Goal: Task Accomplishment & Management: Complete application form

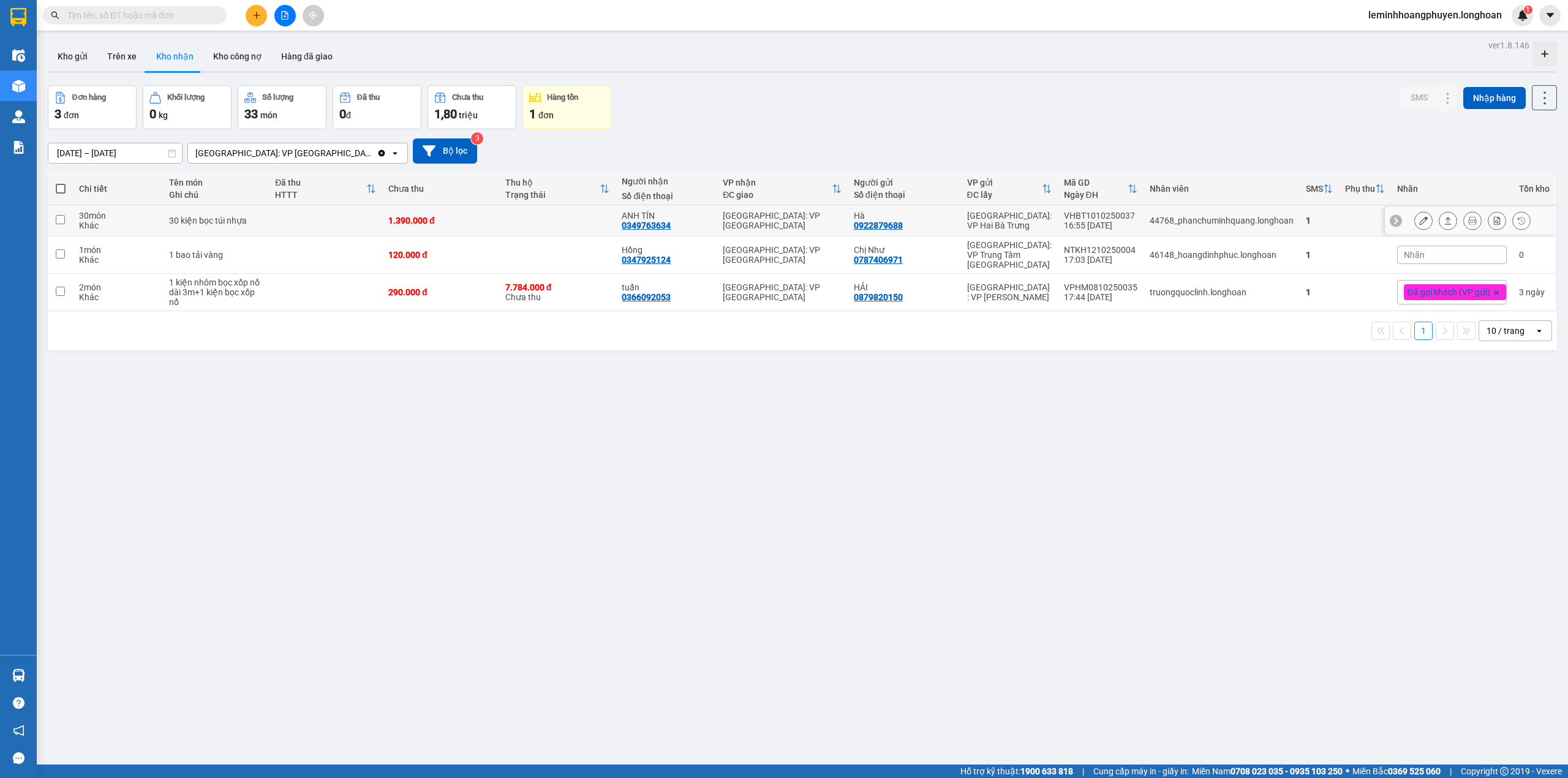
scroll to position [56, 0]
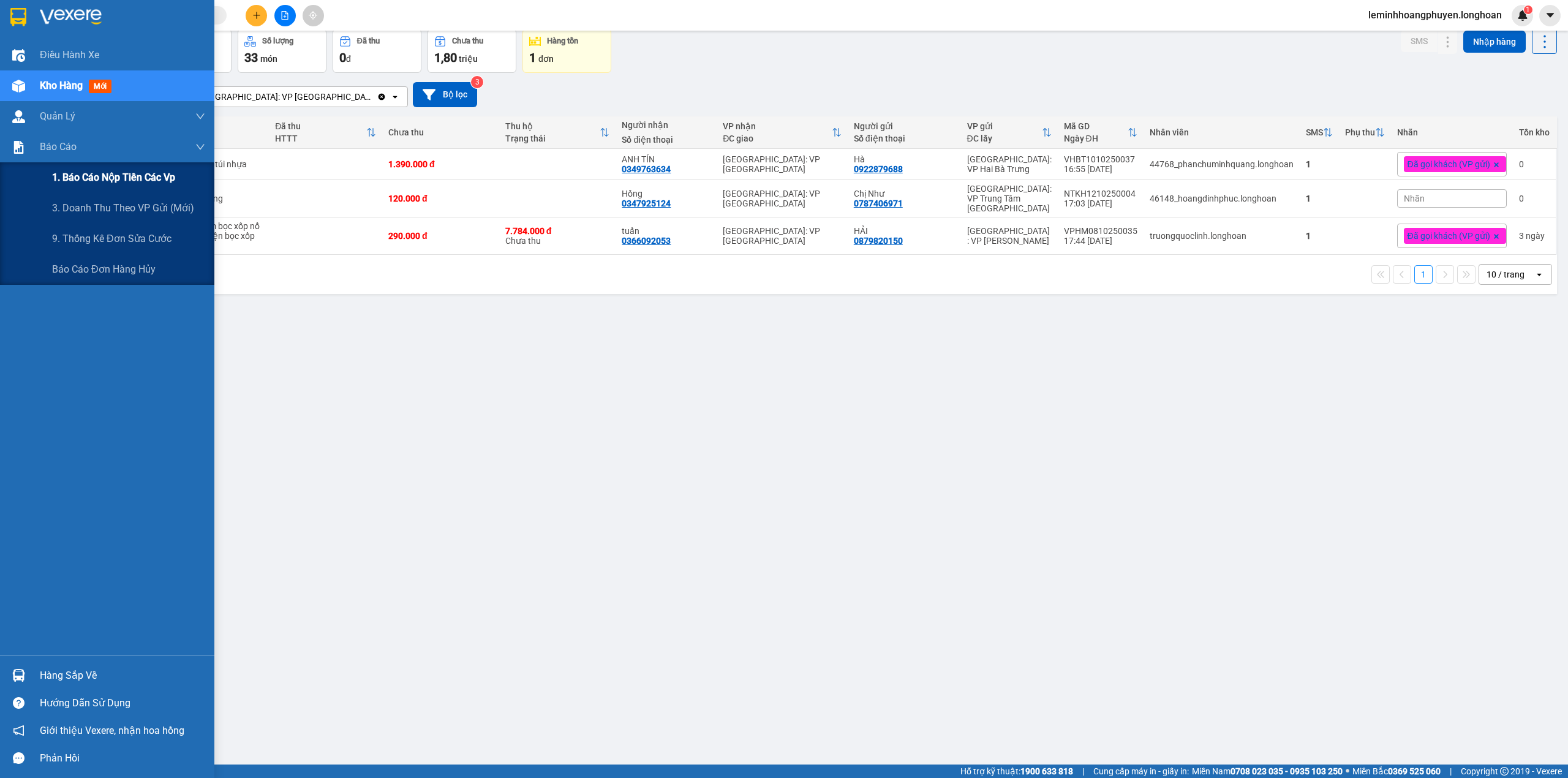
click at [115, 177] on span "1. Báo cáo nộp tiền các vp" at bounding box center [114, 177] width 123 height 15
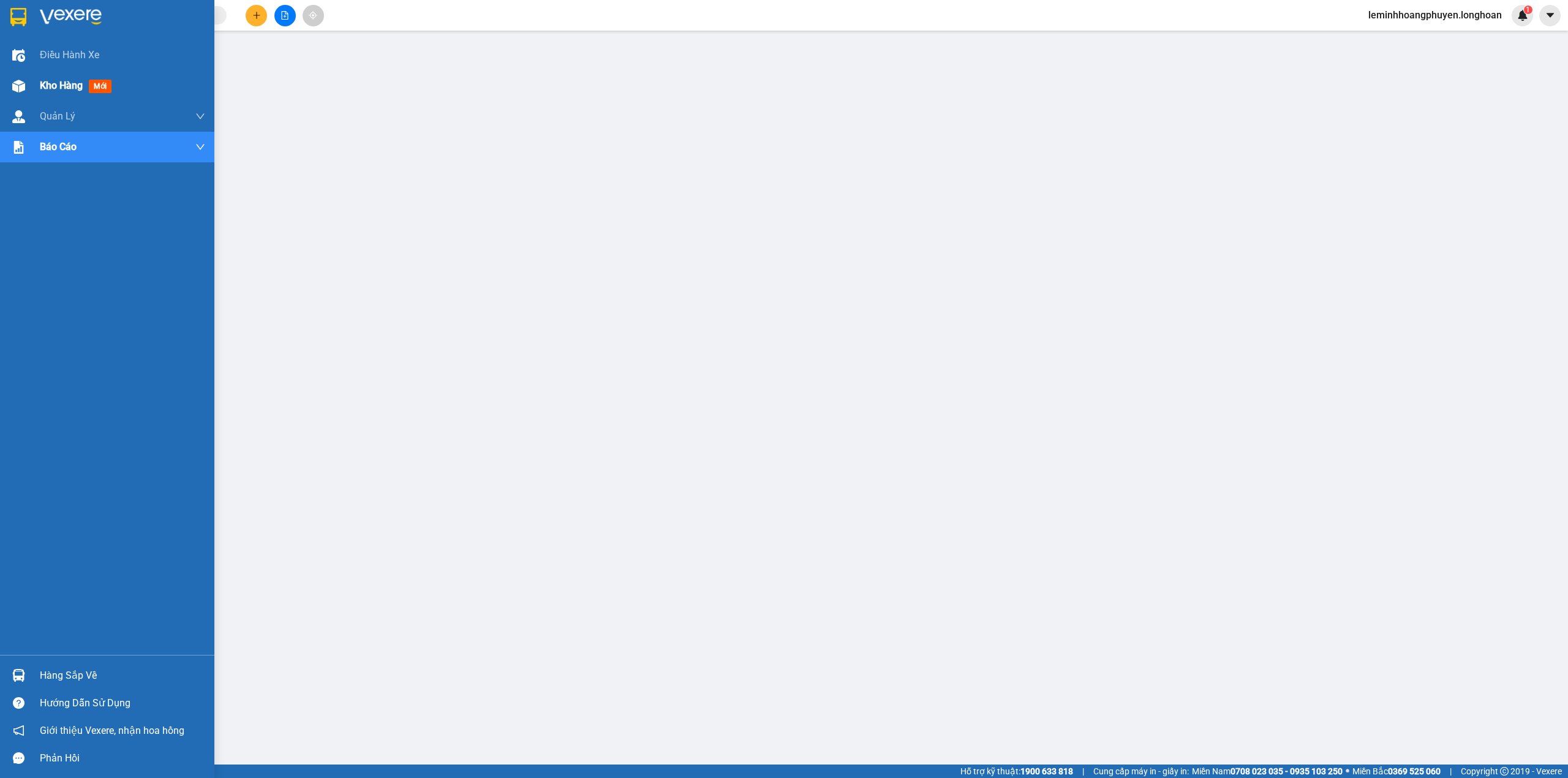
click at [23, 87] on img at bounding box center [19, 86] width 13 height 13
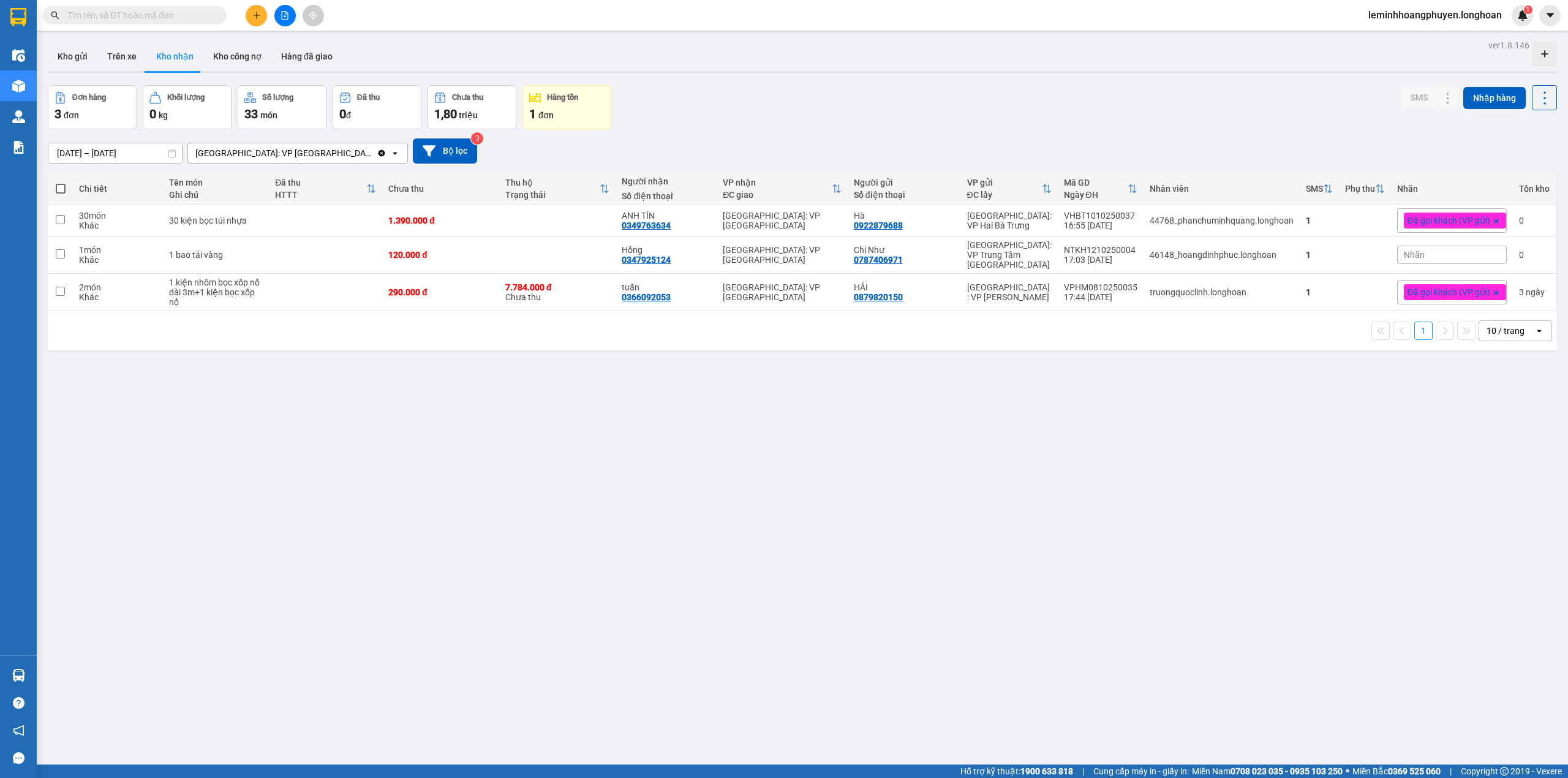
click at [650, 427] on div "ver 1.8.146 Kho gửi Trên xe Kho nhận Kho công nợ Hàng đã giao Đơn hàng 3 đơn Kh…" at bounding box center [802, 425] width 1519 height 778
click at [1468, 221] on icon at bounding box center [1472, 220] width 9 height 9
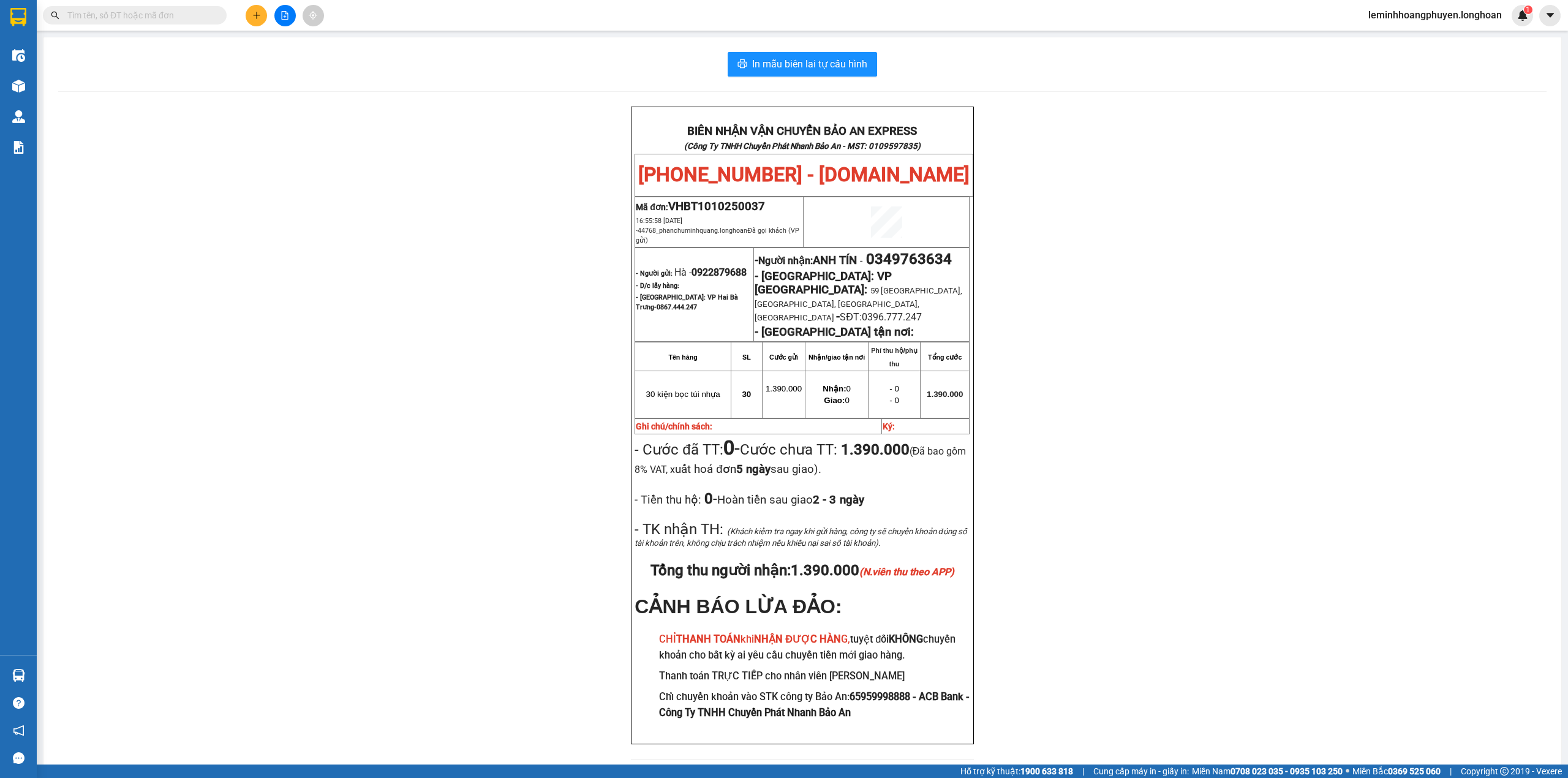
scroll to position [55, 0]
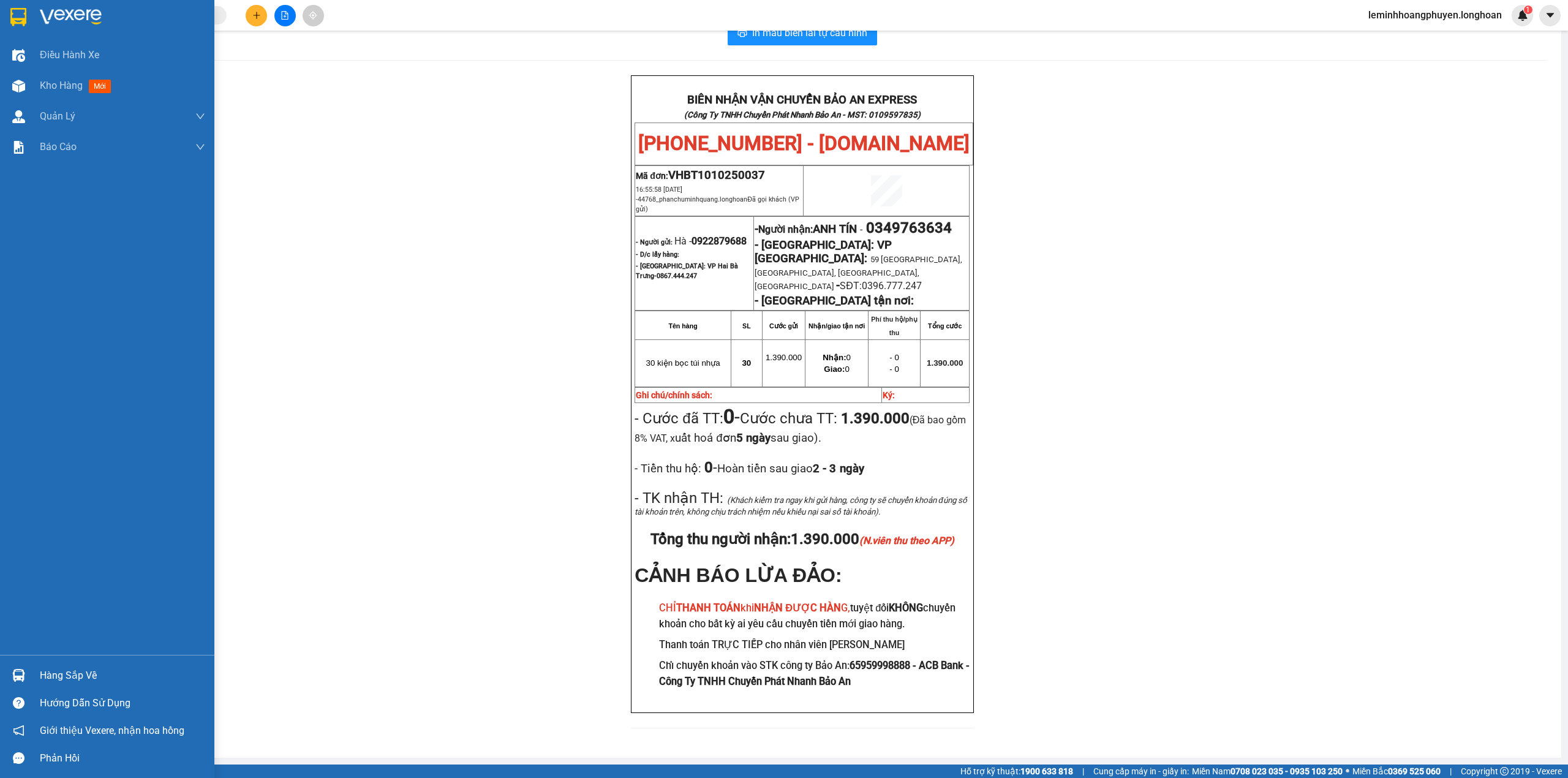
click at [14, 8] on img at bounding box center [18, 17] width 16 height 18
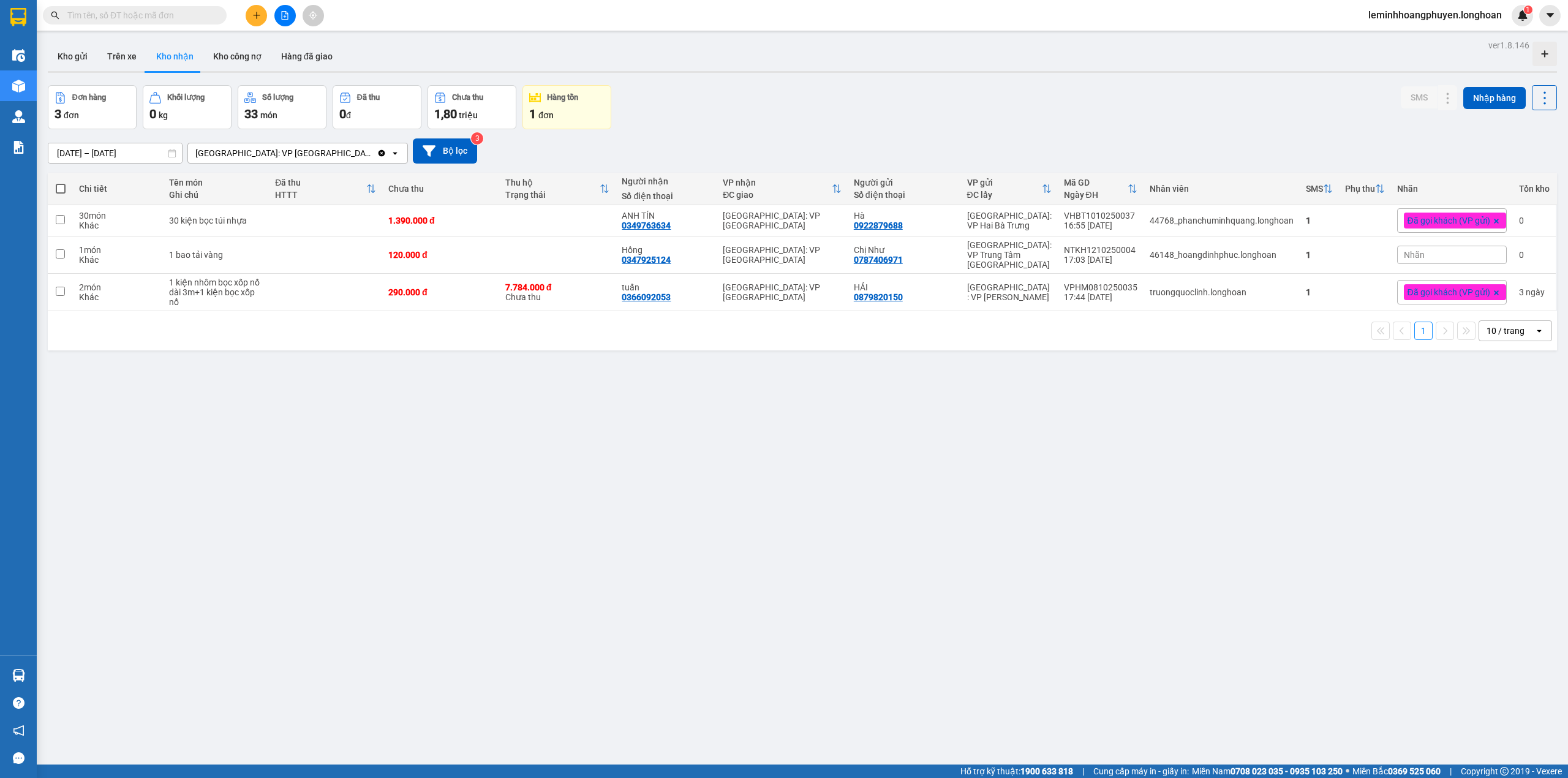
click at [578, 111] on div "1 đơn" at bounding box center [566, 114] width 75 height 17
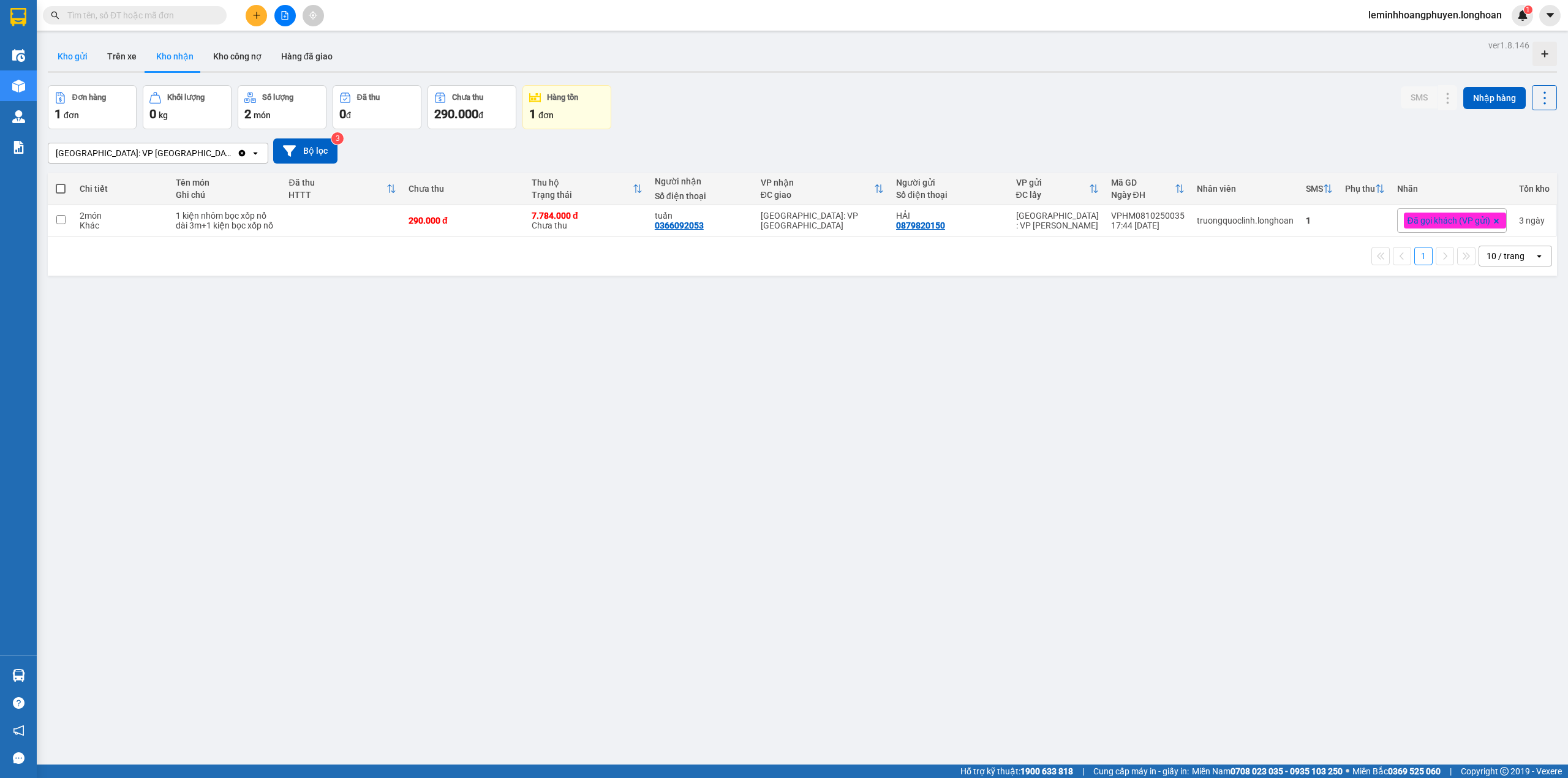
click at [81, 57] on button "Kho gửi" at bounding box center [73, 56] width 50 height 30
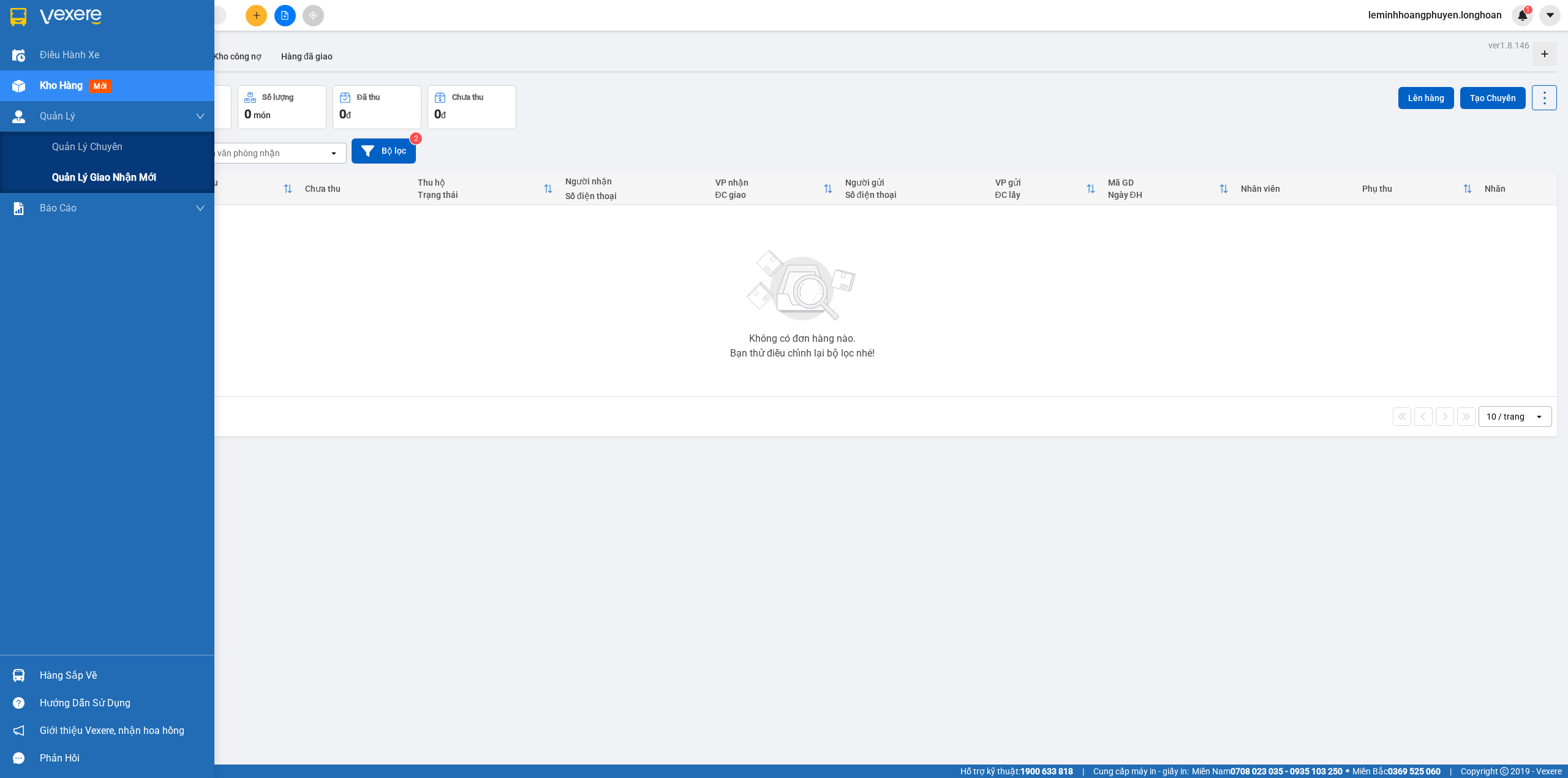
click at [103, 165] on div "Quản lý giao nhận mới" at bounding box center [128, 177] width 153 height 31
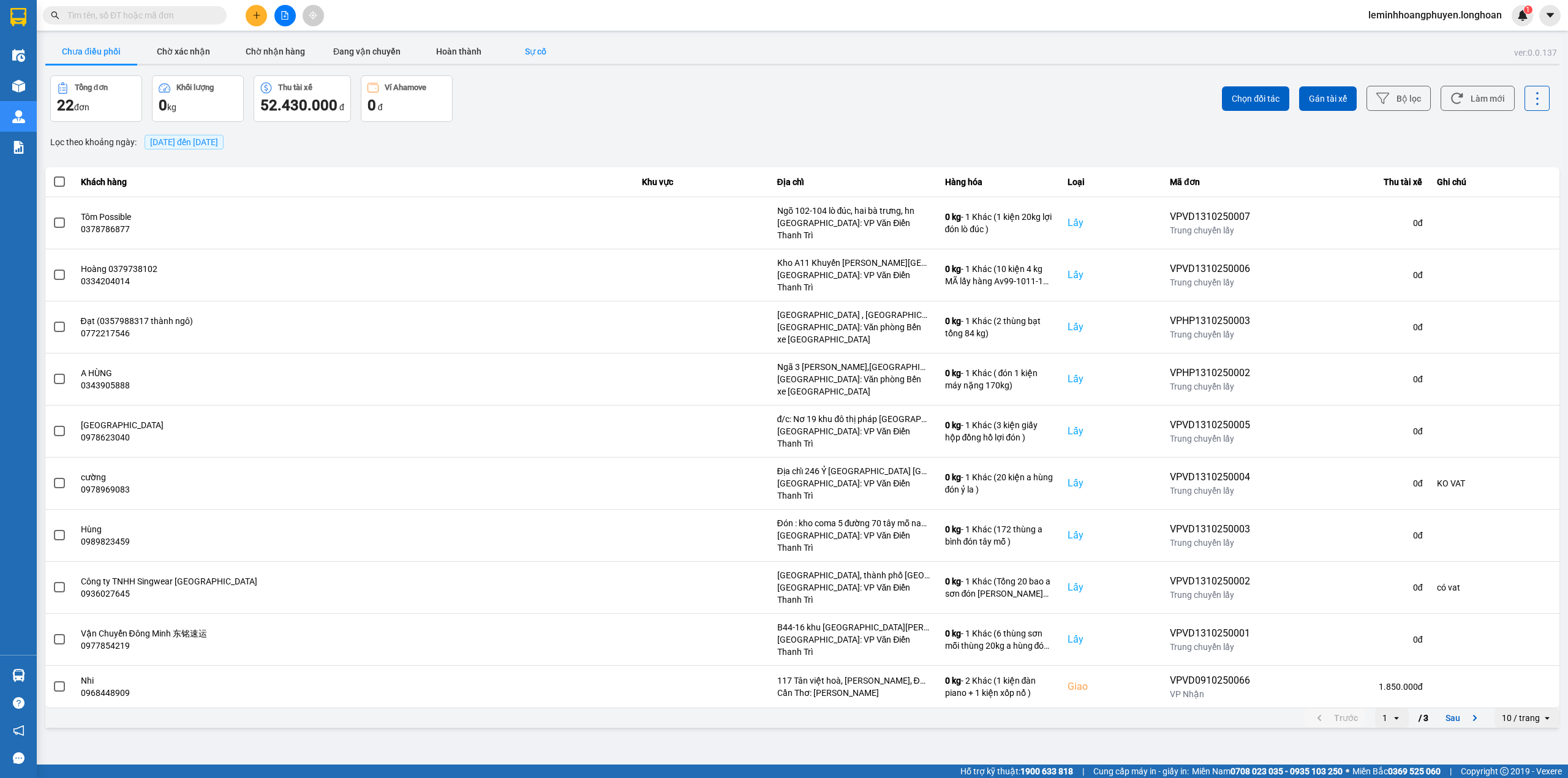
click at [536, 50] on button "Sự cố" at bounding box center [535, 51] width 61 height 24
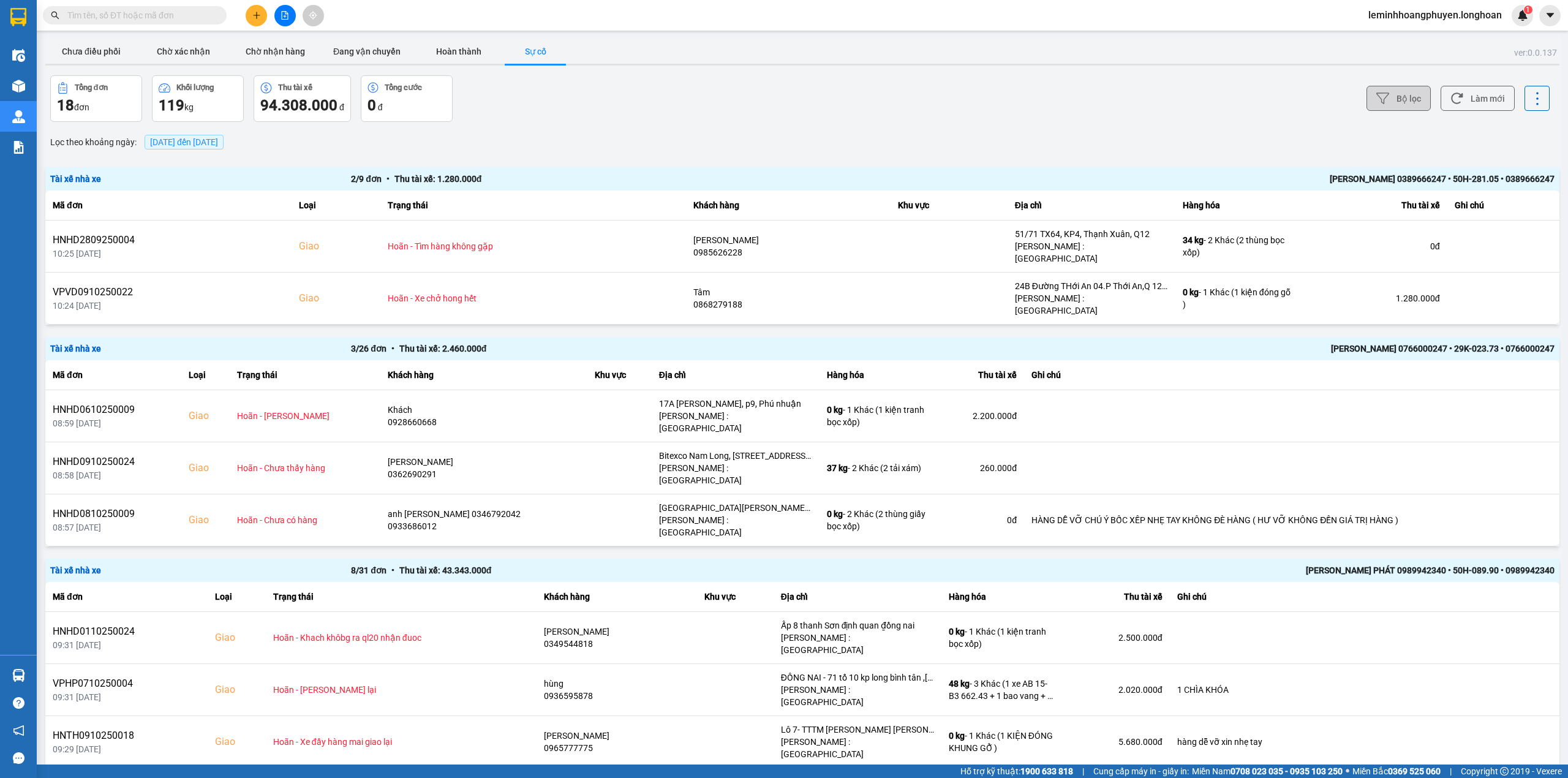
click at [1389, 105] on button "Bộ lọc" at bounding box center [1399, 98] width 64 height 25
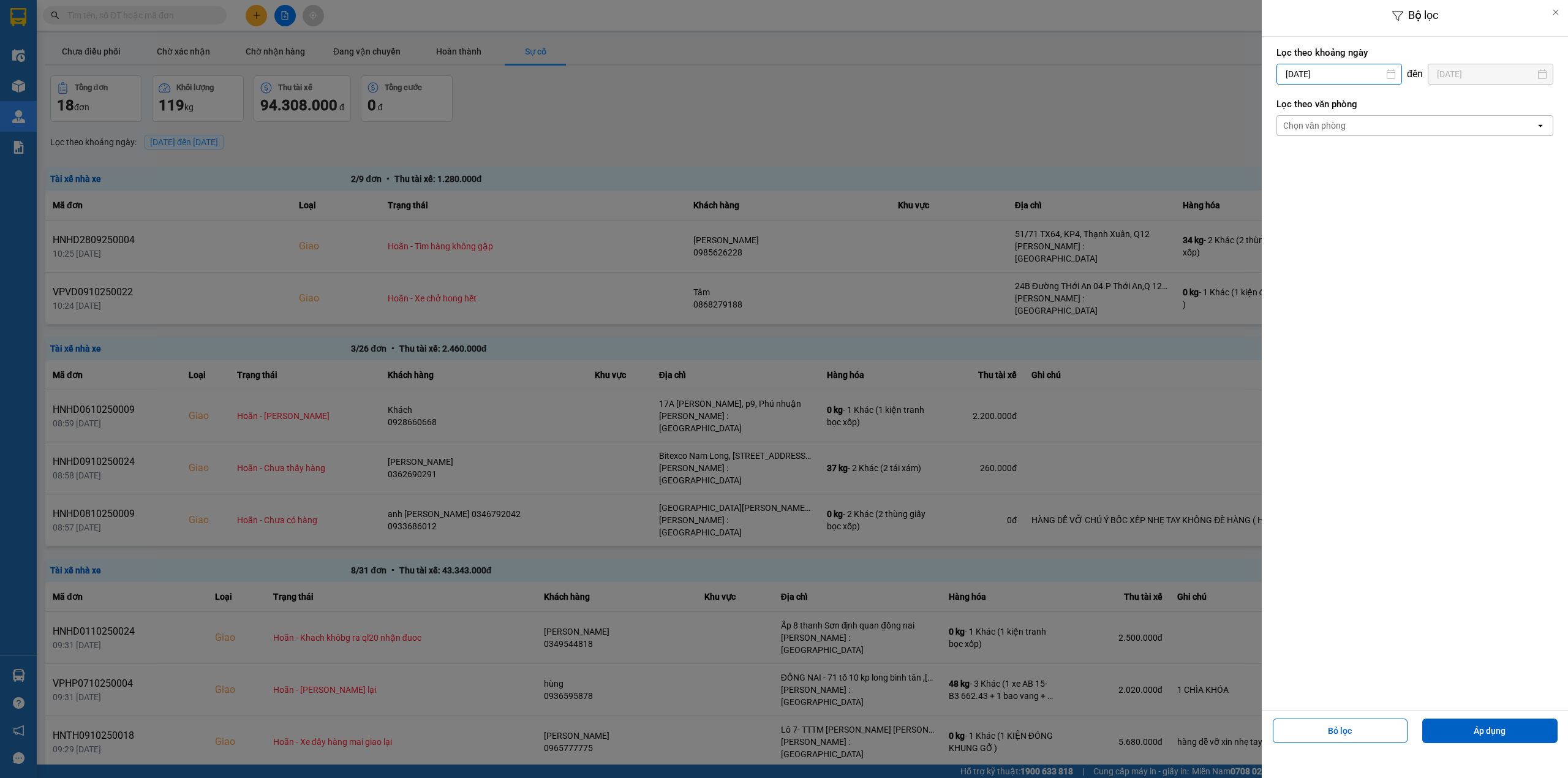
click at [1291, 77] on input "[DATE]" at bounding box center [1339, 74] width 124 height 20
click at [1403, 186] on div "11" at bounding box center [1406, 190] width 17 height 14
click at [1302, 129] on div "Chọn văn phòng" at bounding box center [1314, 125] width 62 height 12
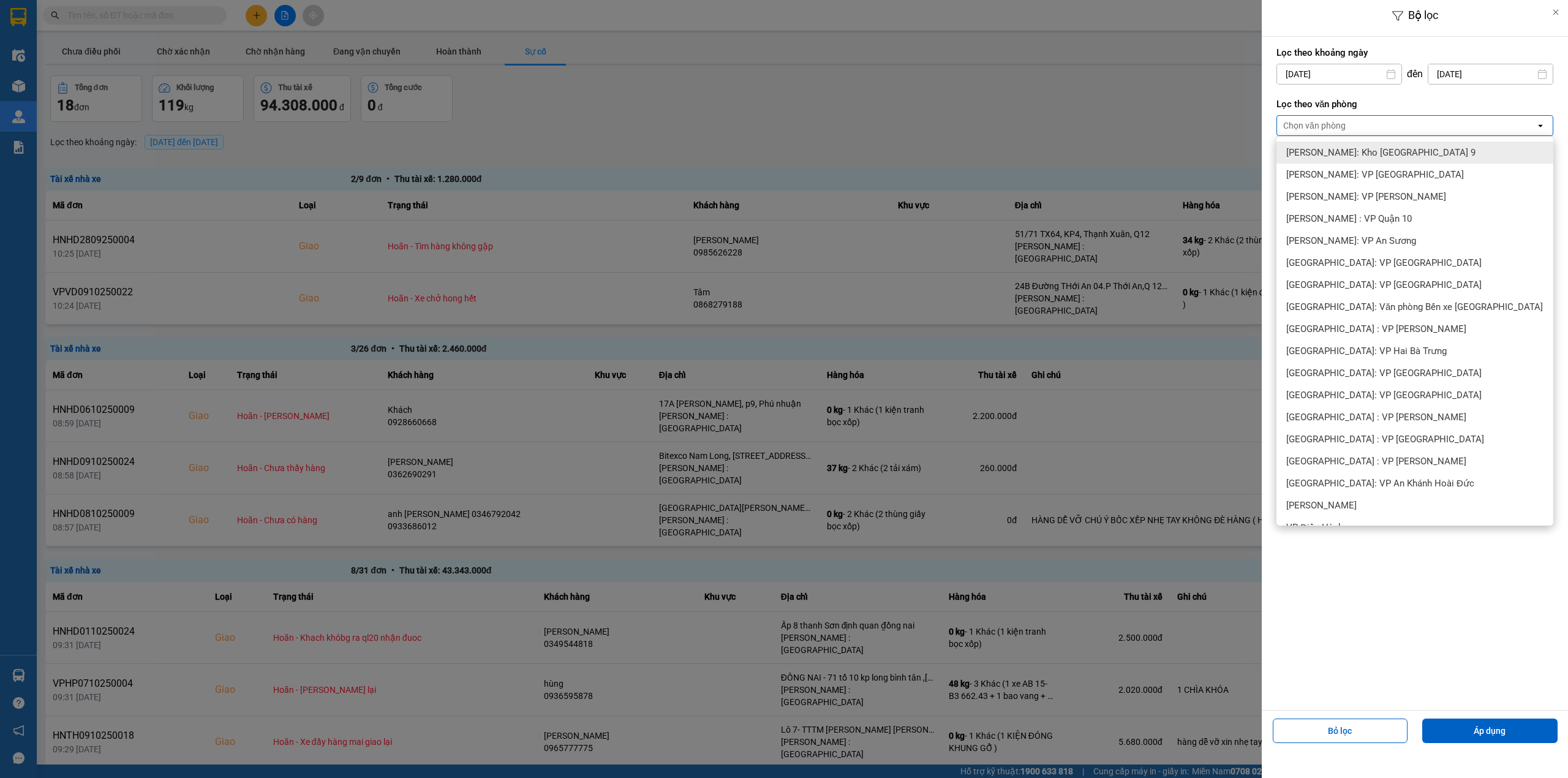
click at [1288, 76] on input "[DATE]" at bounding box center [1339, 74] width 124 height 20
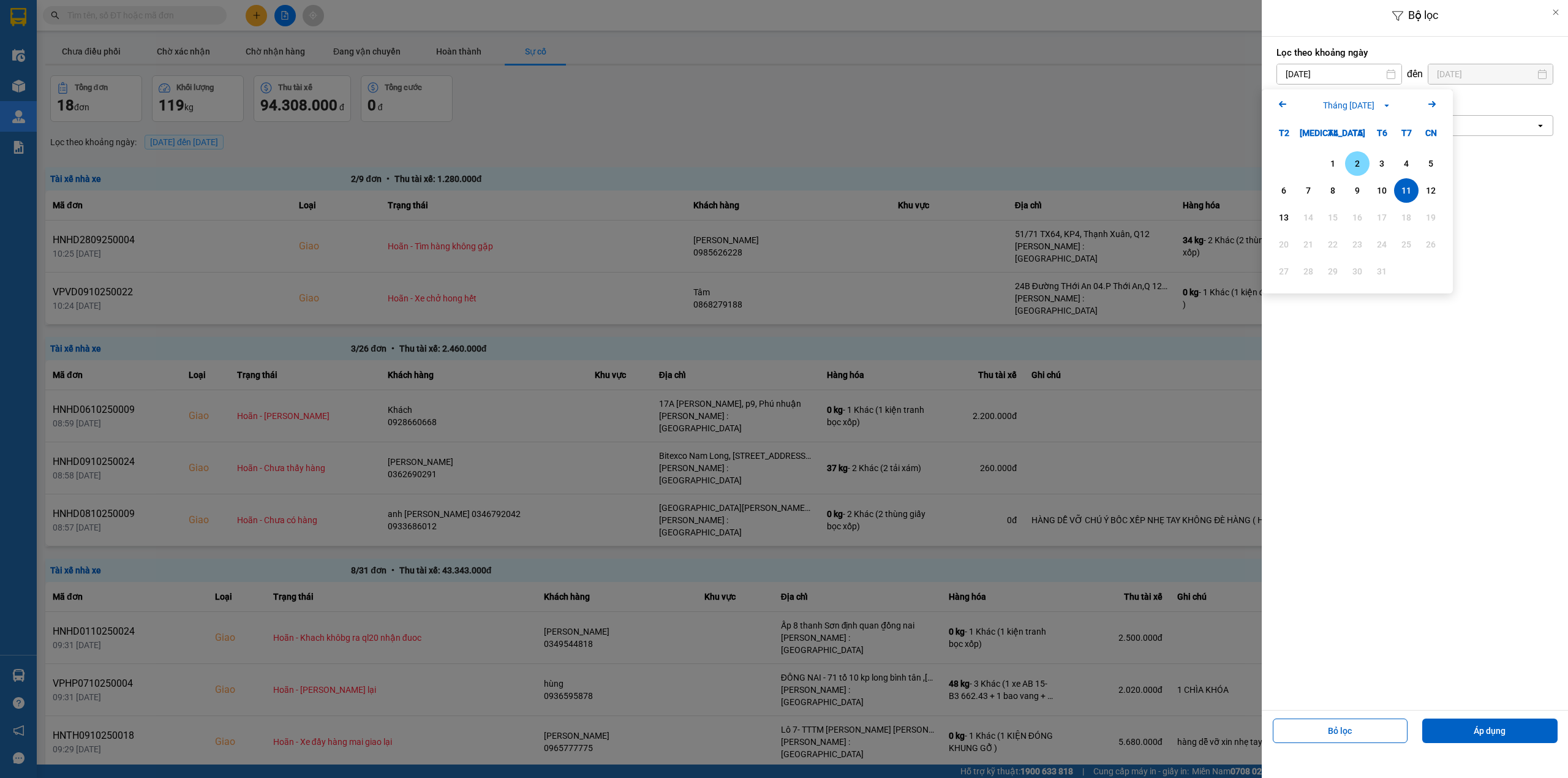
click at [1363, 173] on div "2" at bounding box center [1357, 163] width 24 height 24
type input "[DATE]"
click at [1347, 126] on div "Chọn văn phòng" at bounding box center [1407, 125] width 259 height 20
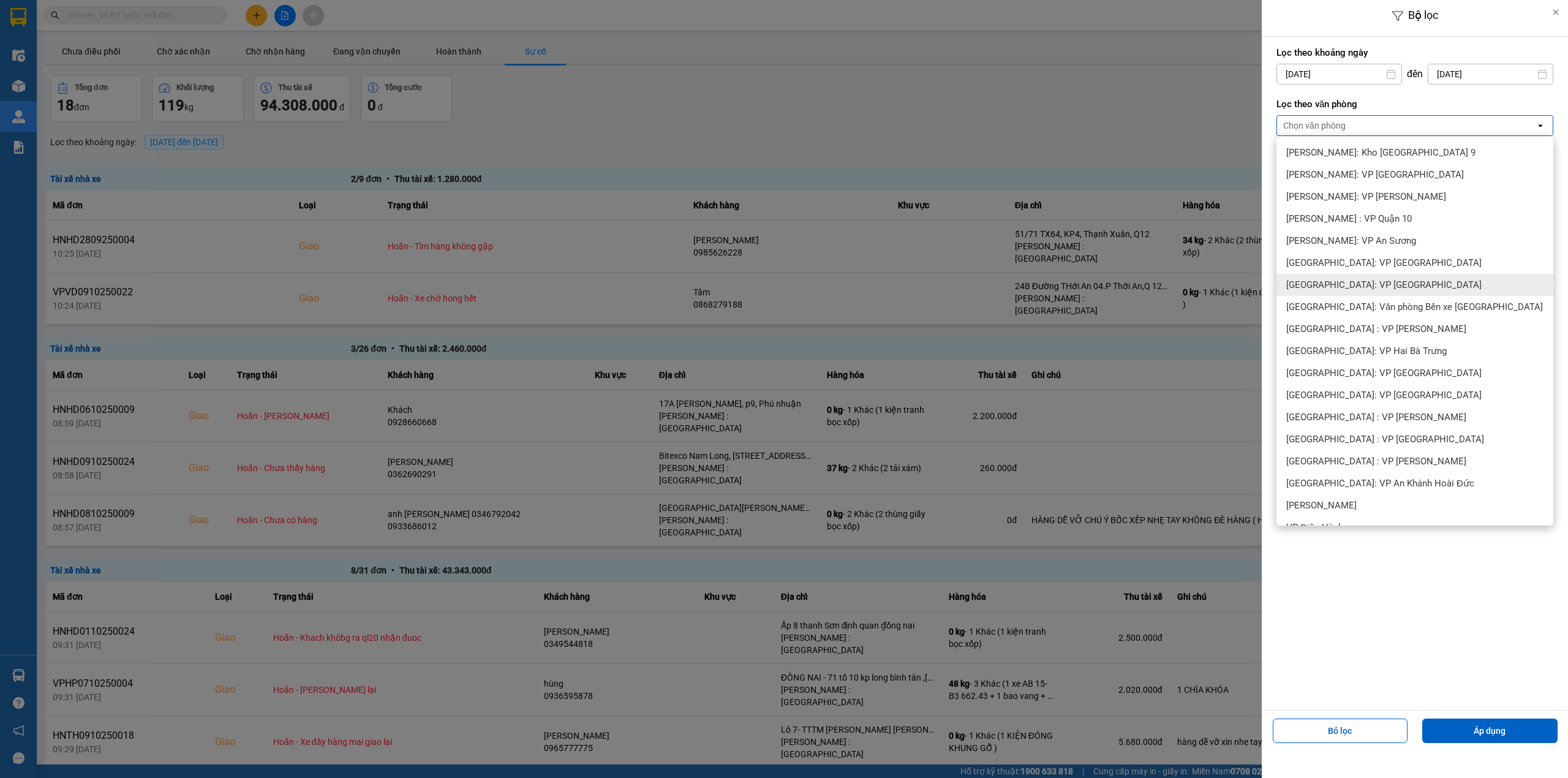
click at [1375, 280] on div "[GEOGRAPHIC_DATA]: VP [GEOGRAPHIC_DATA]" at bounding box center [1415, 285] width 277 height 22
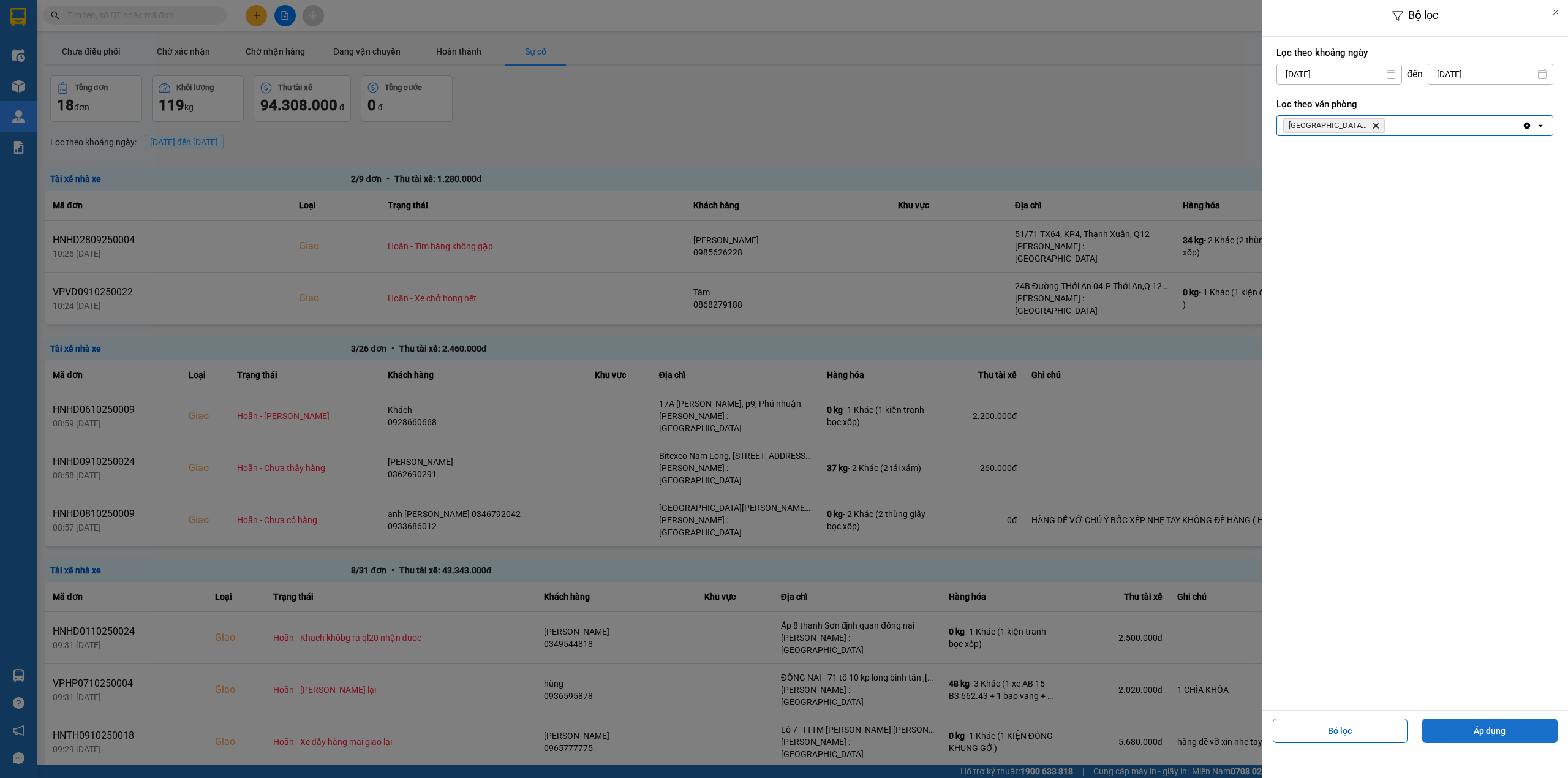
click at [1489, 733] on button "Áp dụng" at bounding box center [1490, 731] width 135 height 24
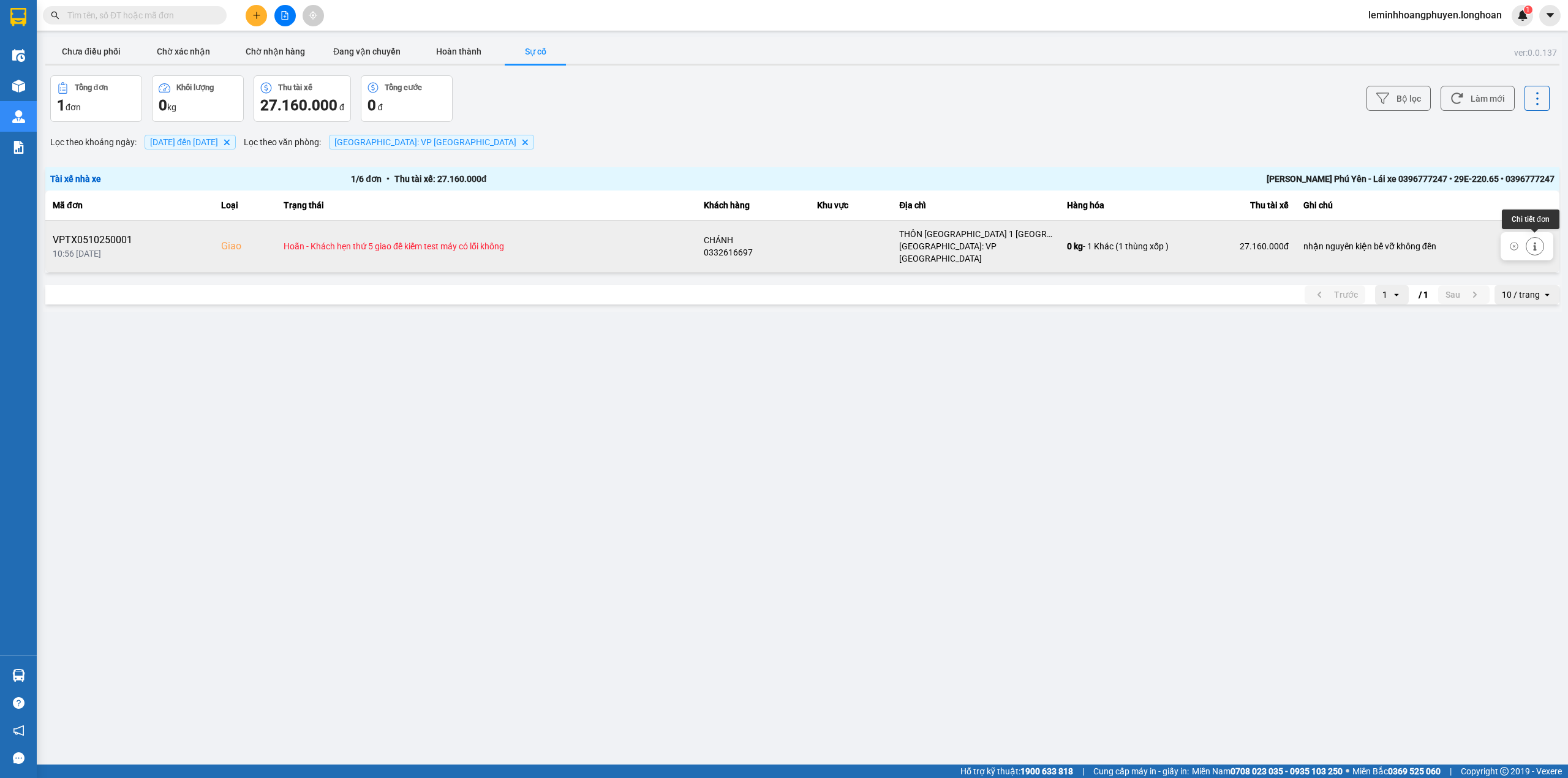
click at [1535, 242] on icon at bounding box center [1535, 246] width 3 height 9
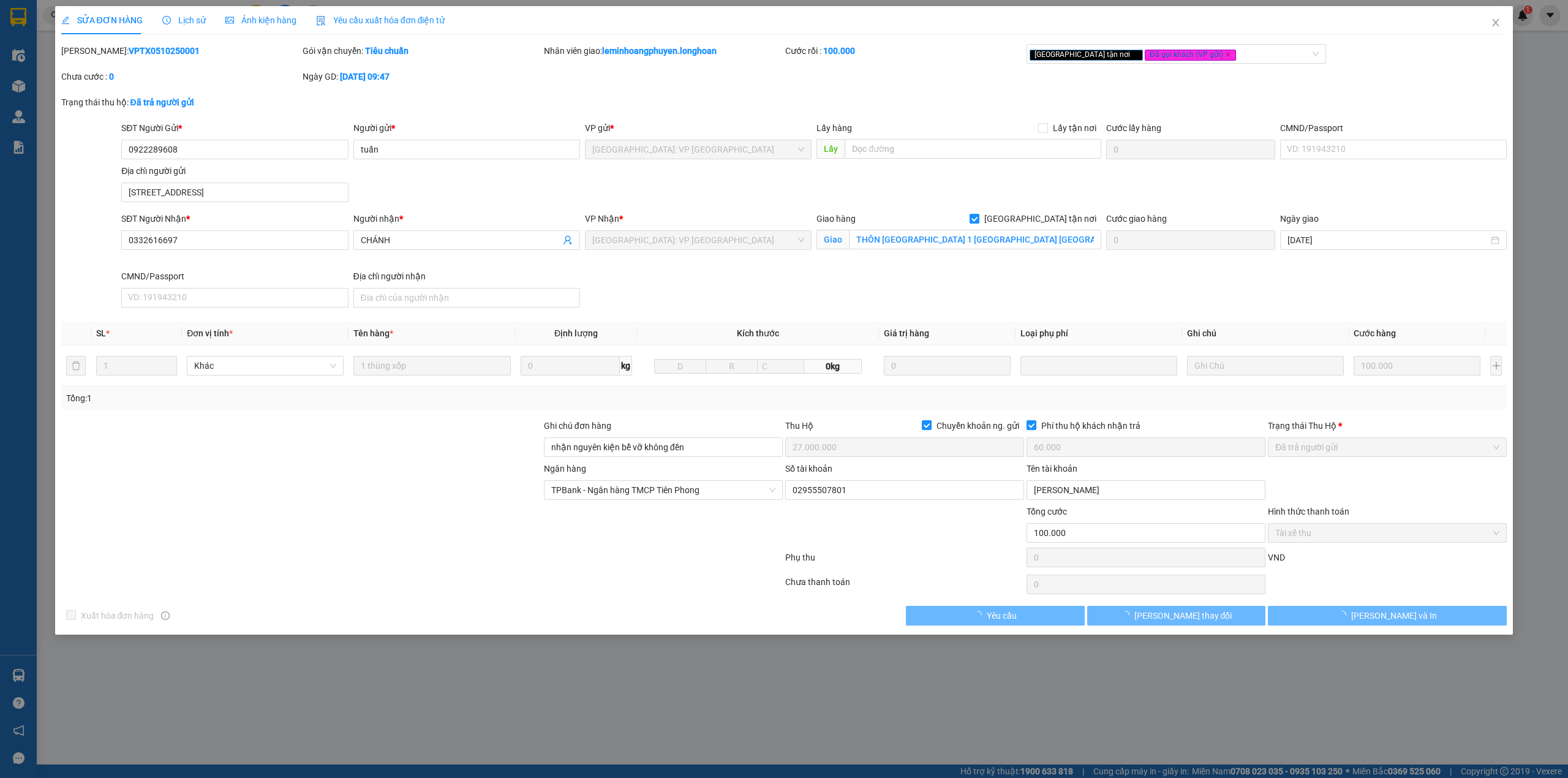
type input "0922289608"
type input "tuấn"
type input "[STREET_ADDRESS]"
type input "0332616697"
type input "CHÁNH"
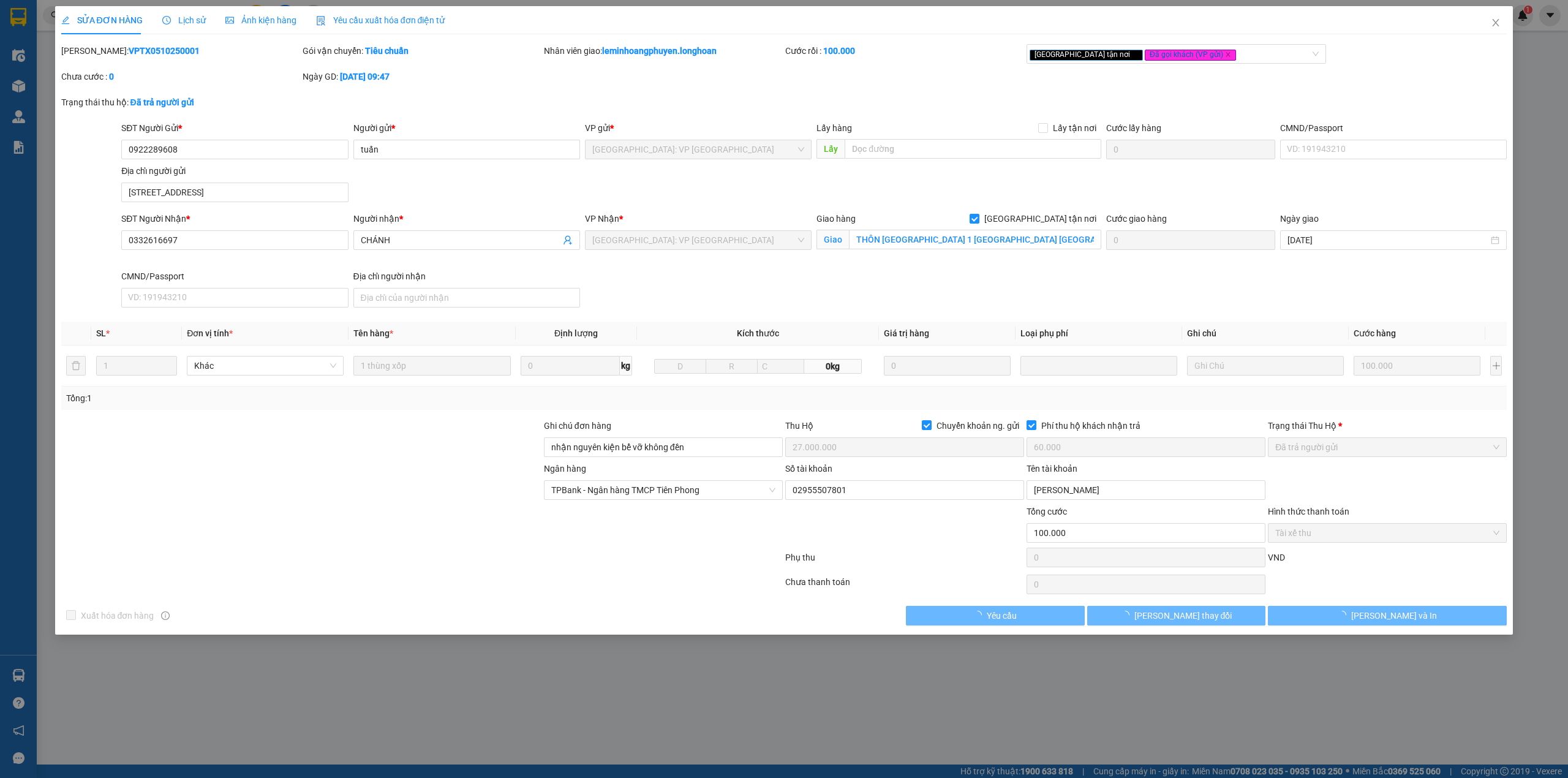
checkbox input "true"
type input "THÔN [GEOGRAPHIC_DATA] 1 [GEOGRAPHIC_DATA] [GEOGRAPHIC_DATA] [GEOGRAPHIC_DATA]"
type input "nhận nguyên kiện bể vỡ không đền"
checkbox input "true"
type input "27.000.000"
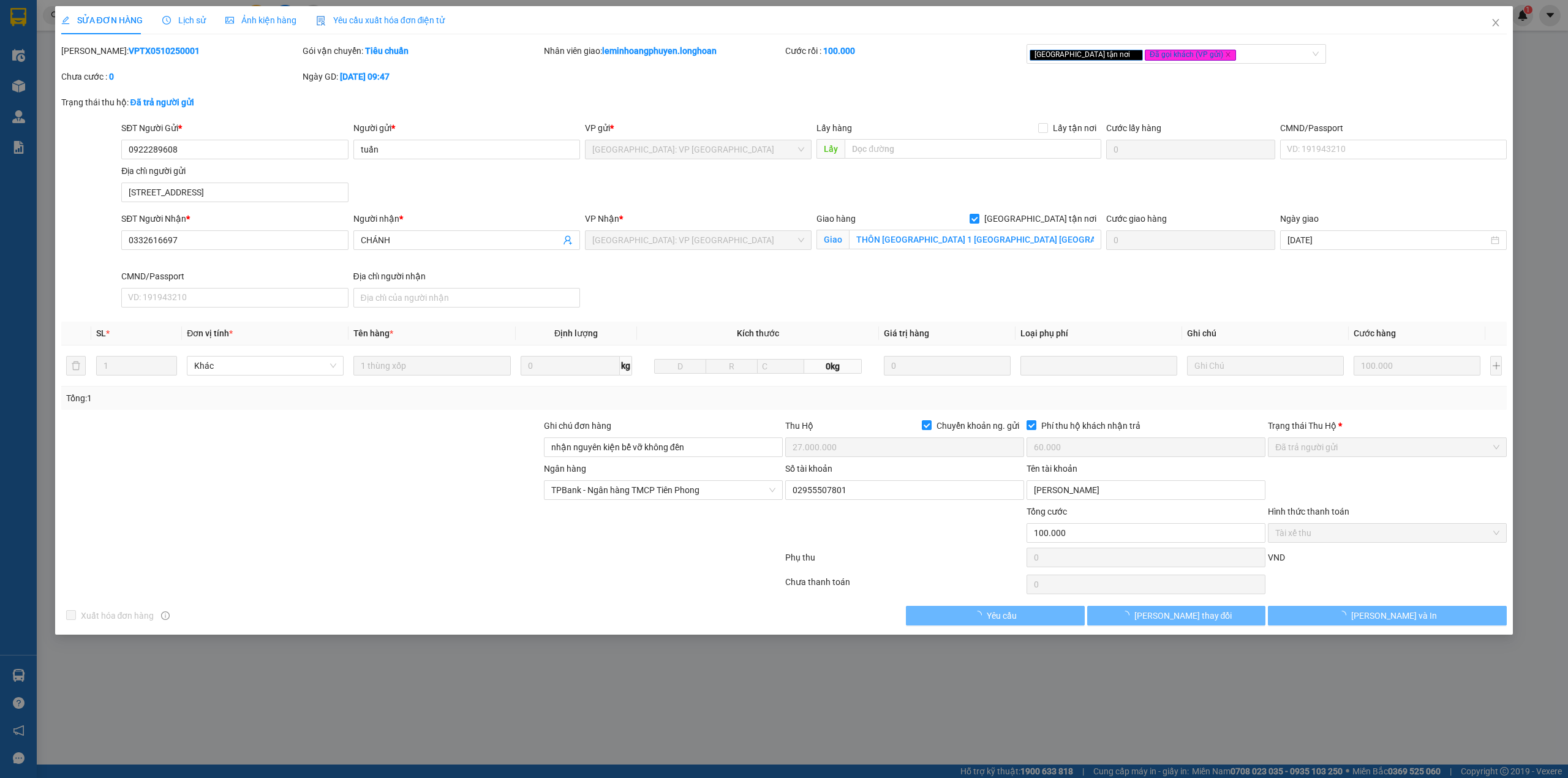
type input "60.000"
type input "100.000"
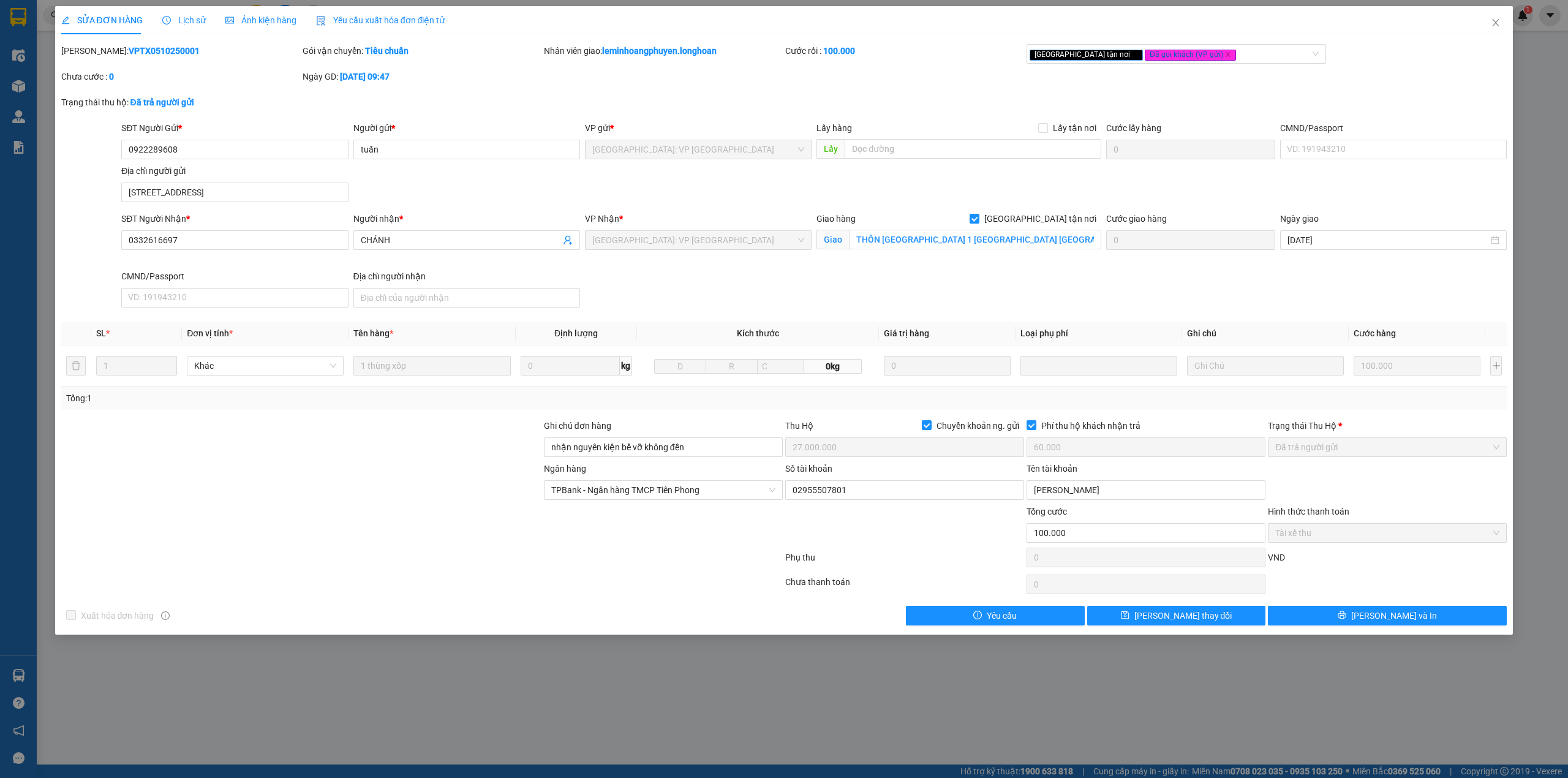
click at [173, 23] on span "Lịch sử" at bounding box center [184, 20] width 43 height 10
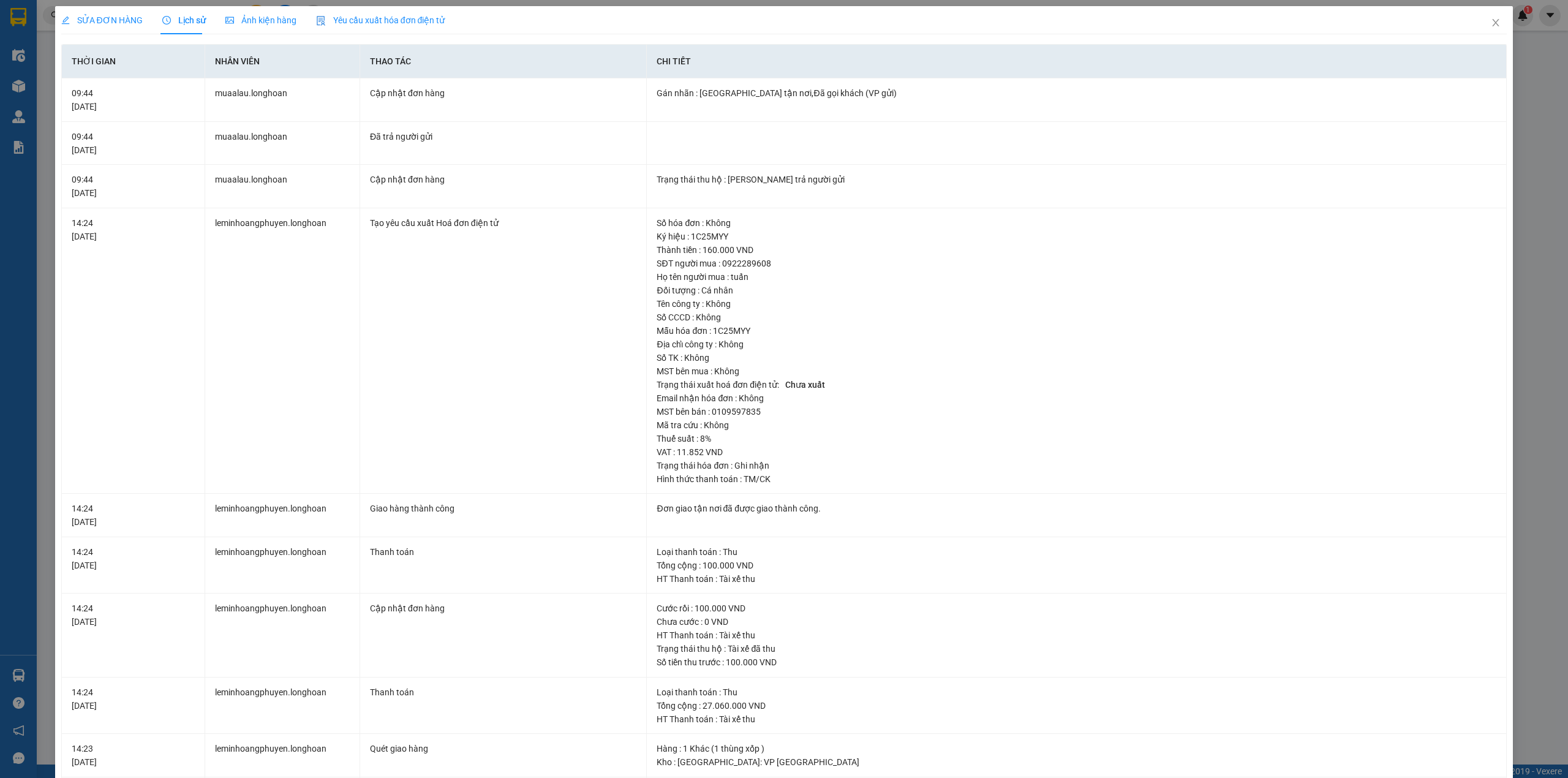
click at [235, 20] on span "Ảnh kiện hàng" at bounding box center [261, 20] width 71 height 10
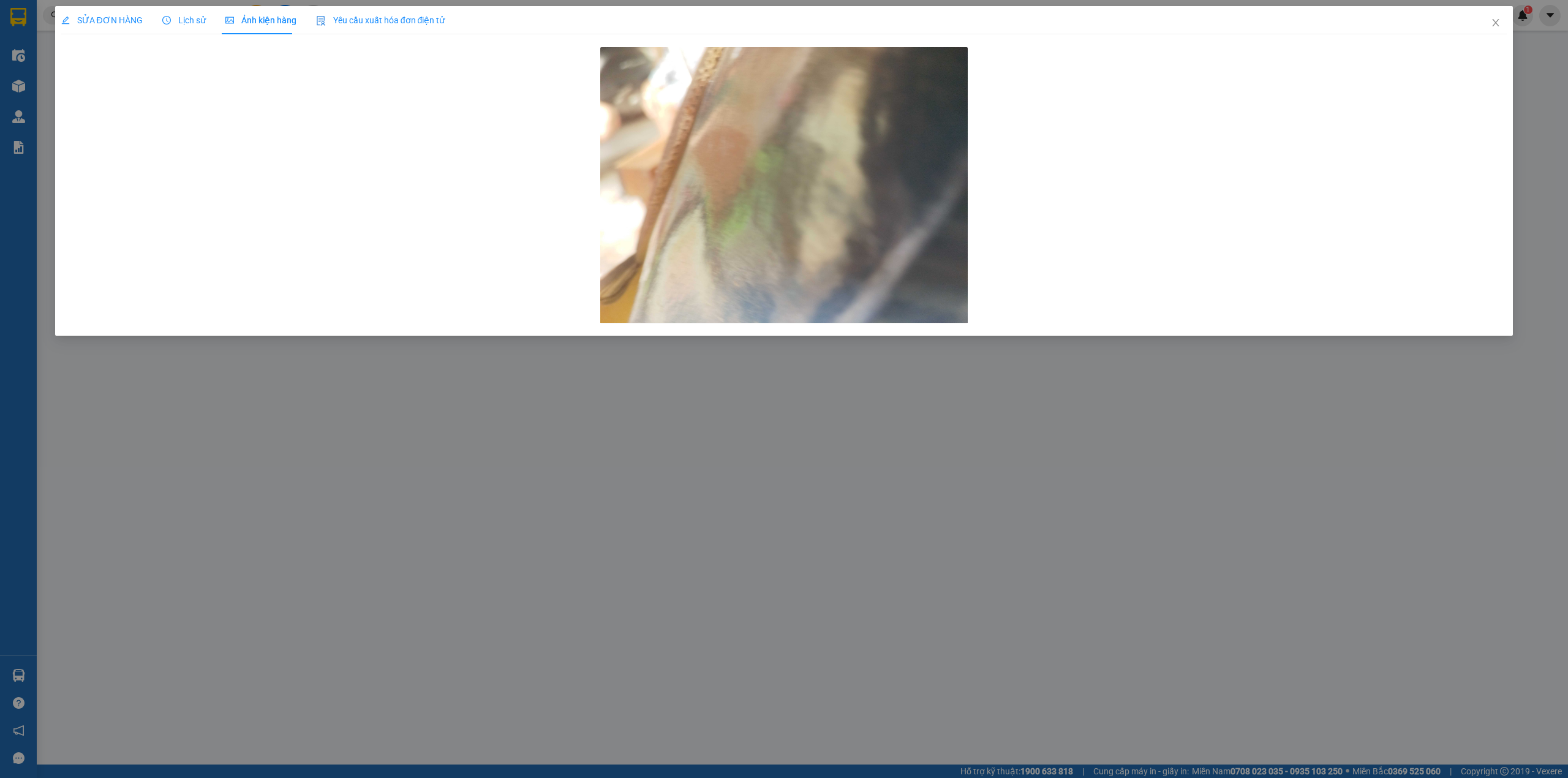
click at [200, 22] on span "Lịch sử" at bounding box center [184, 20] width 43 height 10
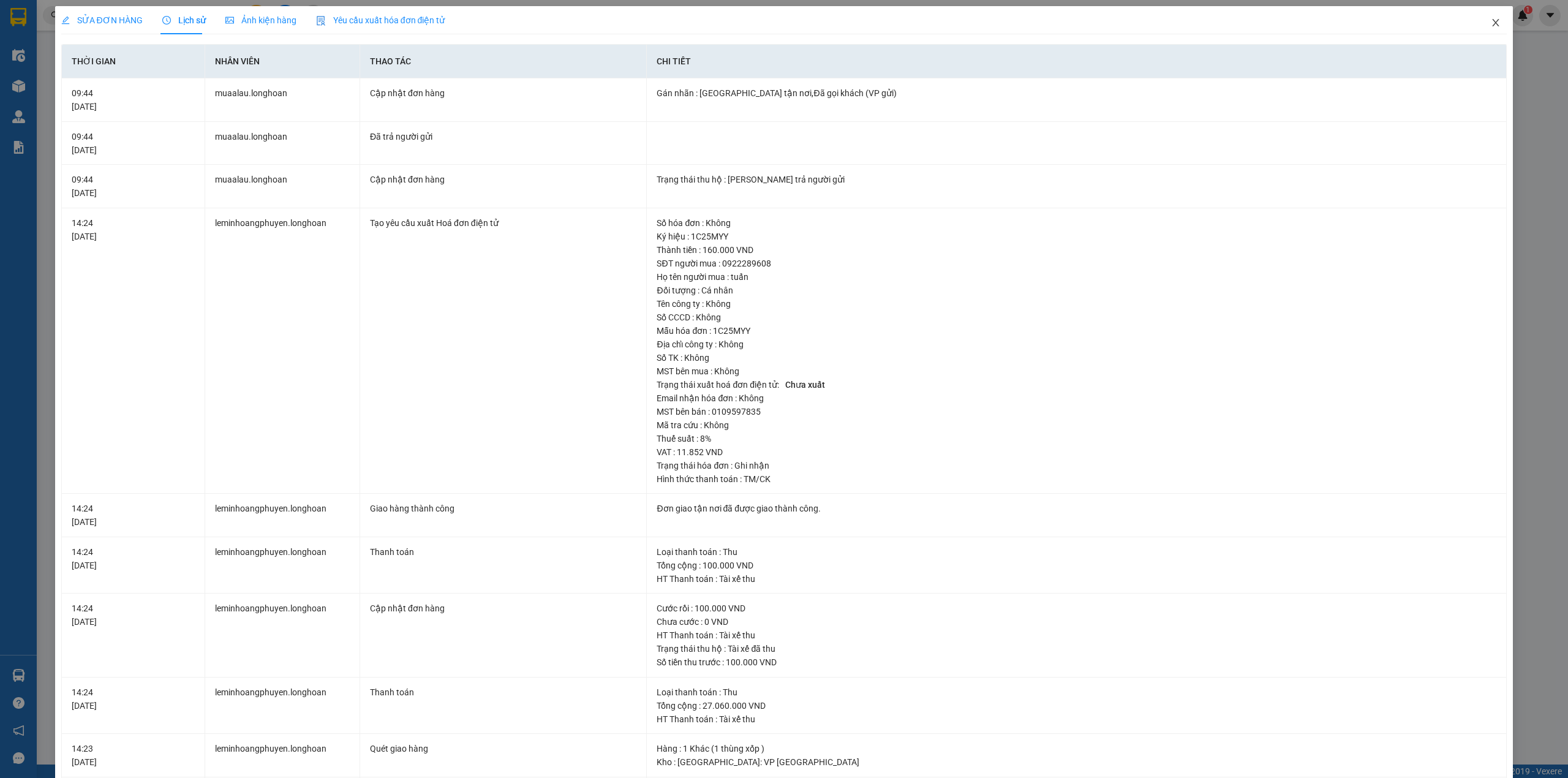
click at [1485, 17] on span "Close" at bounding box center [1496, 23] width 34 height 34
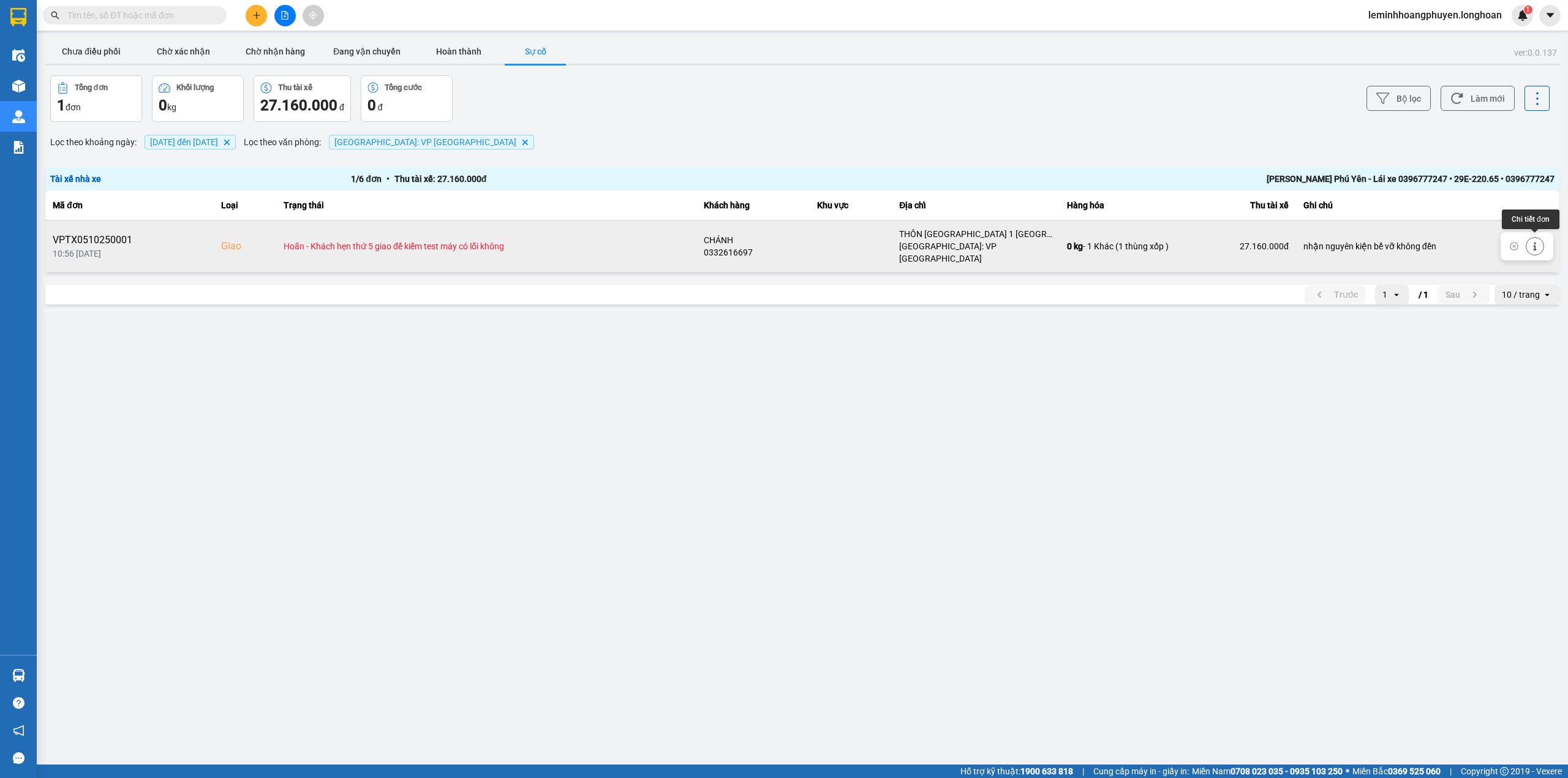
click at [1536, 242] on icon at bounding box center [1535, 246] width 9 height 9
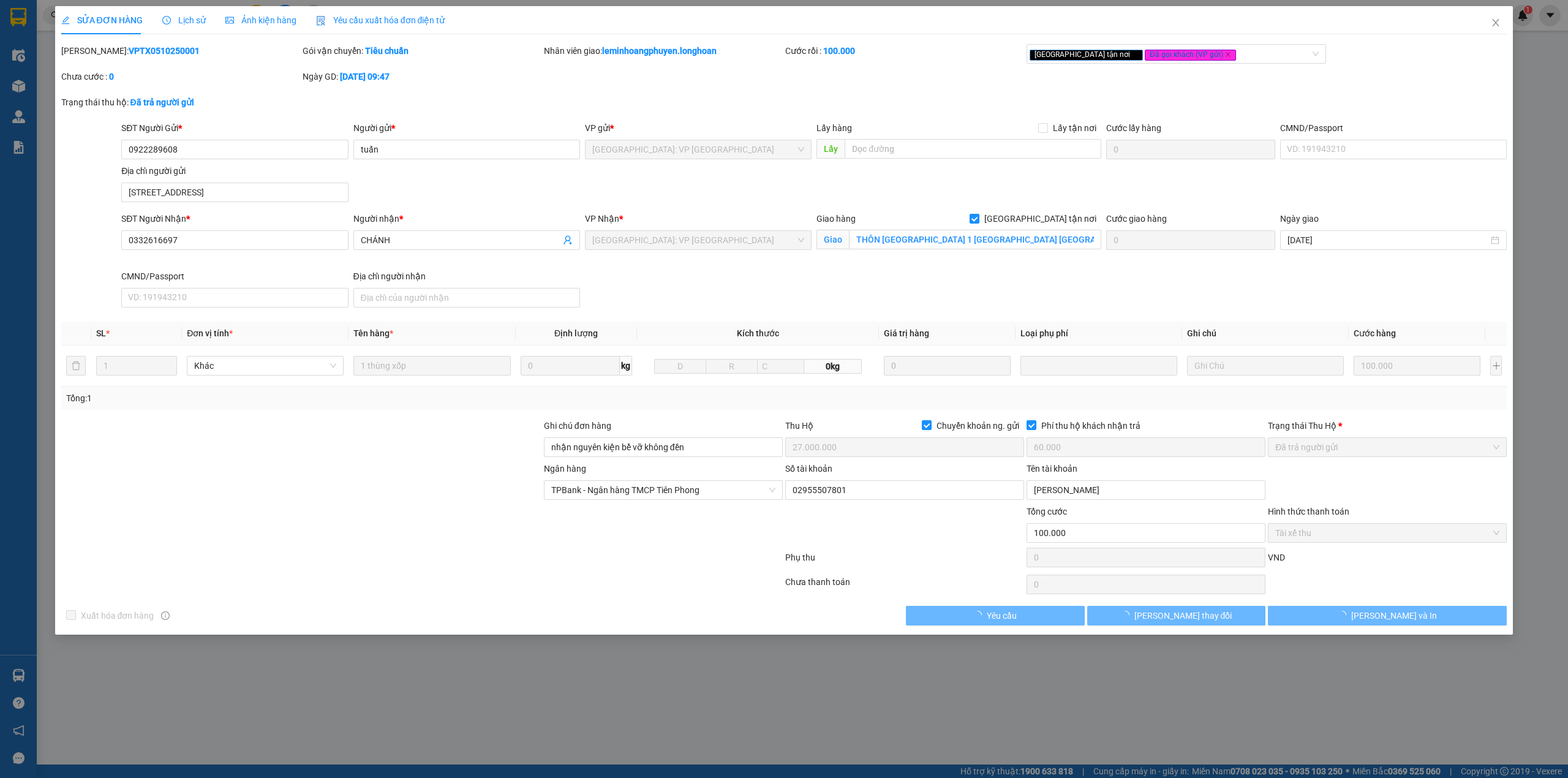
type input "0922289608"
type input "tuấn"
type input "[STREET_ADDRESS]"
type input "0332616697"
type input "CHÁNH"
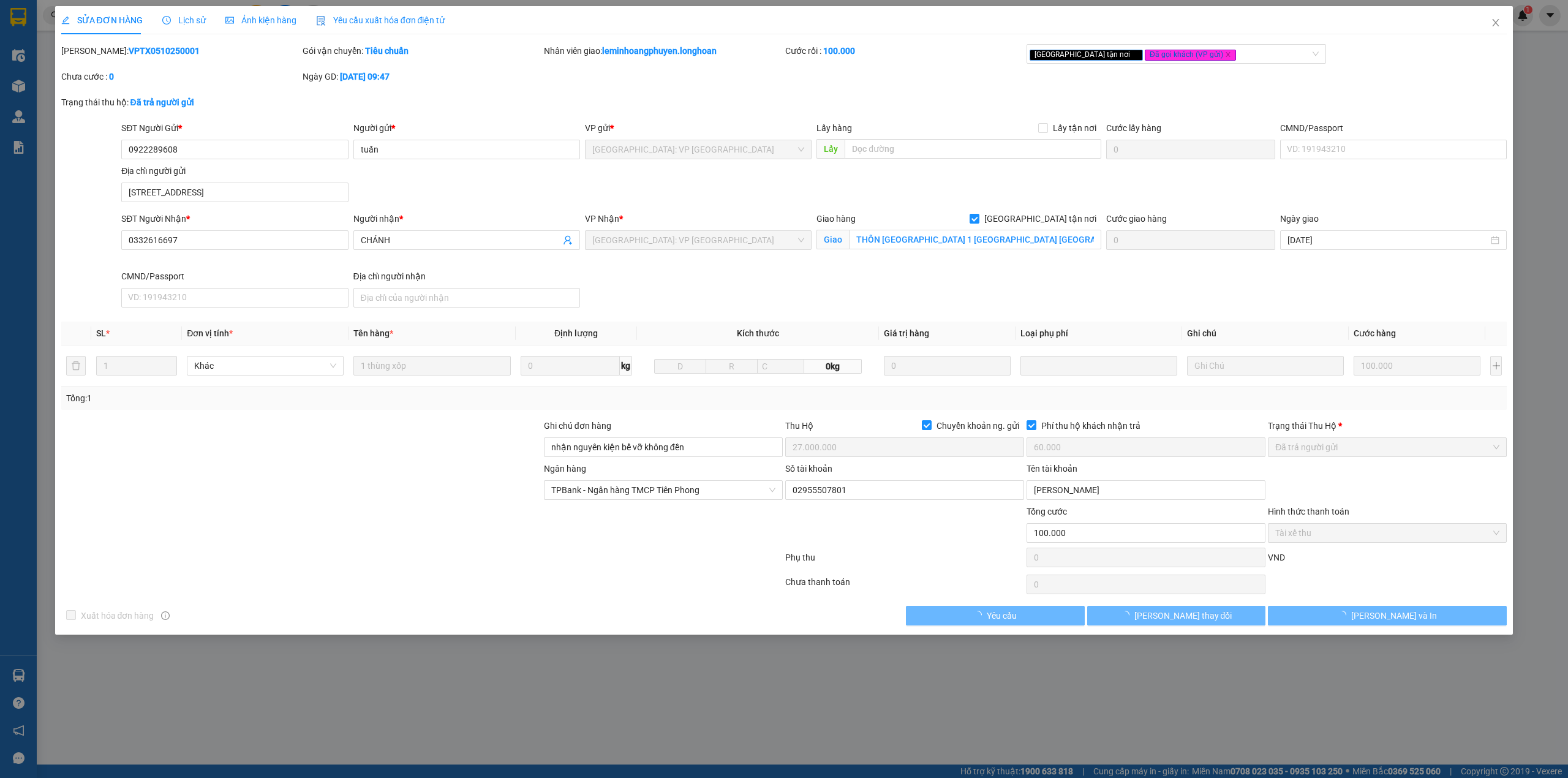
checkbox input "true"
type input "THÔN [GEOGRAPHIC_DATA] 1 [GEOGRAPHIC_DATA] [GEOGRAPHIC_DATA] [GEOGRAPHIC_DATA]"
type input "nhận nguyên kiện bể vỡ không đền"
checkbox input "true"
type input "27.000.000"
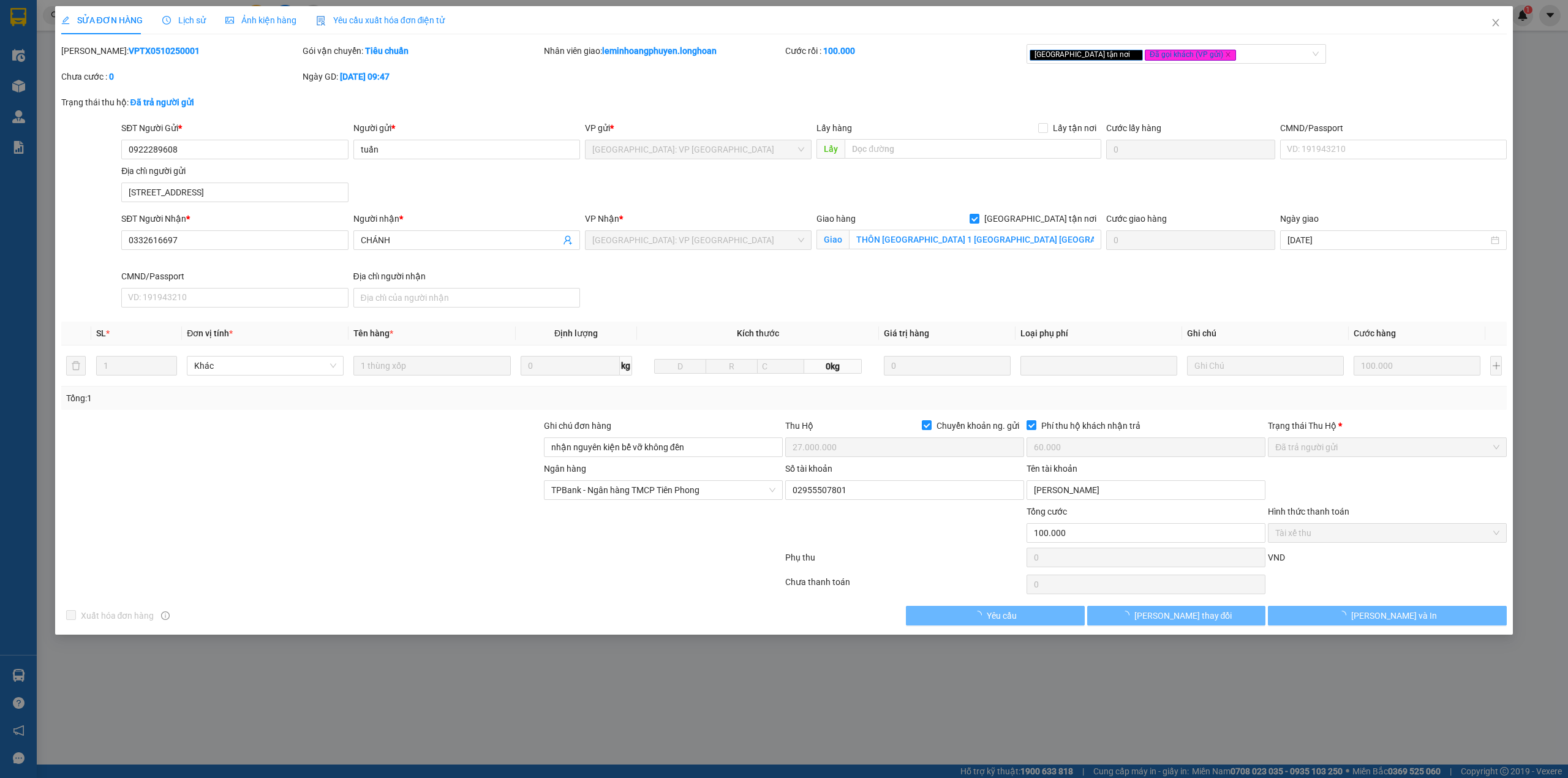
type input "60.000"
type input "100.000"
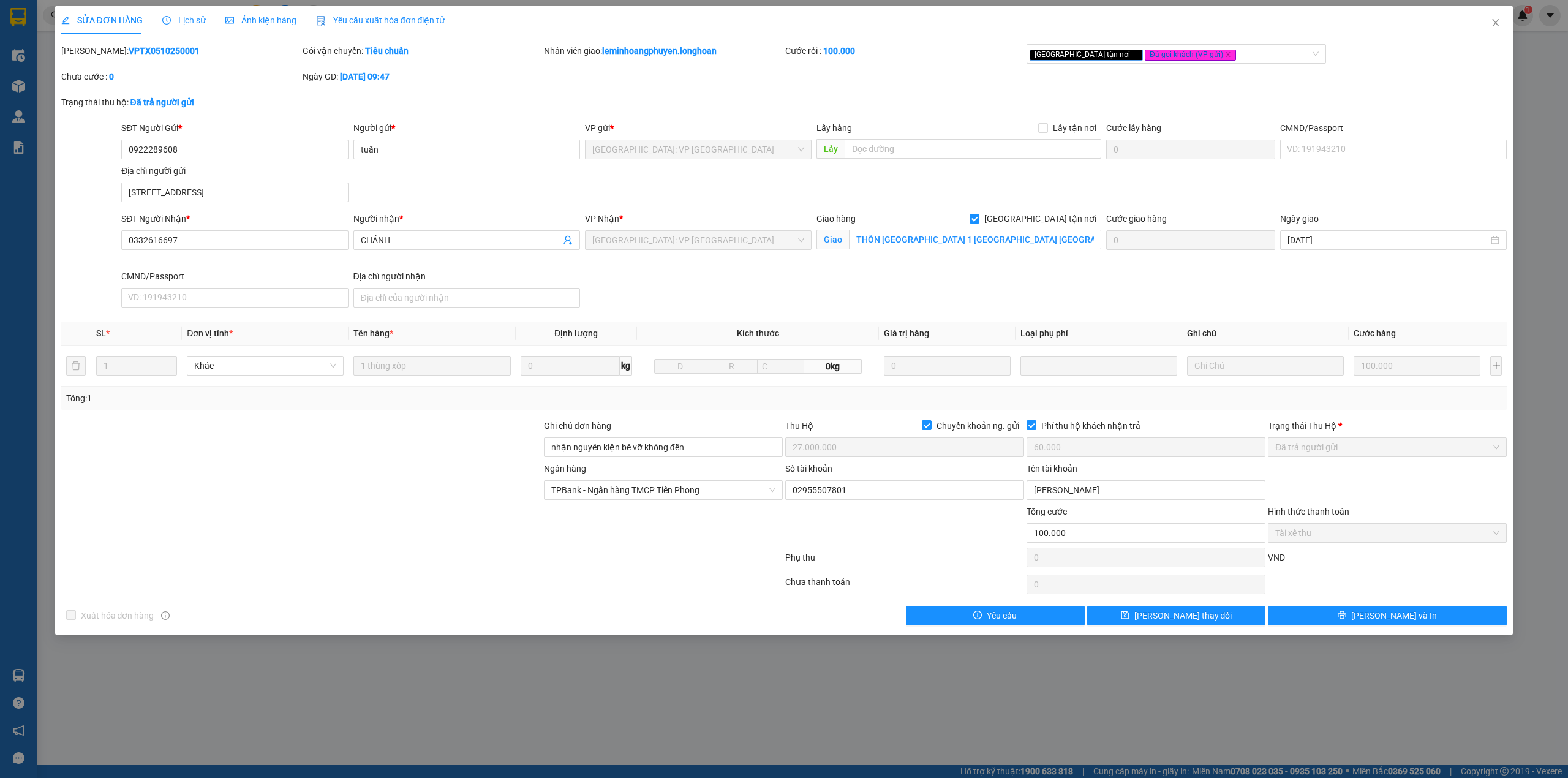
click at [253, 22] on span "Ảnh kiện hàng" at bounding box center [261, 20] width 71 height 10
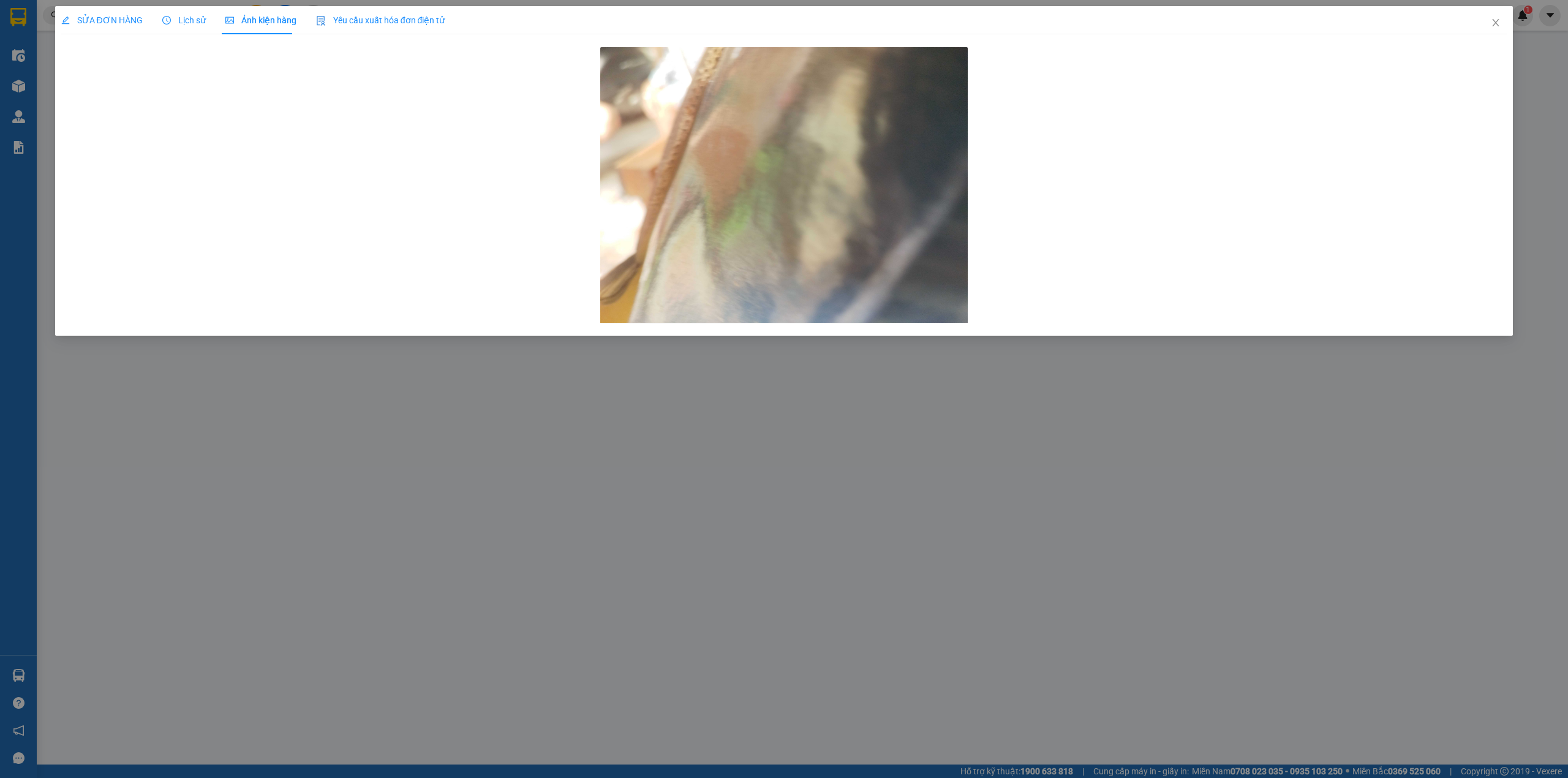
click at [181, 22] on span "Lịch sử" at bounding box center [184, 20] width 43 height 10
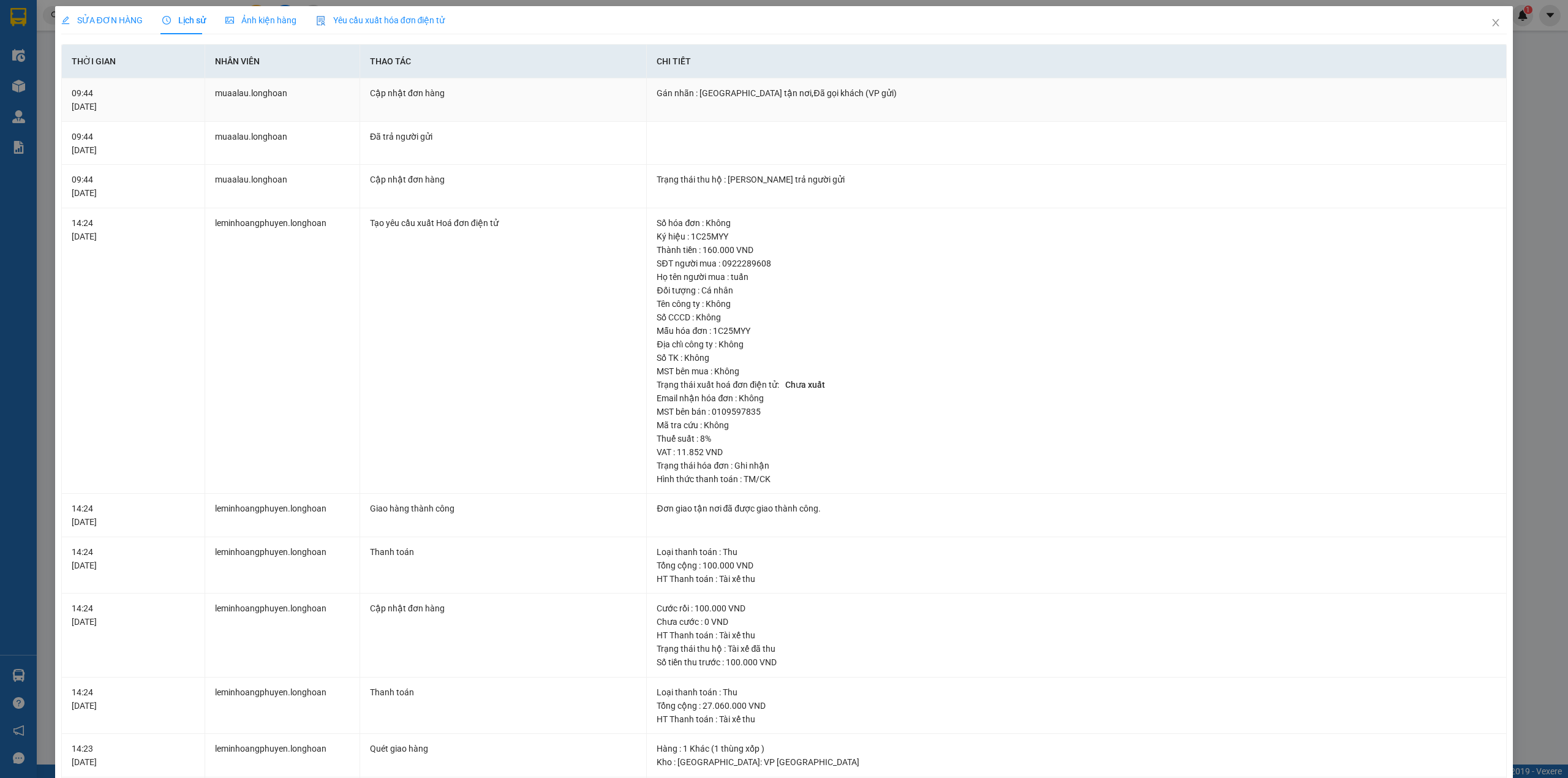
click at [811, 89] on div "Gán nhãn : [GEOGRAPHIC_DATA] tận nơi,Đã gọi khách (VP gửi)" at bounding box center [1076, 93] width 839 height 14
click at [239, 405] on td "leminhoangphuyen.longhoan" at bounding box center [283, 351] width 155 height 286
click at [1493, 20] on icon "close" at bounding box center [1496, 22] width 7 height 7
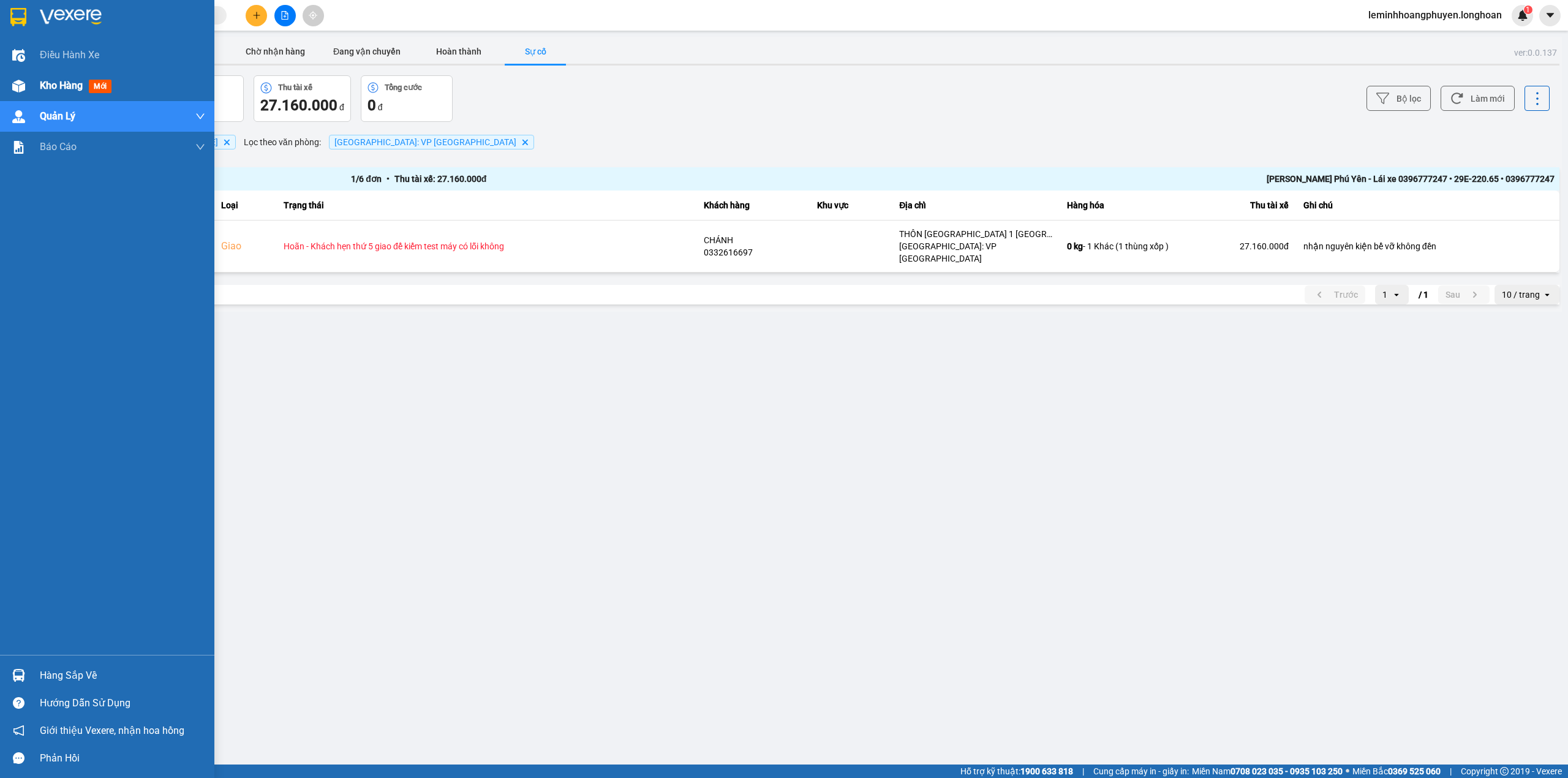
click at [5, 77] on div "Kho hàng mới" at bounding box center [107, 85] width 215 height 31
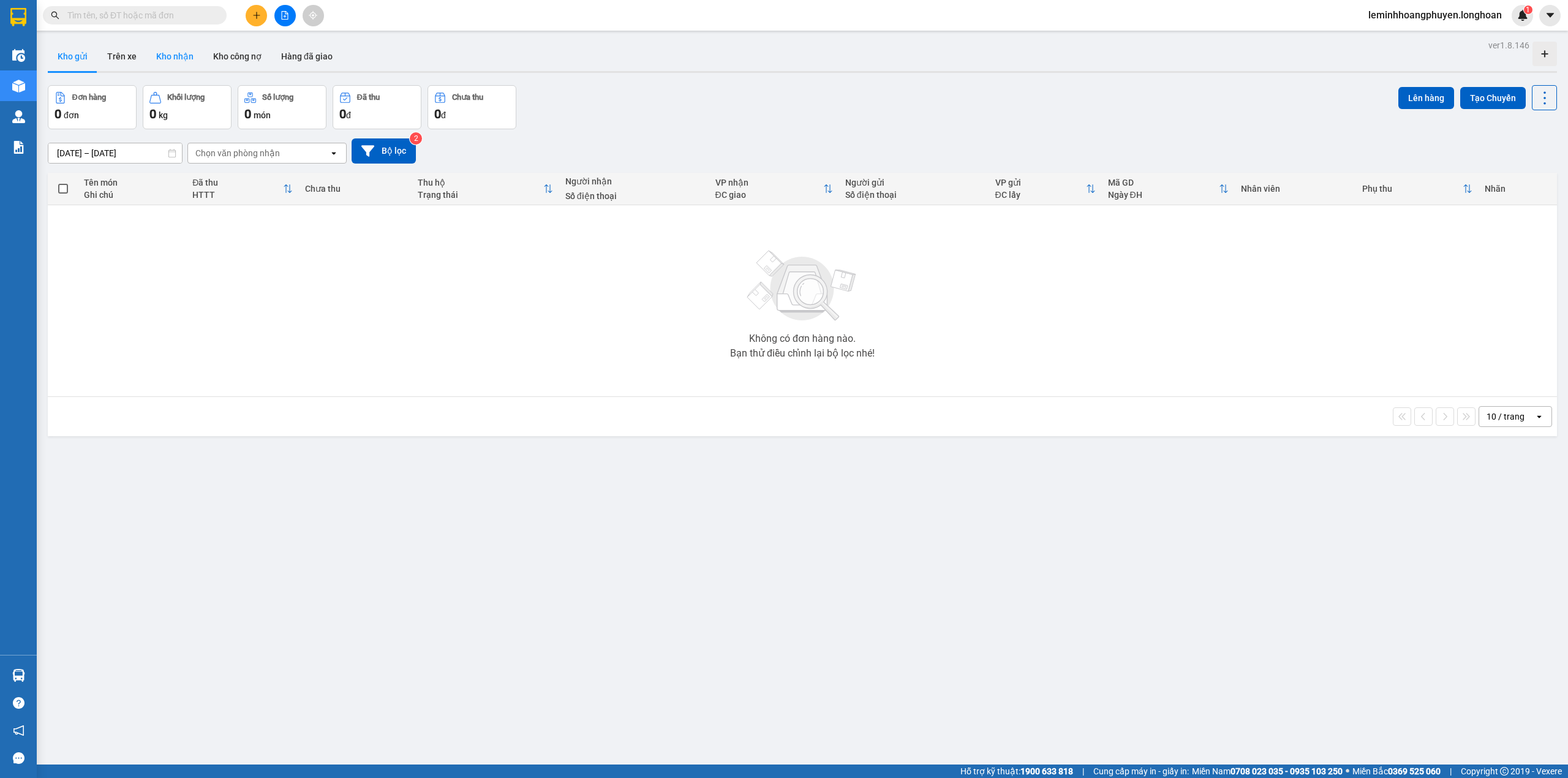
click at [158, 59] on button "Kho nhận" at bounding box center [175, 56] width 57 height 30
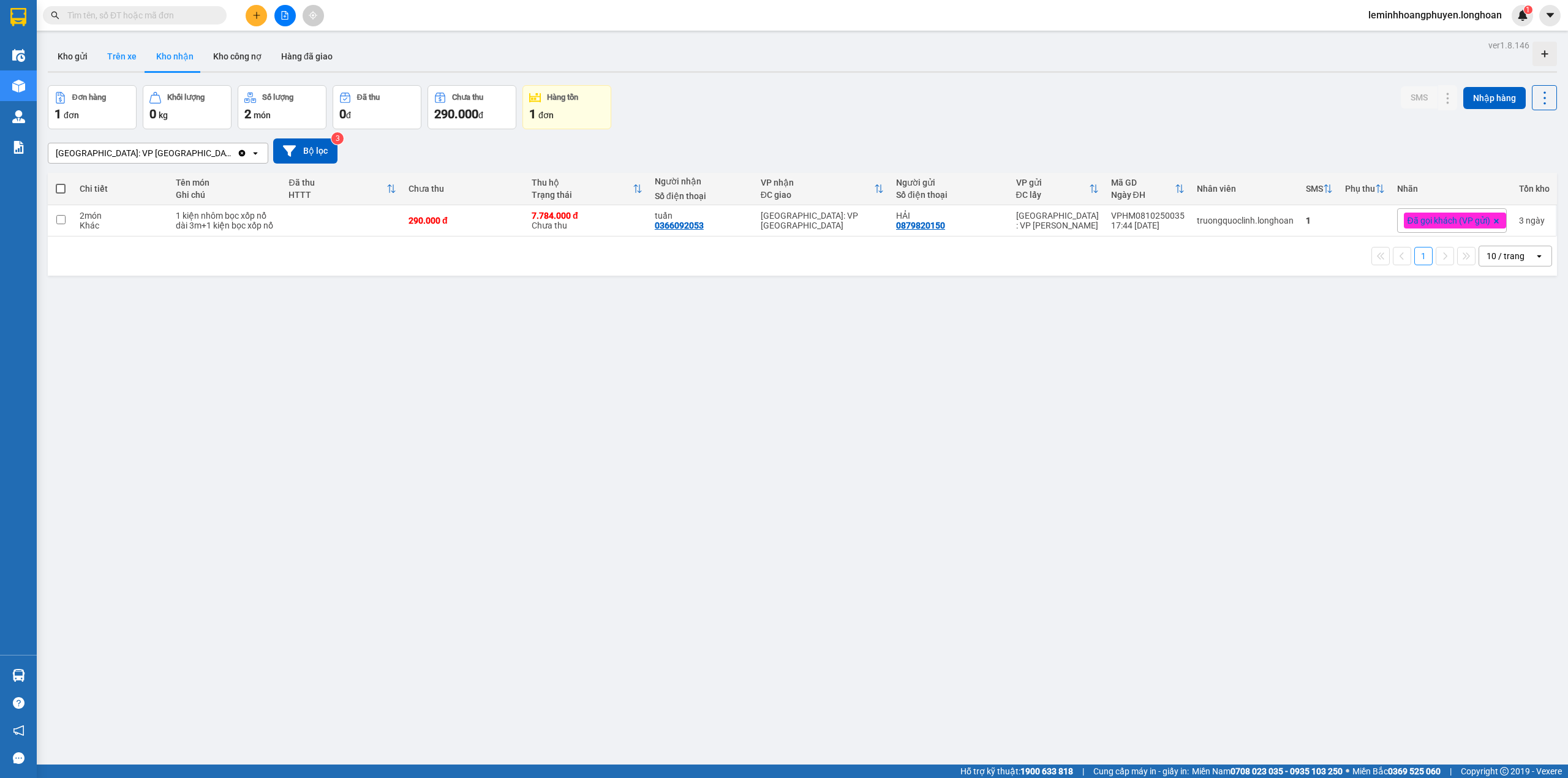
click at [126, 49] on button "Trên xe" at bounding box center [121, 56] width 49 height 30
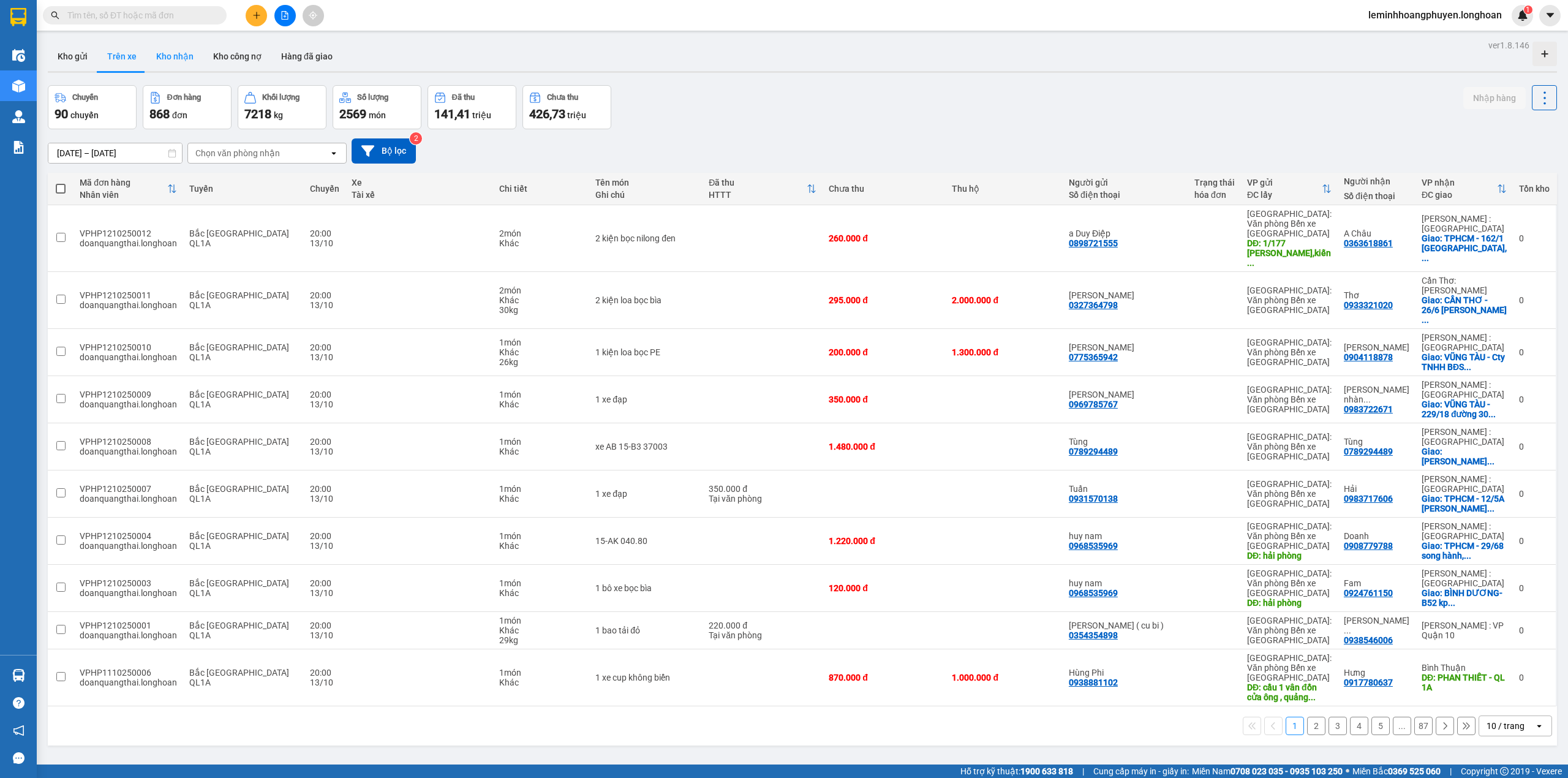
click at [185, 62] on button "Kho nhận" at bounding box center [175, 56] width 57 height 30
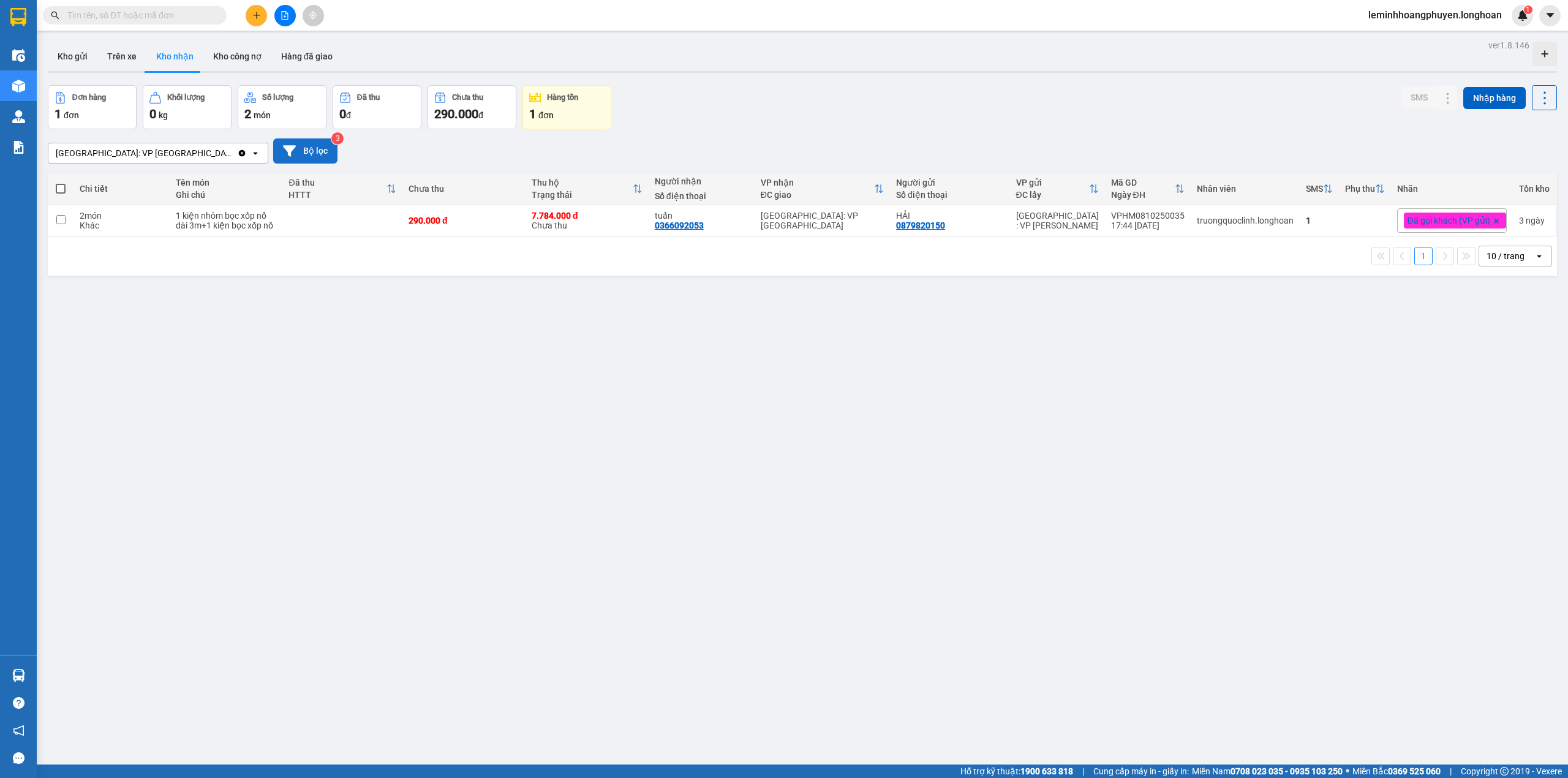
click at [273, 144] on button "Bộ lọc" at bounding box center [305, 151] width 64 height 25
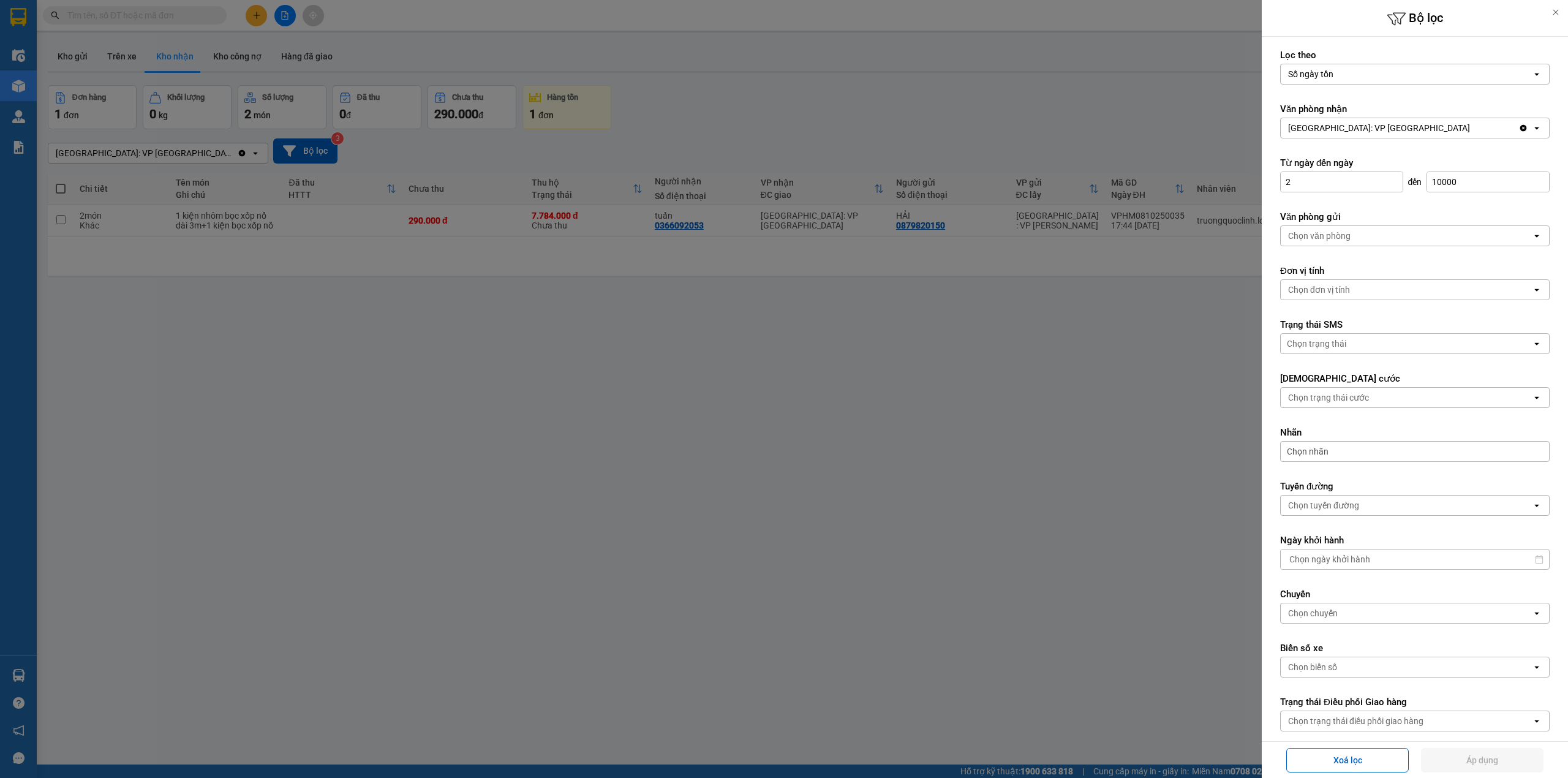
click at [1128, 363] on div at bounding box center [784, 389] width 1568 height 778
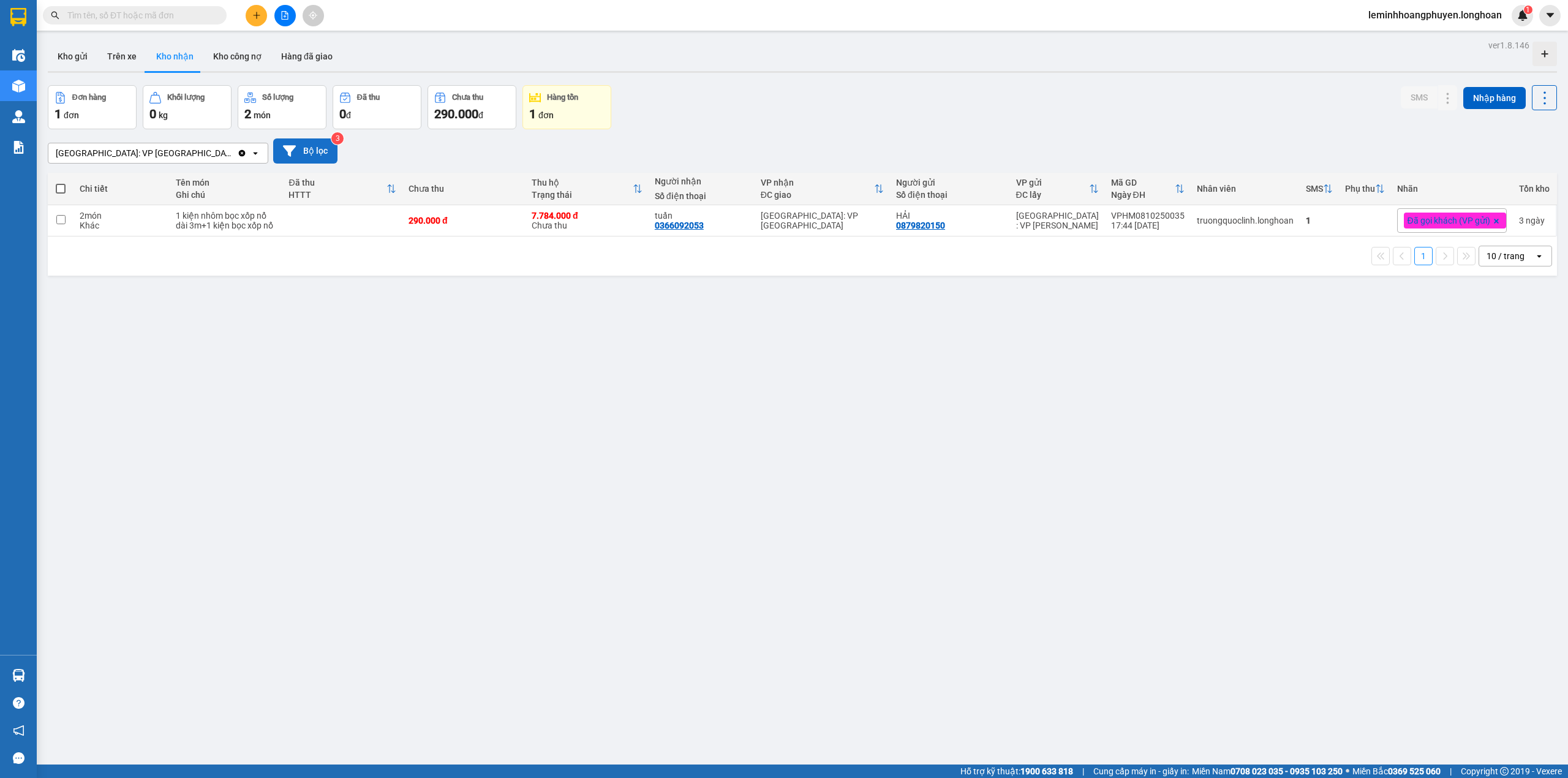
click at [273, 153] on button "Bộ lọc" at bounding box center [305, 151] width 64 height 25
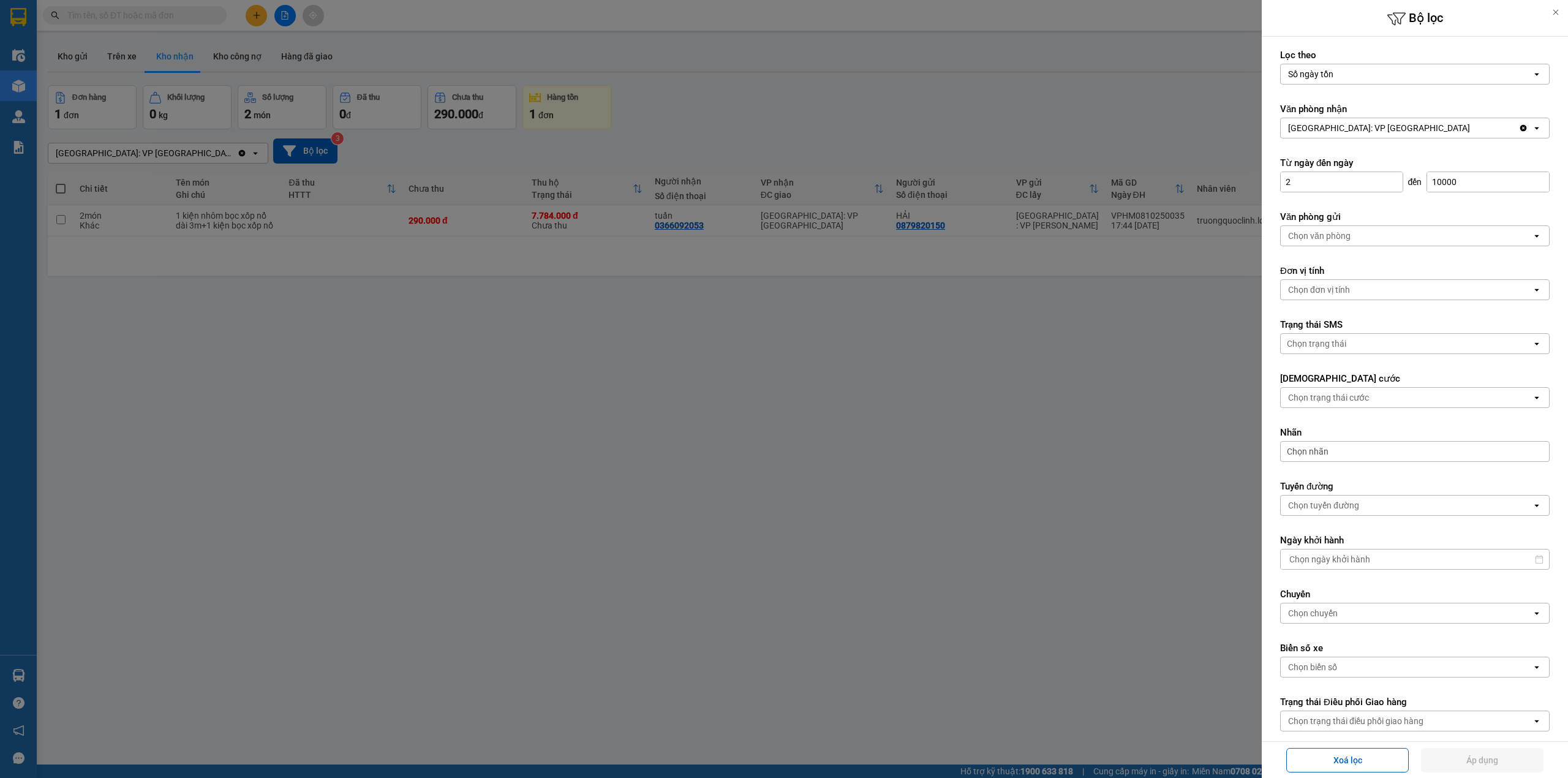
click at [1346, 75] on div "Số ngày tồn" at bounding box center [1406, 74] width 251 height 20
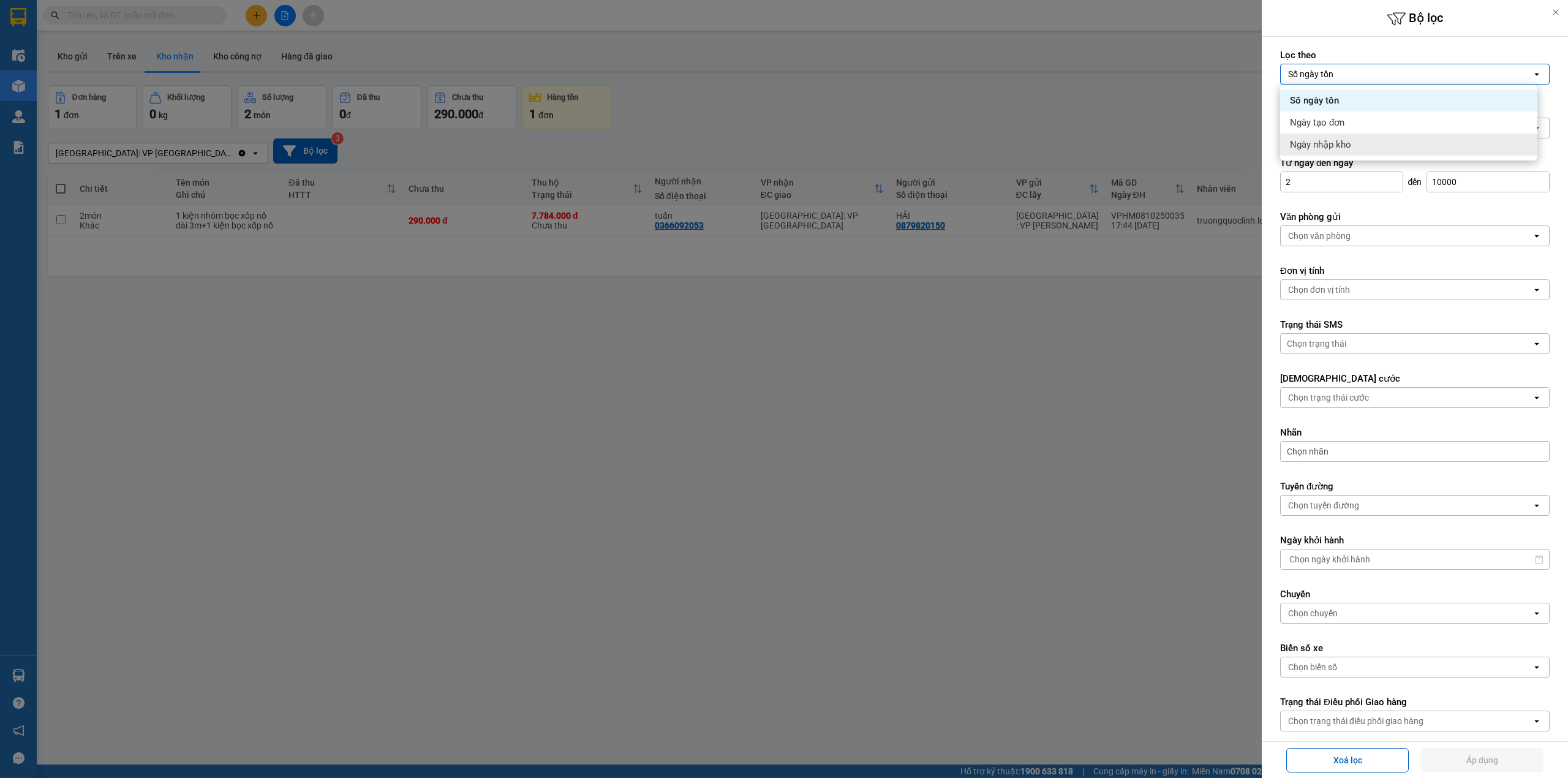
click at [1346, 139] on span "Ngày nhập kho" at bounding box center [1320, 144] width 61 height 12
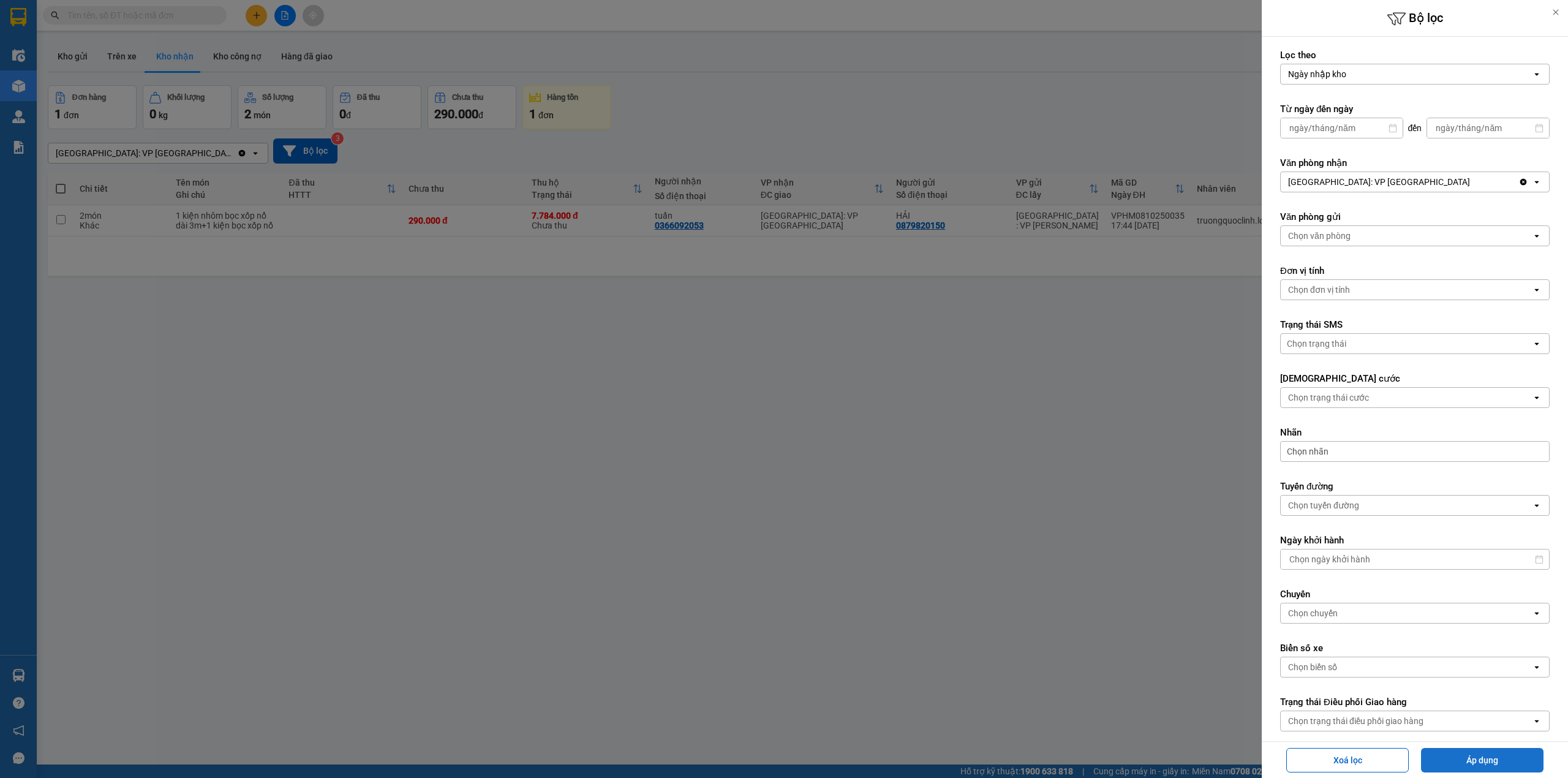
click at [1483, 763] on button "Áp dụng" at bounding box center [1482, 760] width 123 height 24
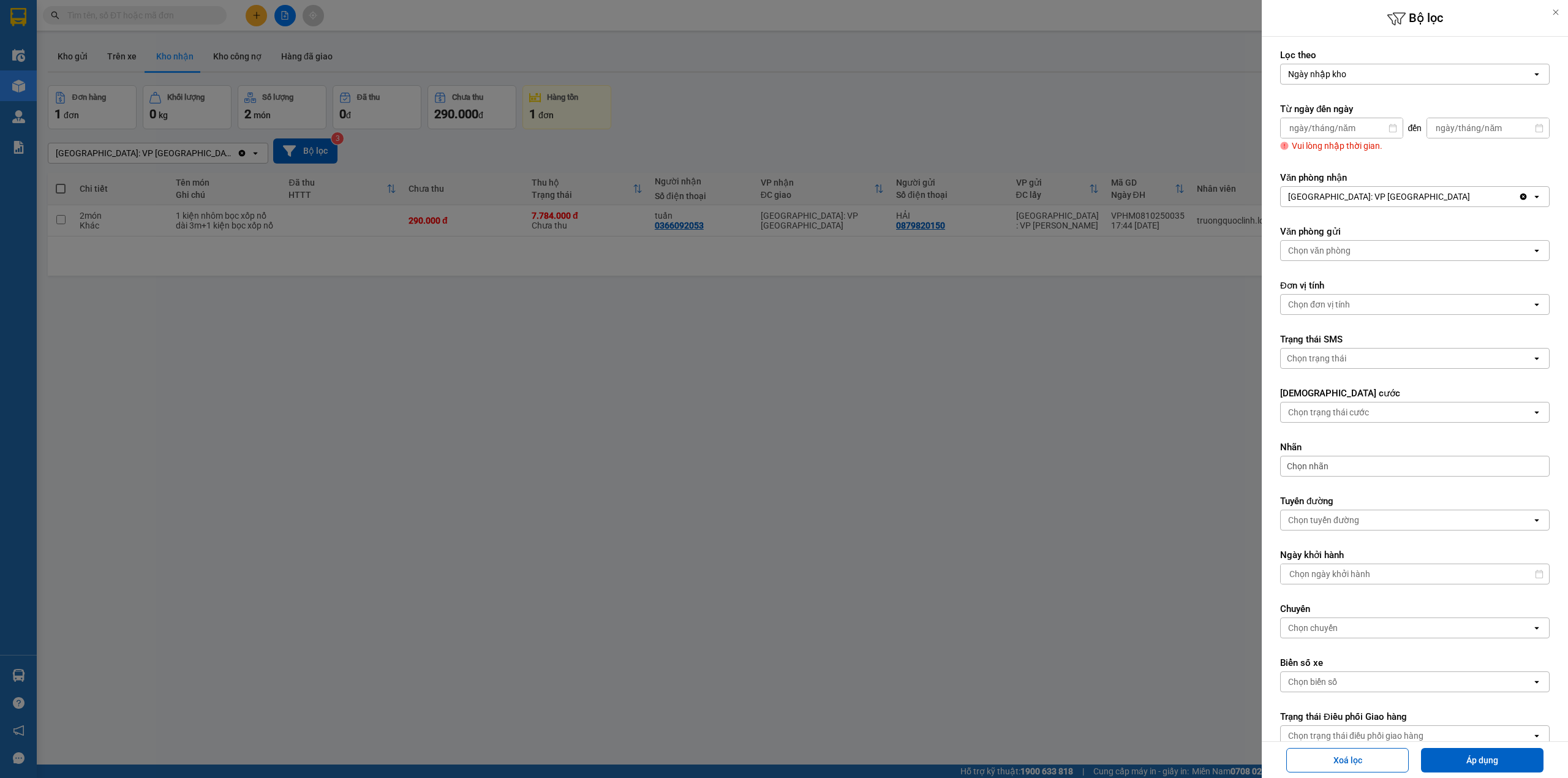
type input "/ /"
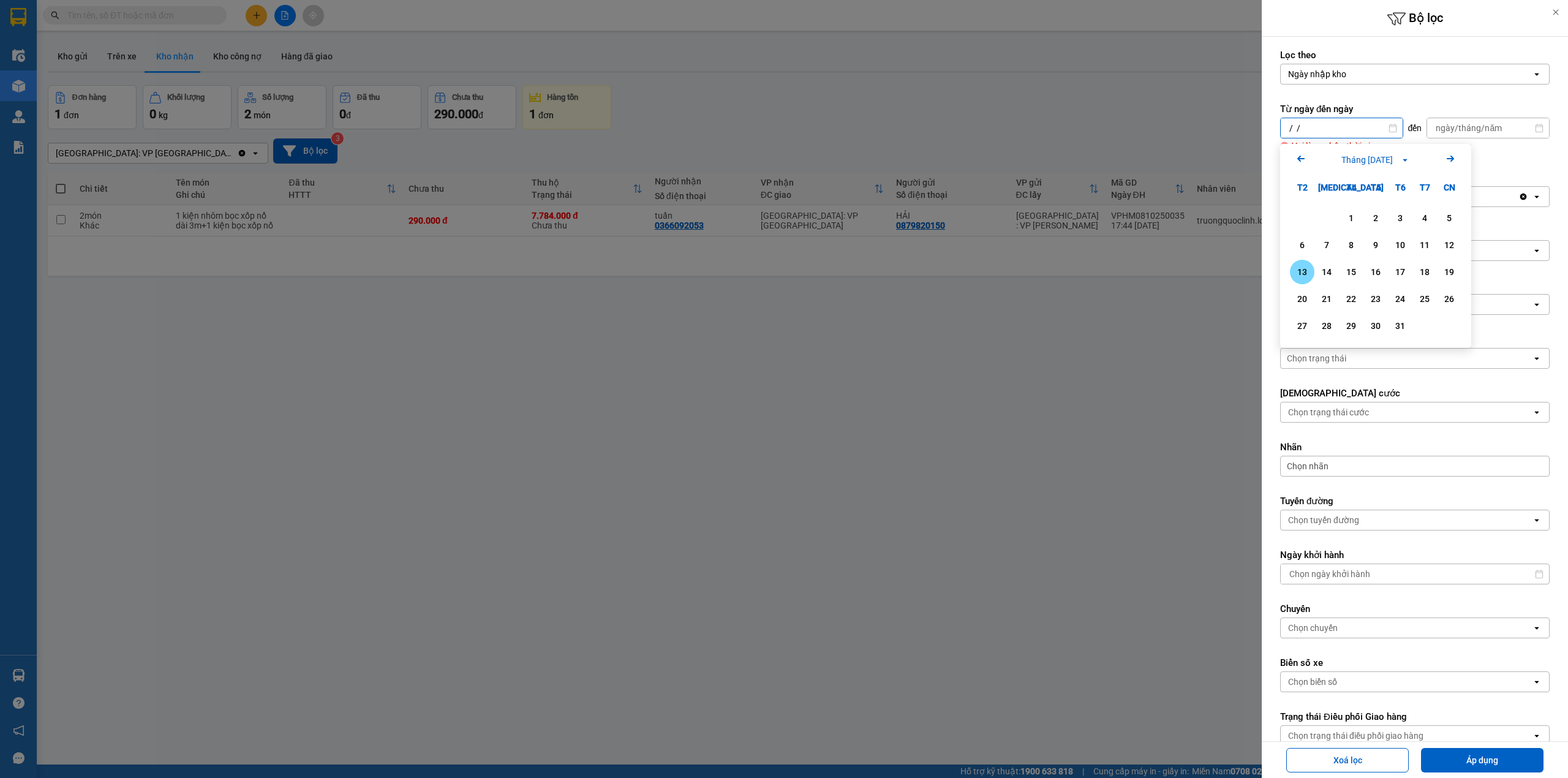
click at [1305, 125] on input "/ /" at bounding box center [1342, 128] width 122 height 20
click at [1370, 228] on div "2" at bounding box center [1375, 218] width 24 height 24
type input "[DATE]"
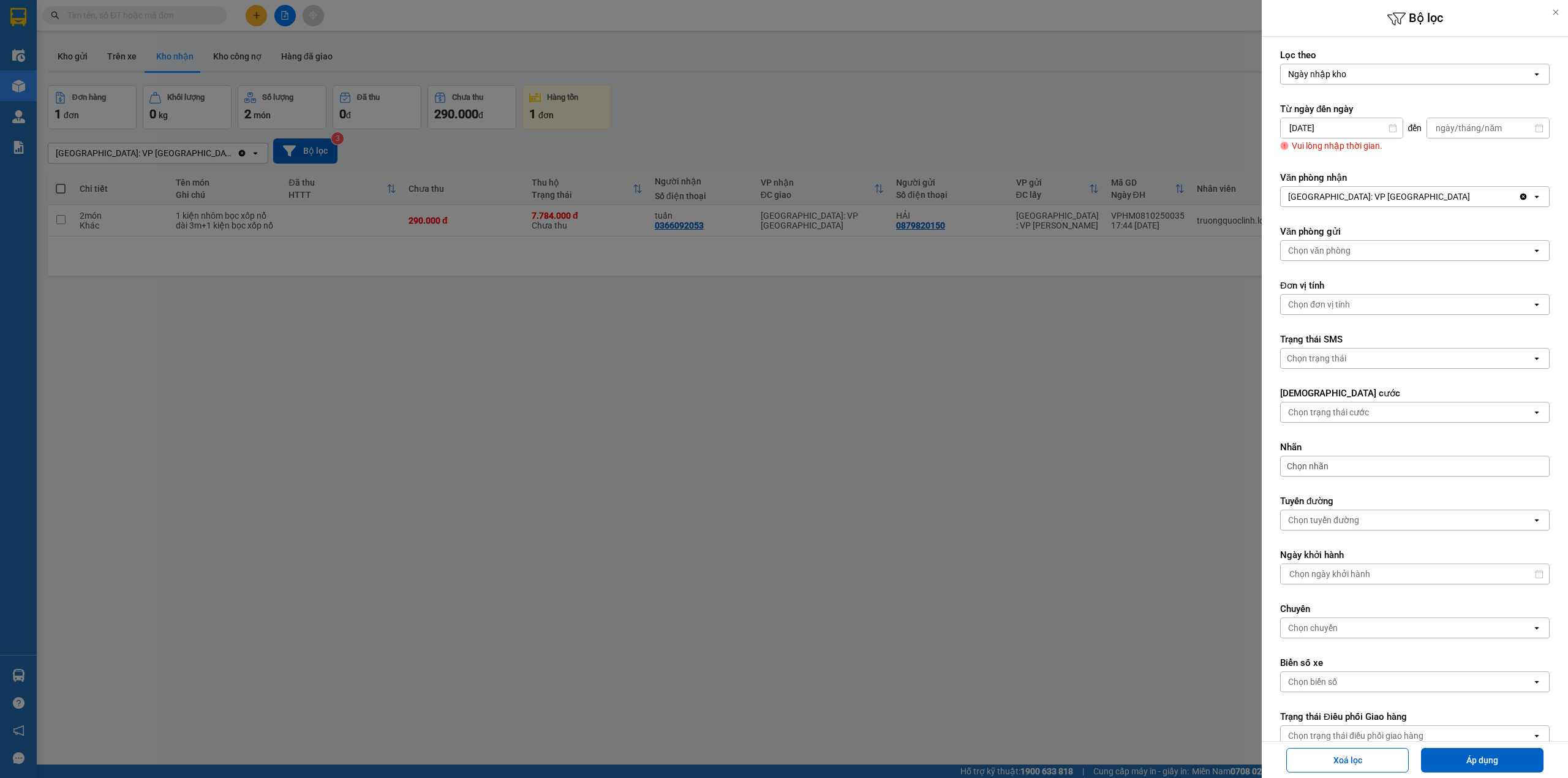
type input "/ /"
click at [1454, 133] on input "/ /" at bounding box center [1488, 128] width 122 height 20
click at [1377, 273] on div "13" at bounding box center [1368, 272] width 24 height 24
type input "[DATE]"
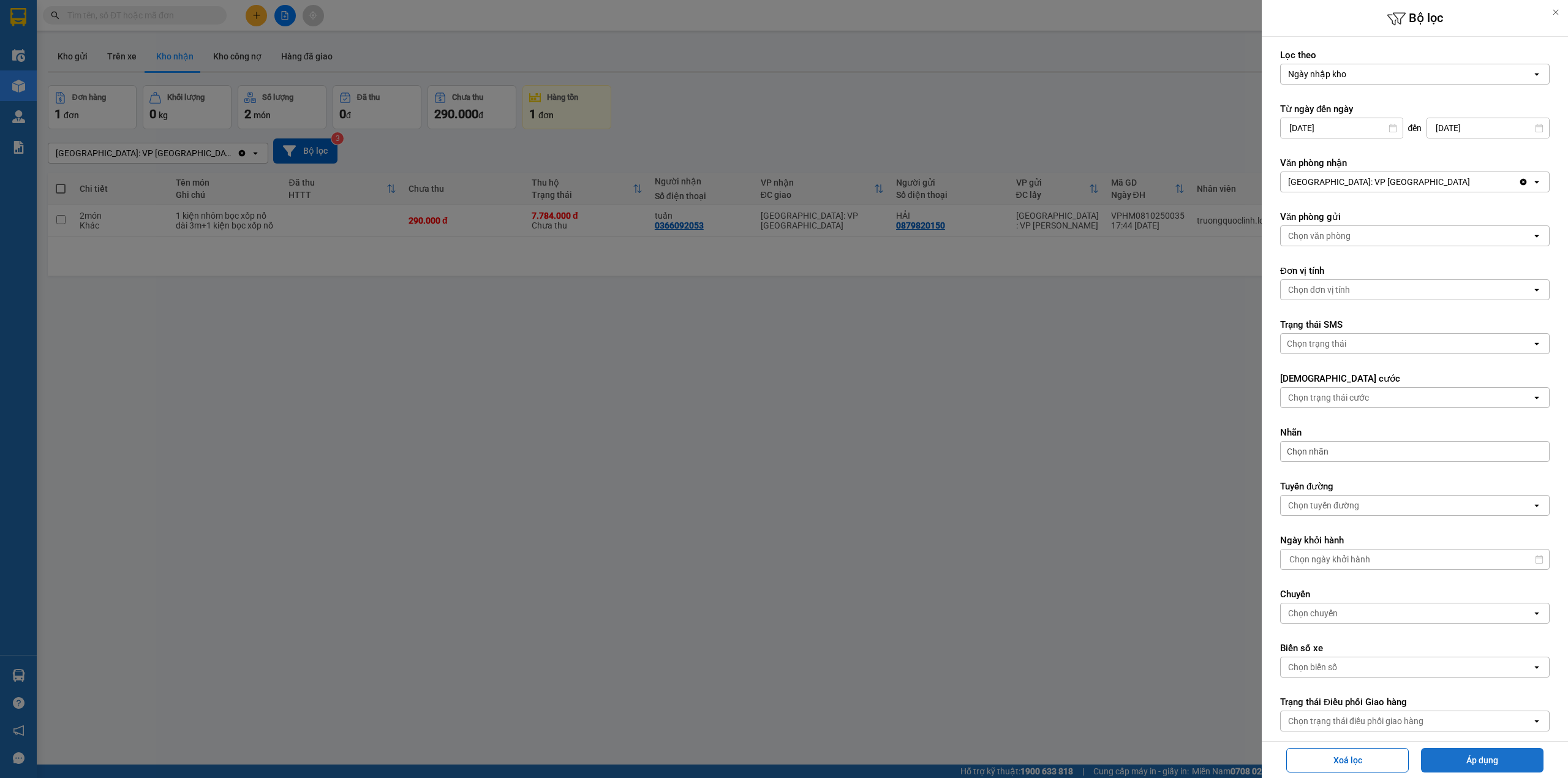
click at [1504, 748] on button "Áp dụng" at bounding box center [1482, 760] width 123 height 24
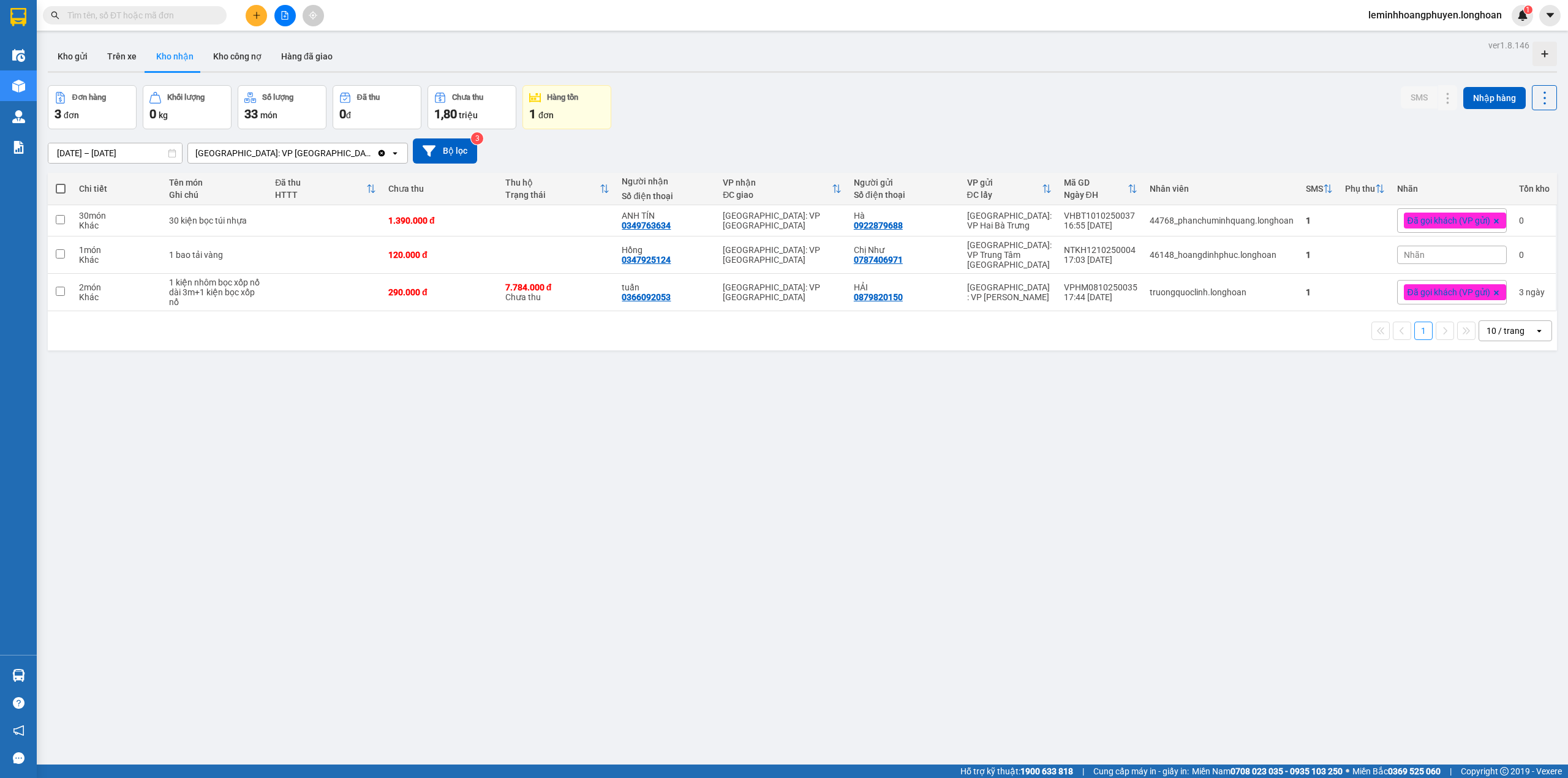
click at [672, 709] on div "ver 1.8.146 Kho gửi Trên xe Kho nhận Kho công nợ Hàng đã giao Đơn hàng 3 đơn Kh…" at bounding box center [802, 425] width 1519 height 778
click at [1439, 214] on button at bounding box center [1448, 221] width 17 height 22
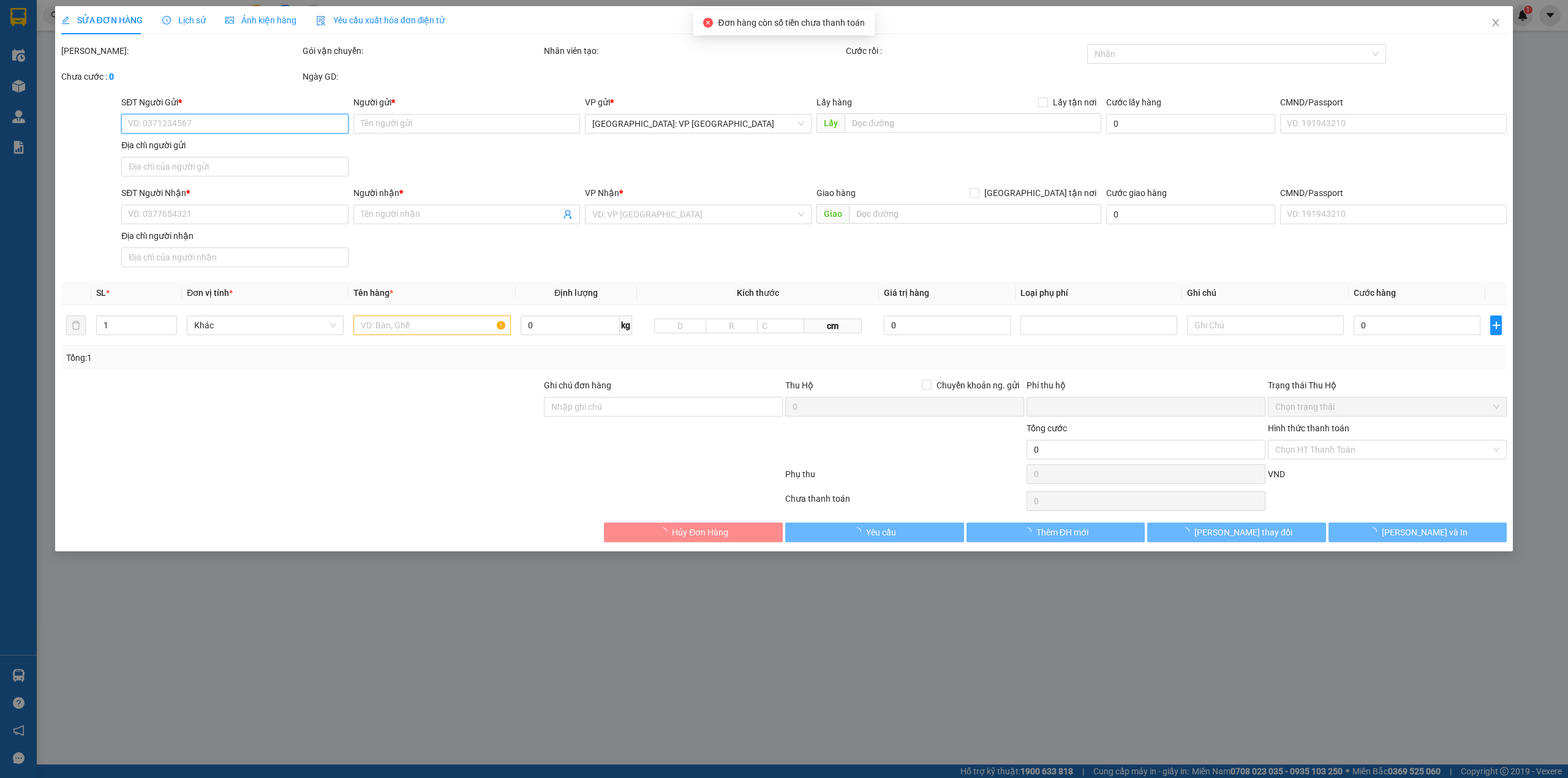
type input "0922879688"
type input "Hà"
type input "0349763634"
type input "ANH TÍN"
type input "0"
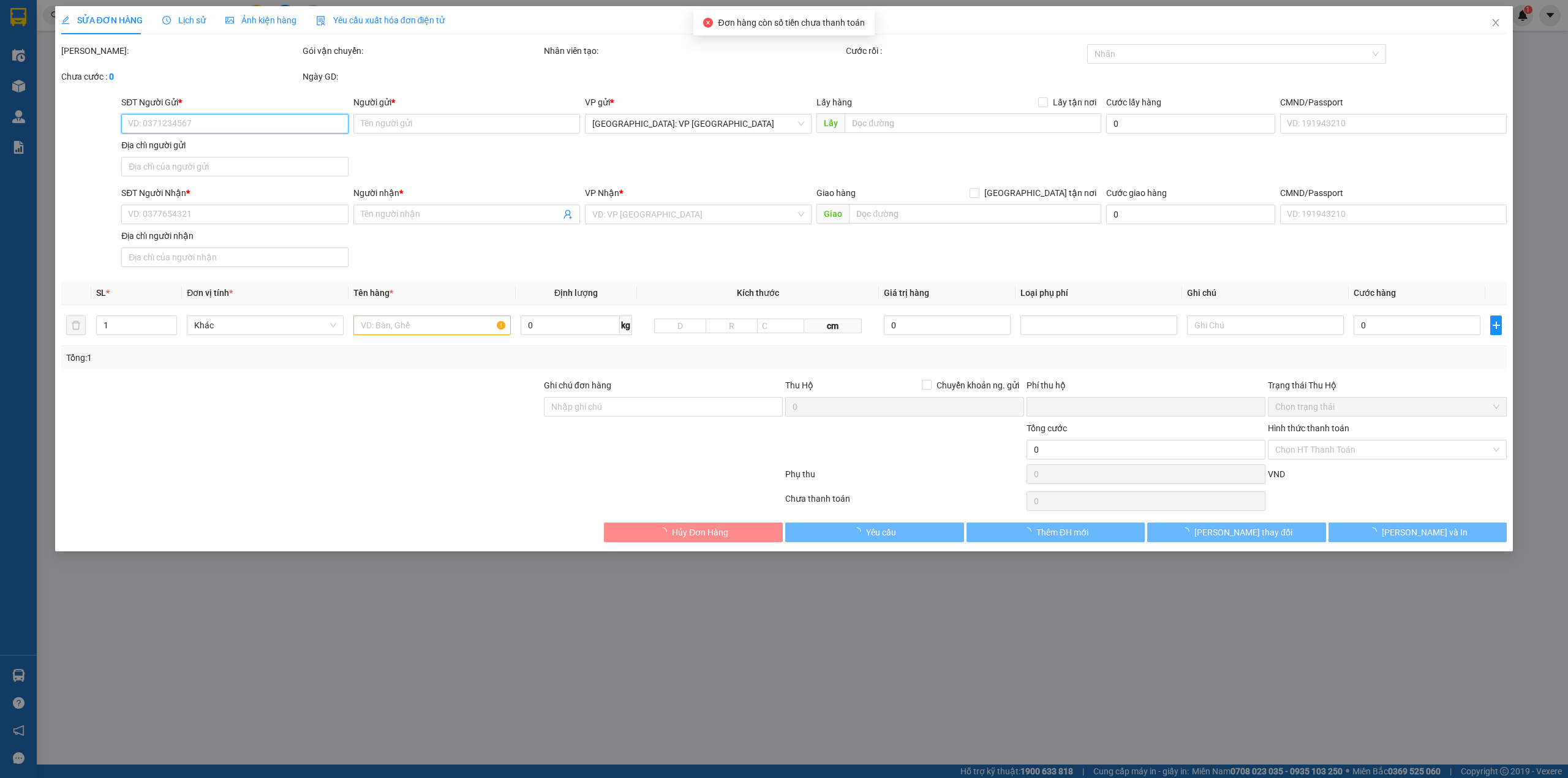
type input "1.390.000"
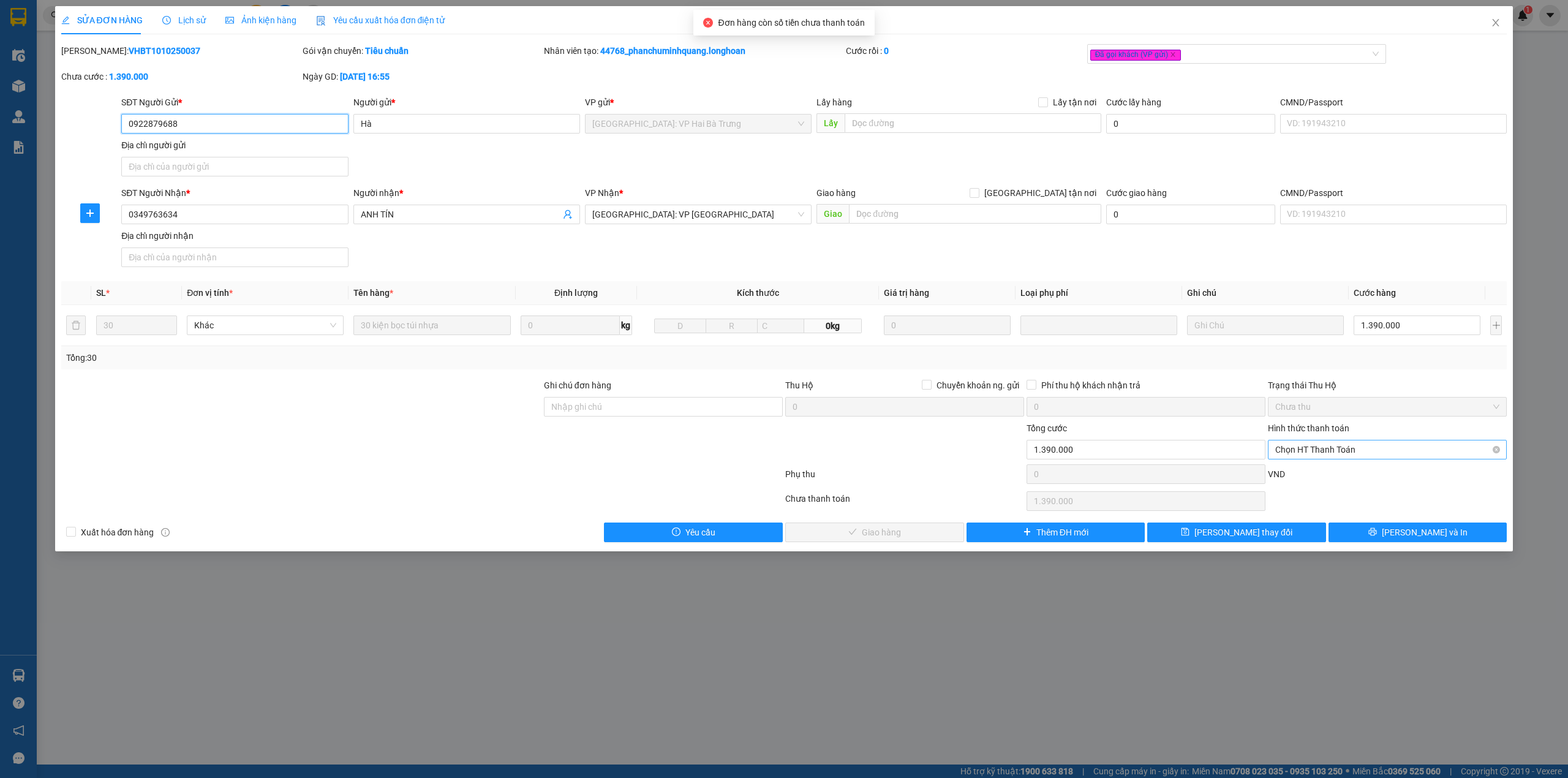
click at [1409, 452] on span "Chọn HT Thanh Toán" at bounding box center [1388, 450] width 224 height 18
click at [1338, 473] on div "Tại văn phòng" at bounding box center [1388, 477] width 224 height 14
type input "0"
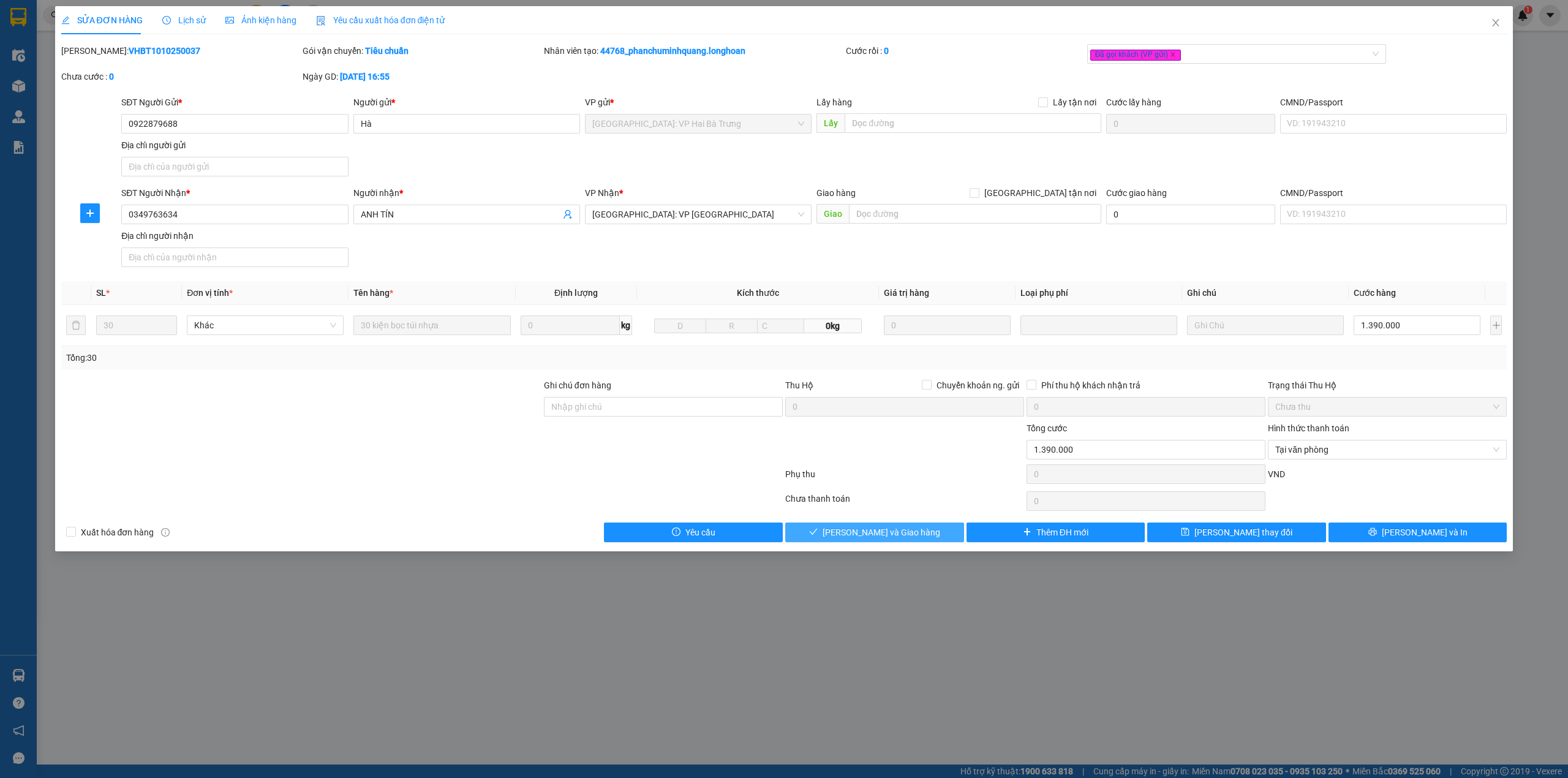
click at [862, 537] on span "[PERSON_NAME] và Giao hàng" at bounding box center [881, 532] width 117 height 14
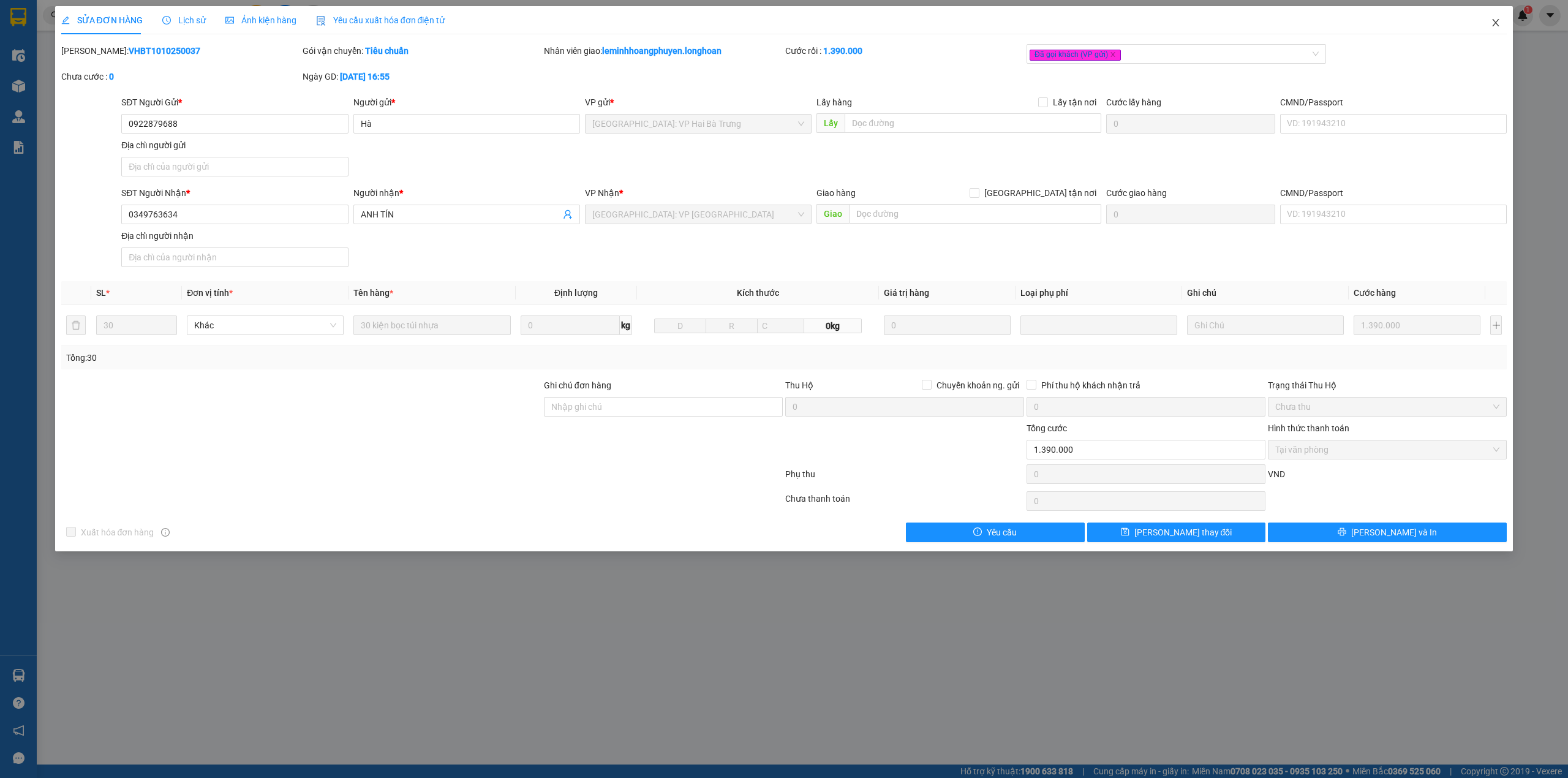
click at [1500, 18] on span "Close" at bounding box center [1496, 23] width 34 height 34
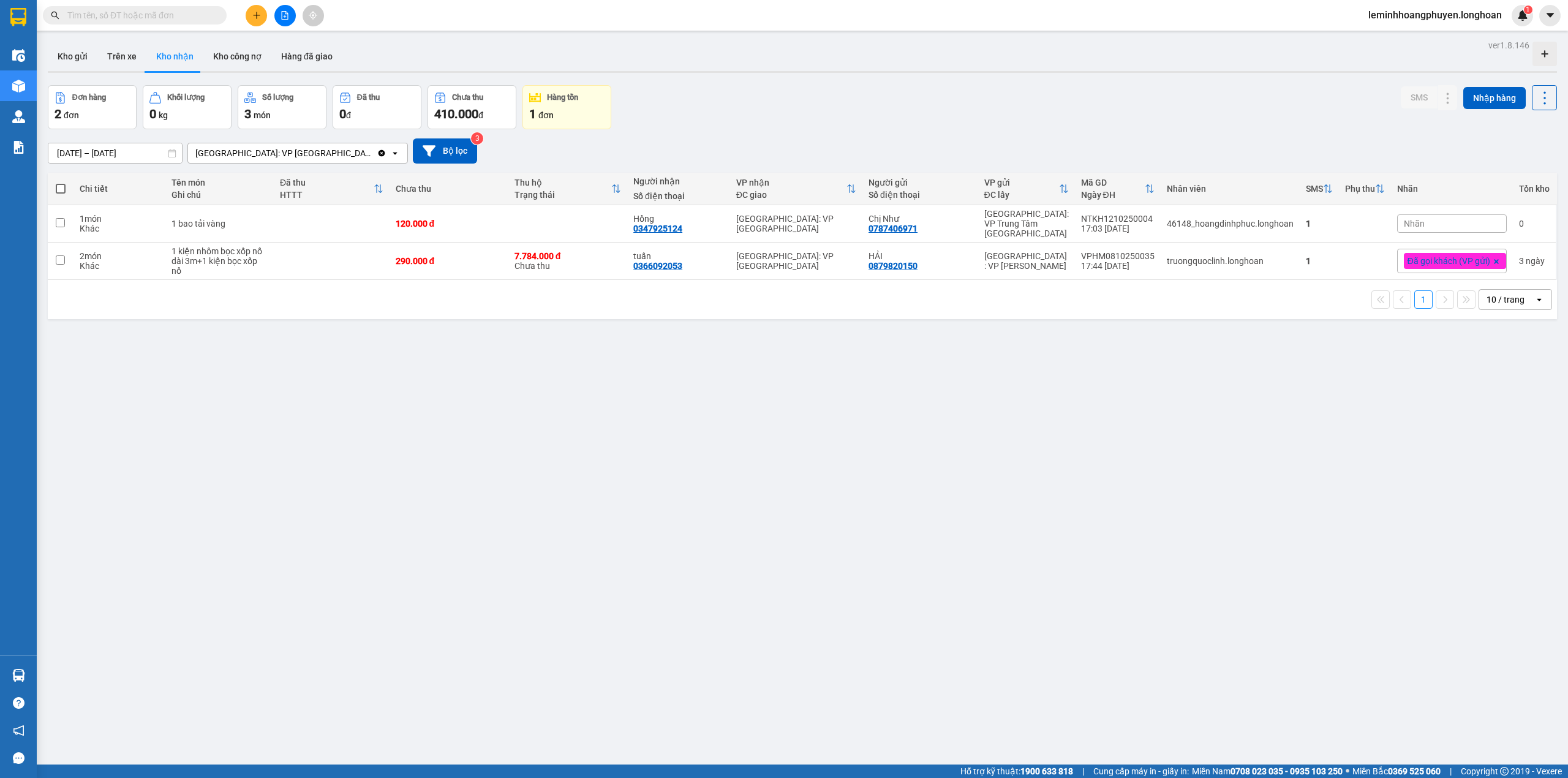
click at [354, 479] on div "ver 1.8.146 Kho gửi Trên xe Kho nhận Kho công nợ Hàng đã giao Đơn hàng 2 đơn Kh…" at bounding box center [802, 425] width 1519 height 778
drag, startPoint x: 687, startPoint y: 232, endPoint x: 627, endPoint y: 232, distance: 60.0
click at [627, 232] on td "Hồng 0347925124" at bounding box center [679, 224] width 103 height 37
checkbox input "true"
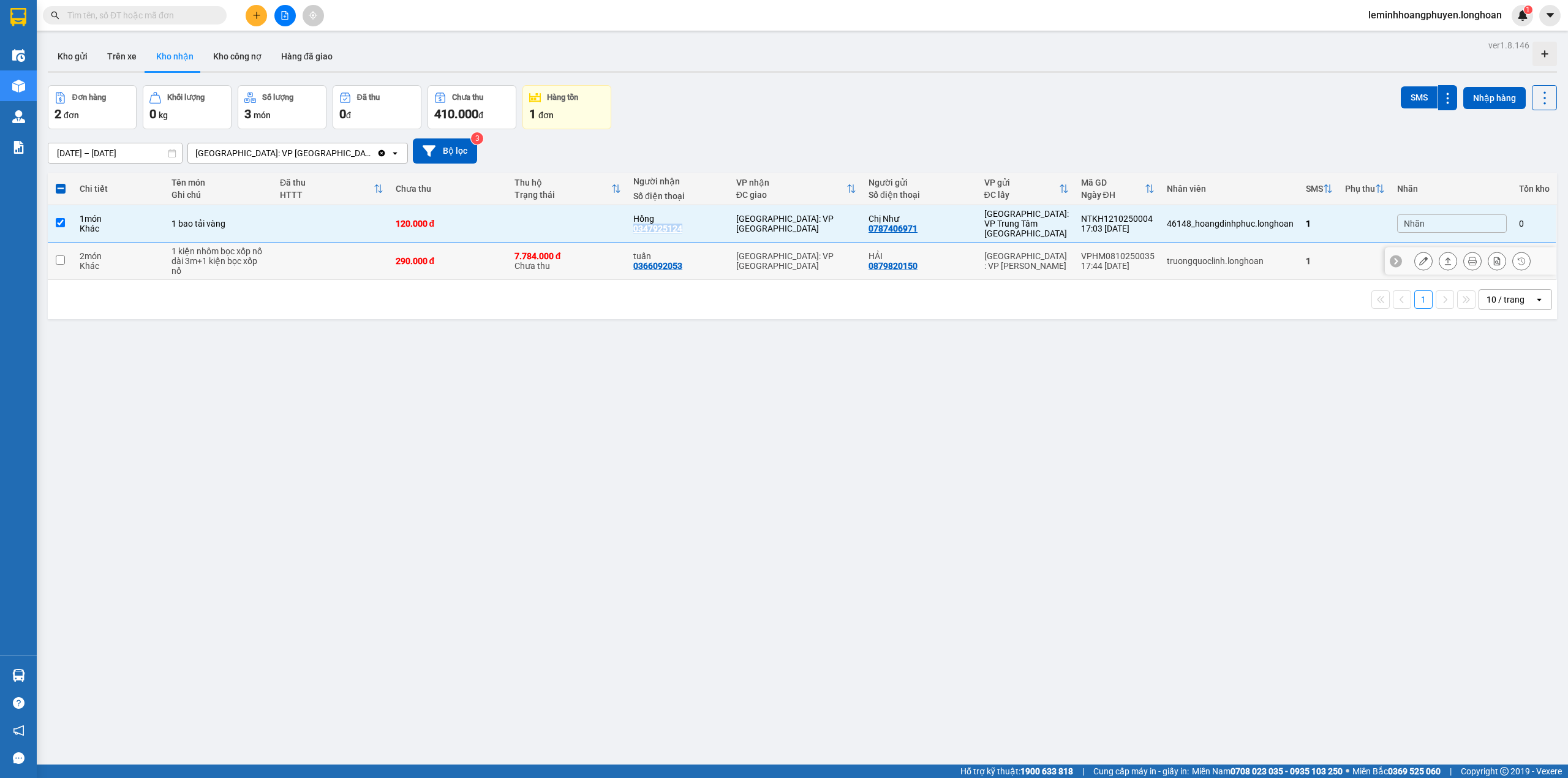
copy div "0347925124"
click at [496, 462] on div "ver 1.8.146 Kho gửi Trên xe Kho nhận Kho công nợ Hàng đã giao Đơn hàng 2 đơn Kh…" at bounding box center [802, 425] width 1519 height 778
click at [60, 195] on label at bounding box center [60, 188] width 14 height 12
click at [60, 183] on input "checkbox" at bounding box center [60, 183] width 0 height 0
checkbox input "true"
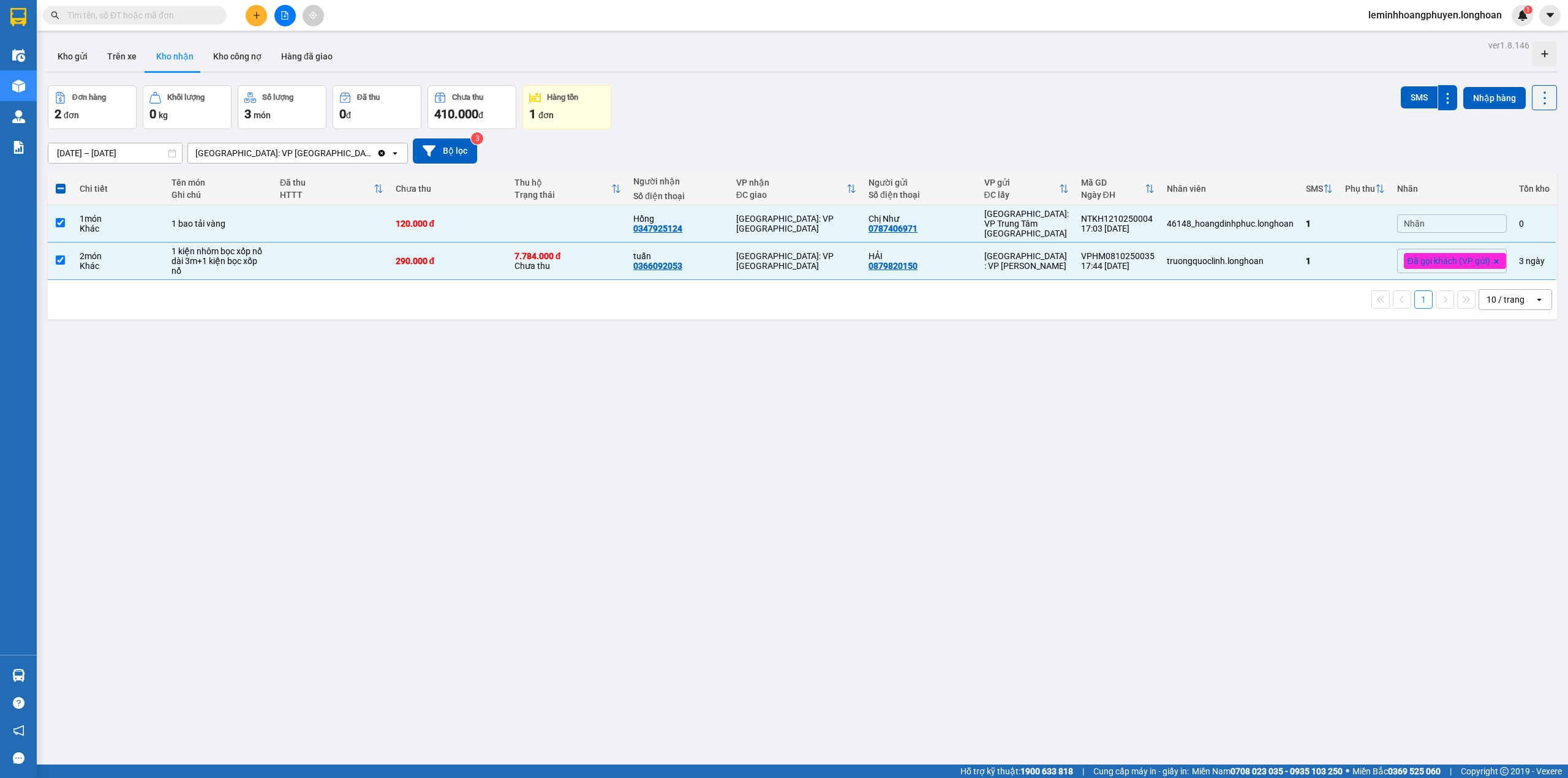
click at [64, 195] on label at bounding box center [60, 188] width 14 height 12
click at [60, 183] on input "checkbox" at bounding box center [60, 183] width 0 height 0
click at [328, 591] on div "ver 1.8.146 Kho gửi Trên xe Kho nhận Kho công nợ Hàng đã giao Đơn hàng 2 đơn Kh…" at bounding box center [802, 425] width 1519 height 778
click at [54, 213] on td at bounding box center [60, 224] width 26 height 37
checkbox input "false"
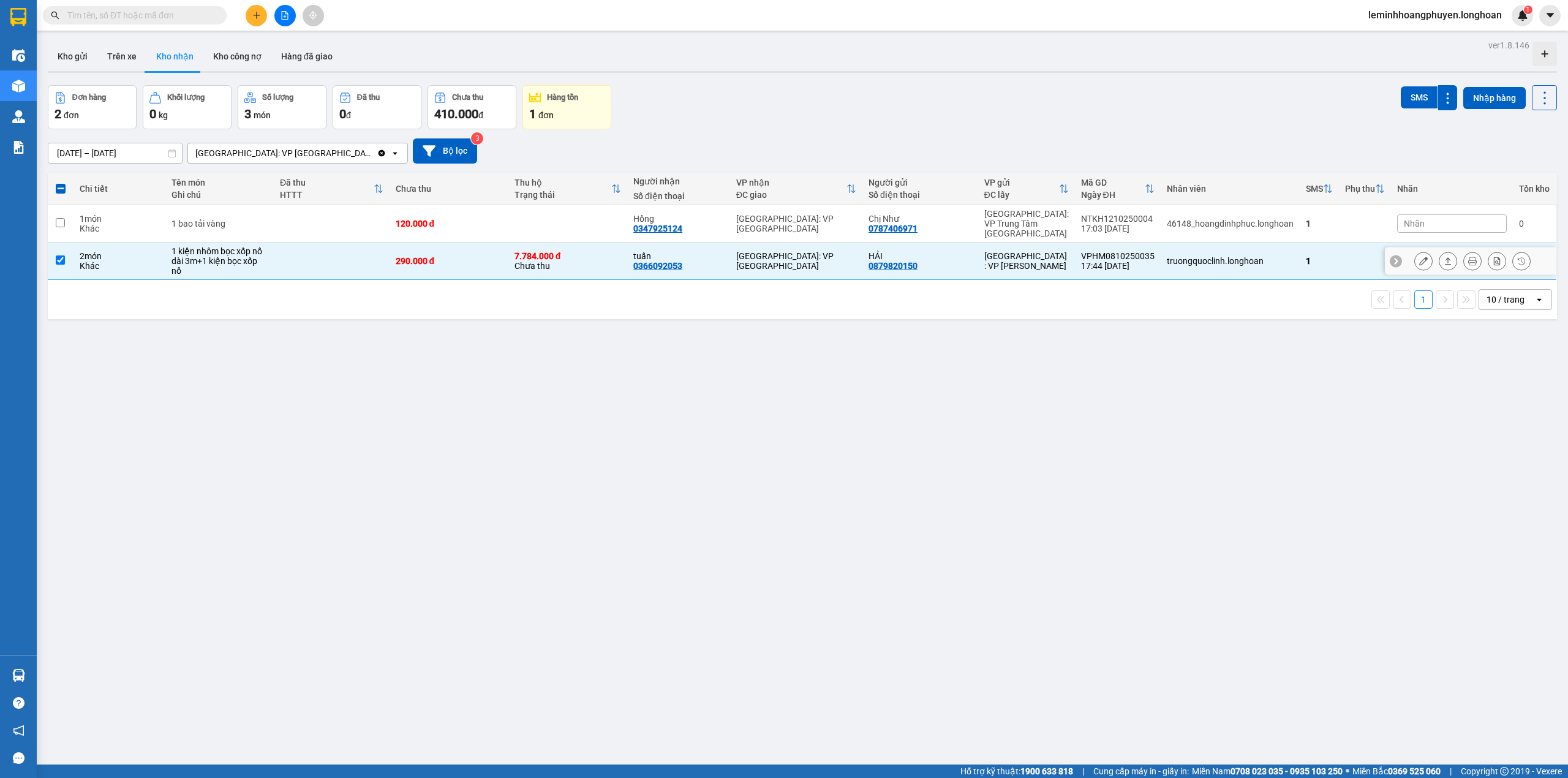
click at [57, 265] on input "checkbox" at bounding box center [60, 260] width 9 height 9
checkbox input "false"
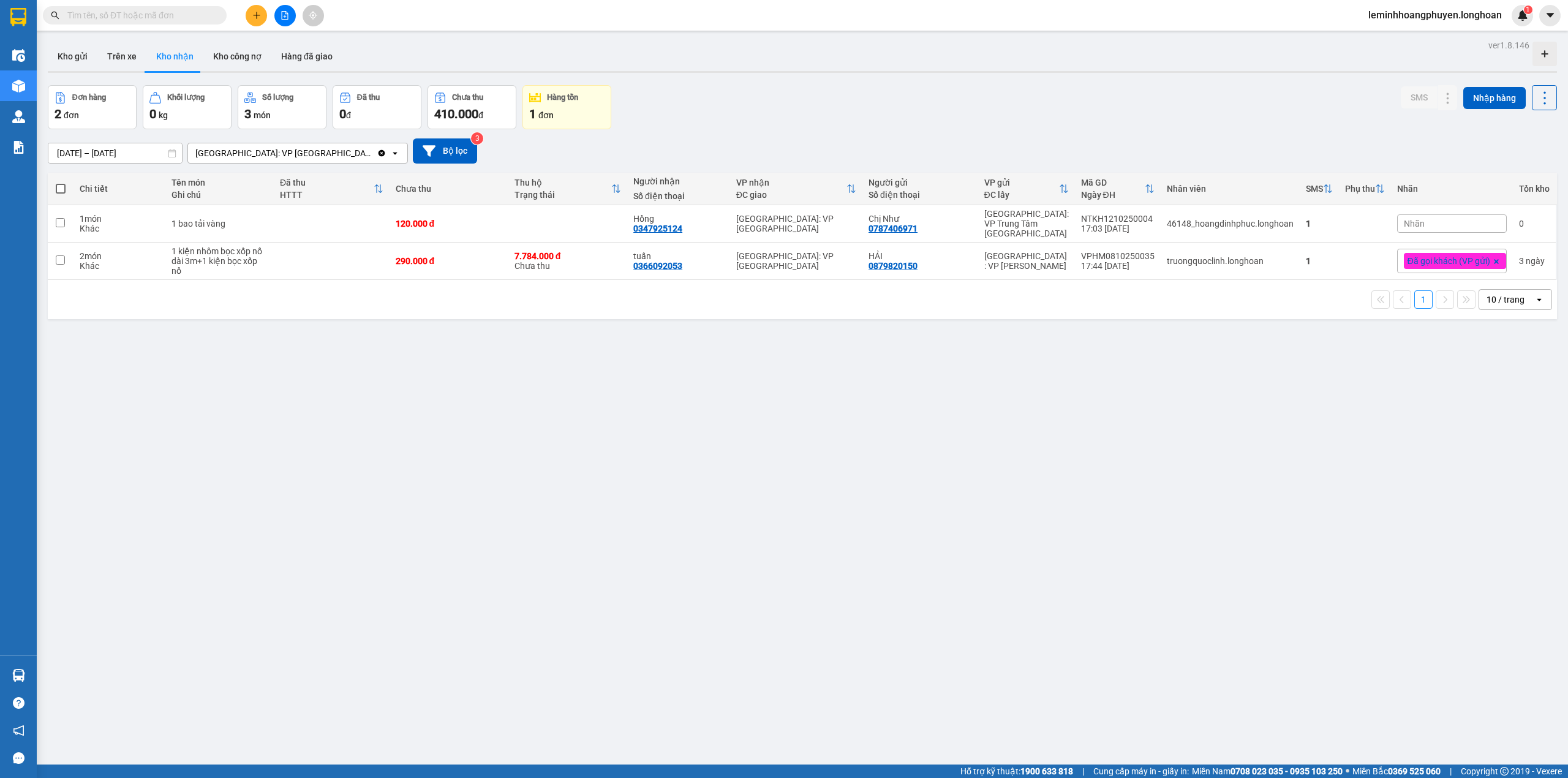
click at [56, 186] on span at bounding box center [60, 188] width 10 height 10
click at [60, 183] on input "checkbox" at bounding box center [60, 183] width 0 height 0
checkbox input "true"
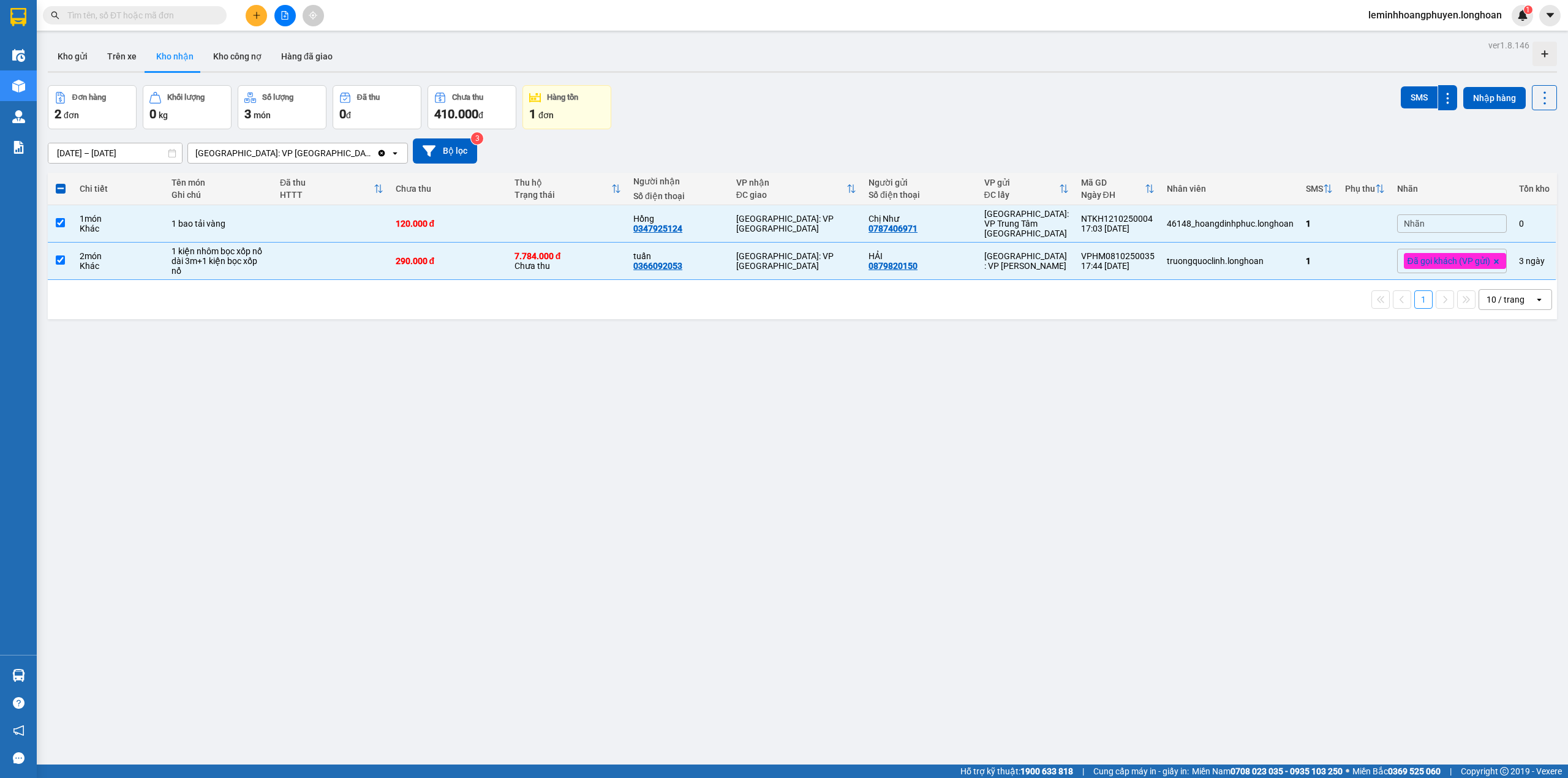
click at [54, 184] on label at bounding box center [60, 188] width 14 height 12
click at [60, 183] on input "checkbox" at bounding box center [60, 183] width 0 height 0
click at [64, 262] on input "checkbox" at bounding box center [60, 260] width 9 height 9
checkbox input "false"
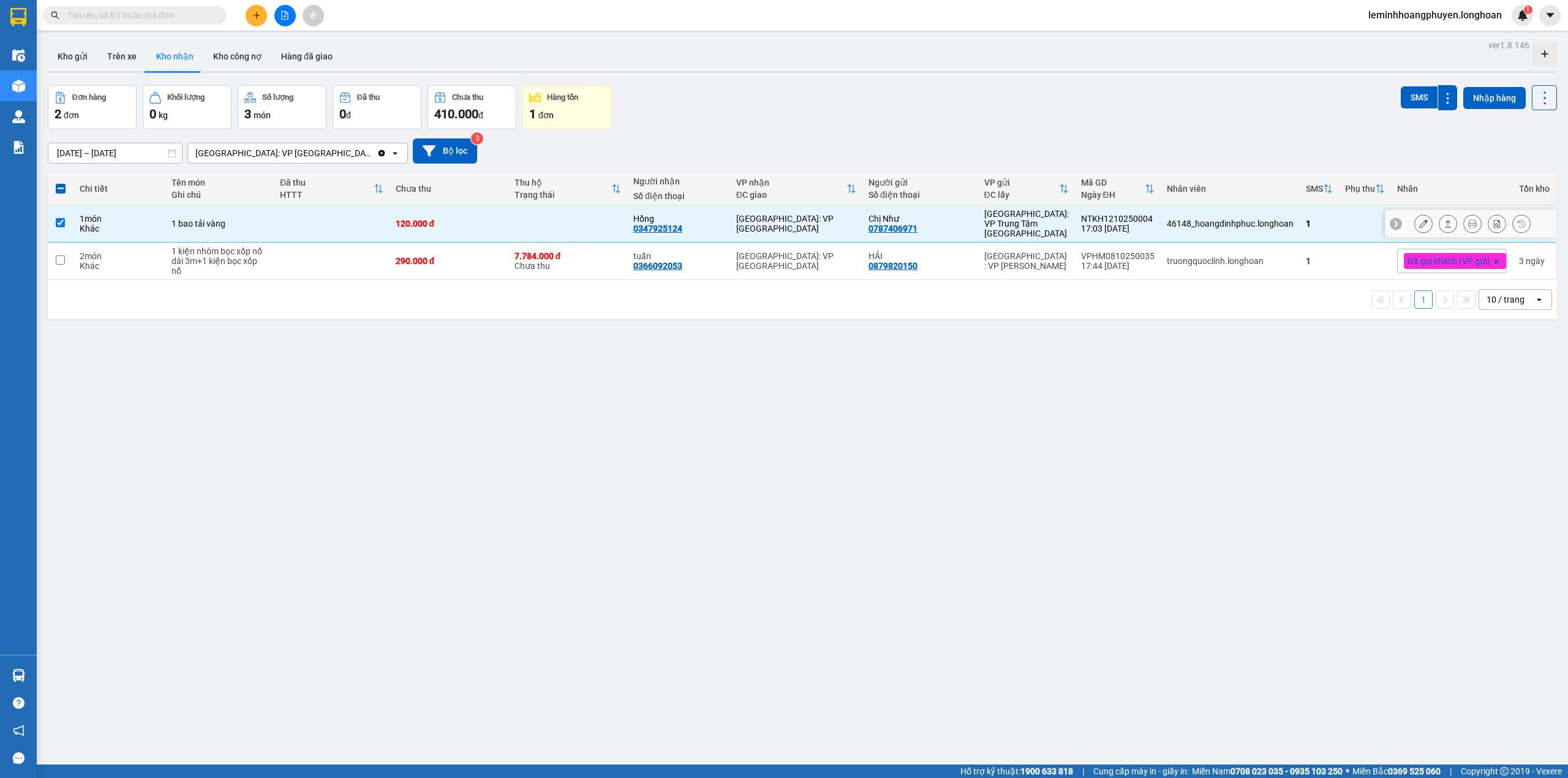
click at [54, 228] on td at bounding box center [60, 224] width 26 height 37
checkbox input "false"
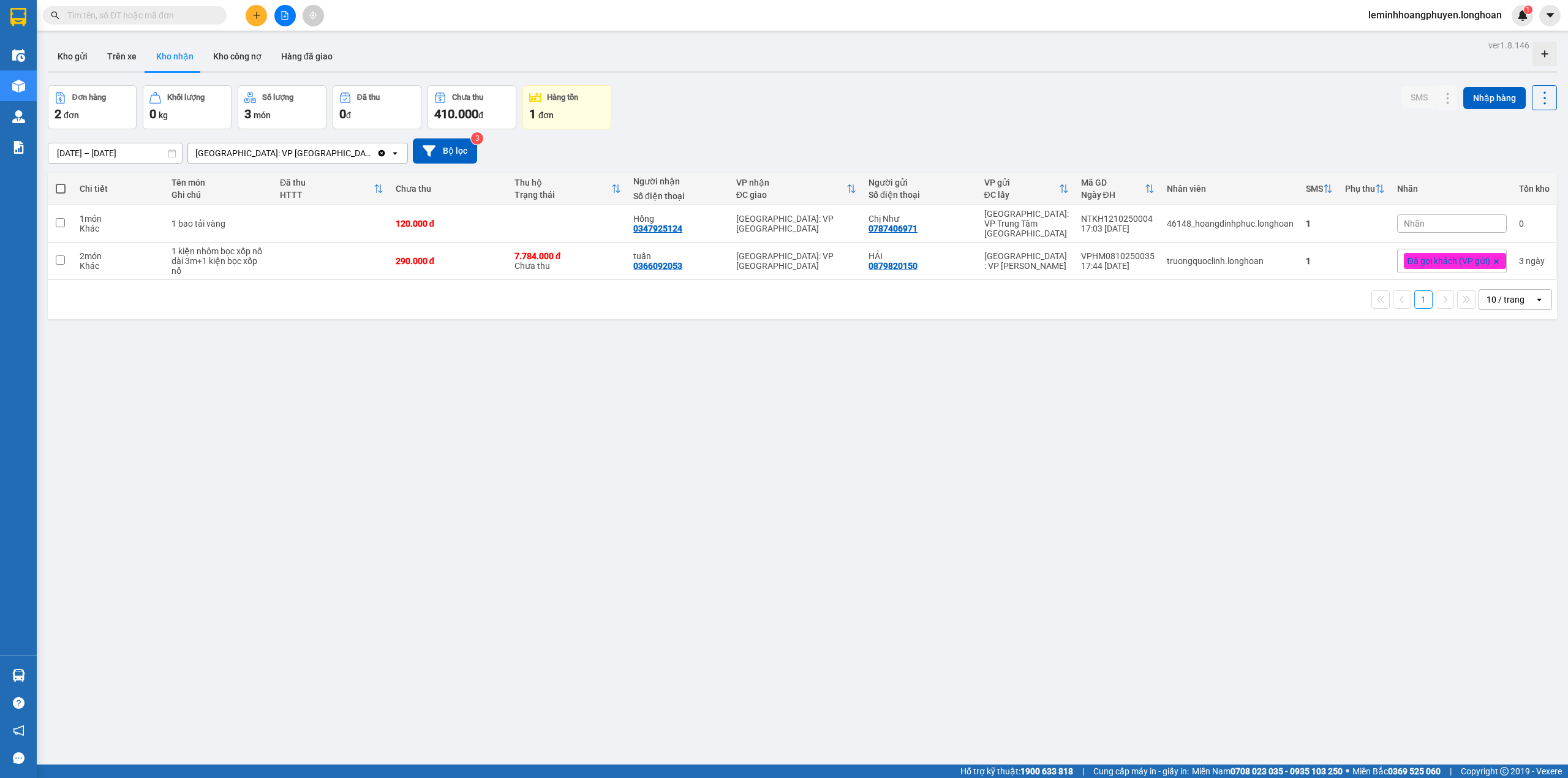
click at [680, 474] on div "ver 1.8.146 Kho gửi Trên xe Kho nhận Kho công nợ Hàng đã giao Đơn hàng 2 đơn Kh…" at bounding box center [802, 425] width 1519 height 778
